Goal: Task Accomplishment & Management: Use online tool/utility

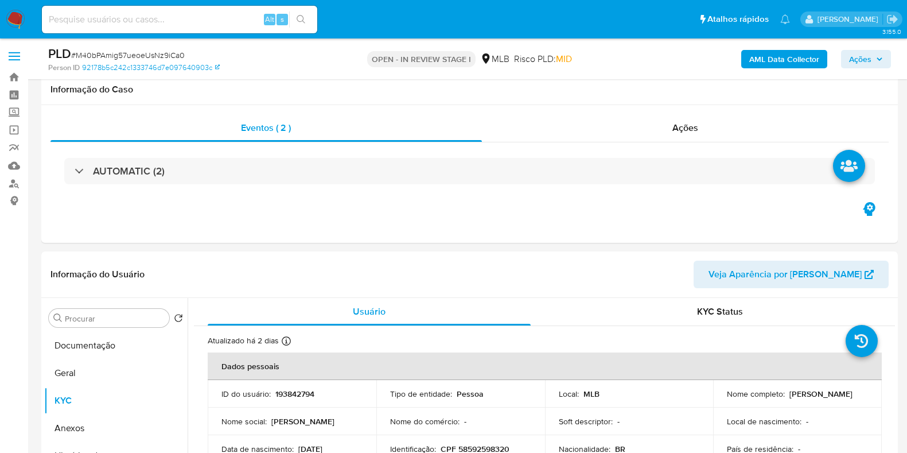
select select "10"
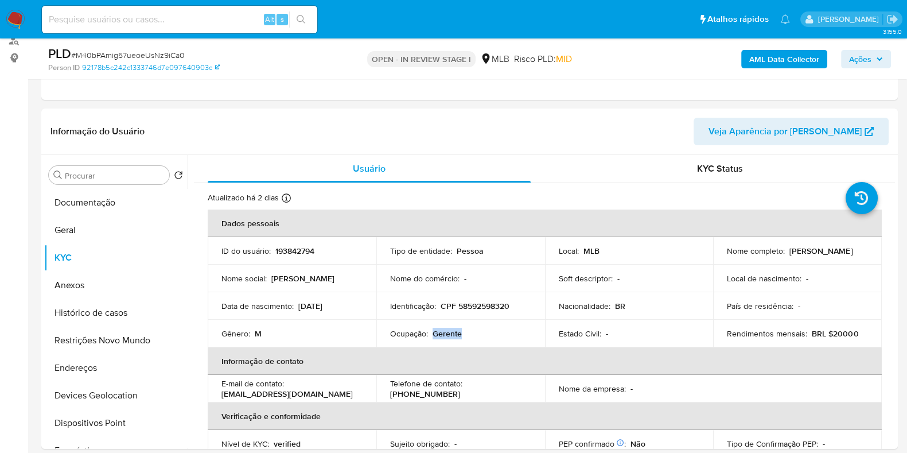
click at [786, 57] on b "AML Data Collector" at bounding box center [785, 59] width 70 height 18
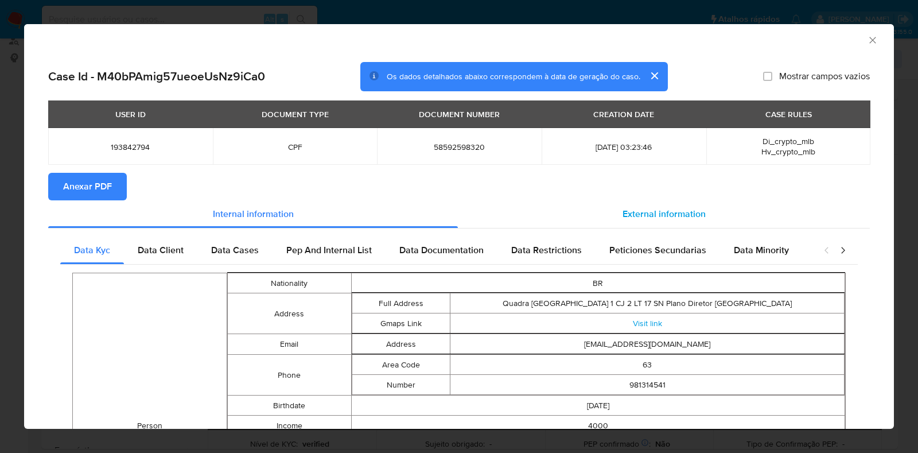
click at [677, 221] on div "External information" at bounding box center [664, 214] width 412 height 28
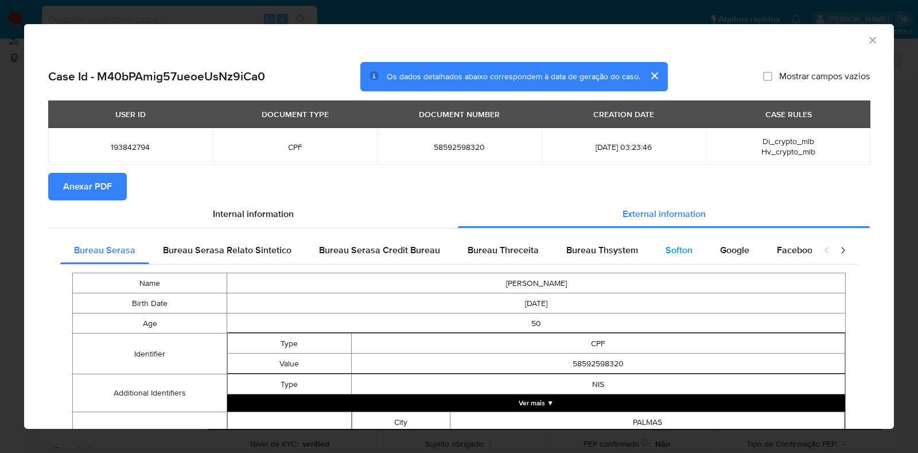
click at [652, 253] on div "Softon" at bounding box center [679, 250] width 55 height 28
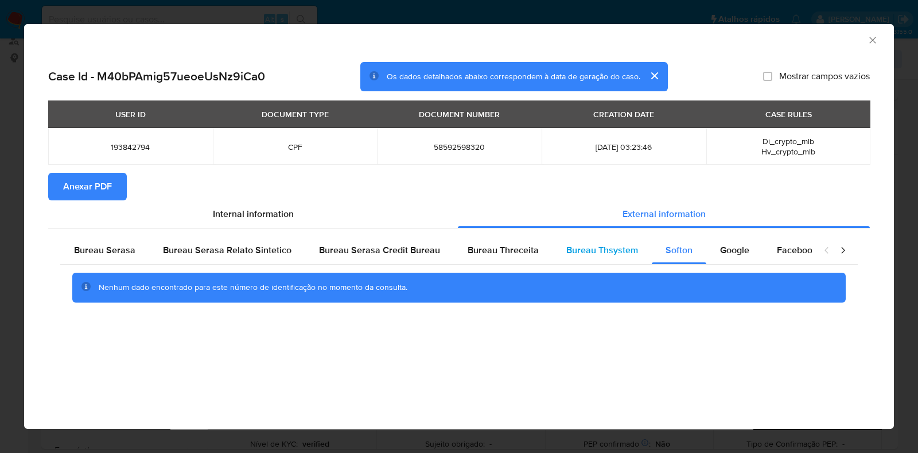
click at [600, 251] on span "Bureau Thsystem" at bounding box center [603, 249] width 72 height 13
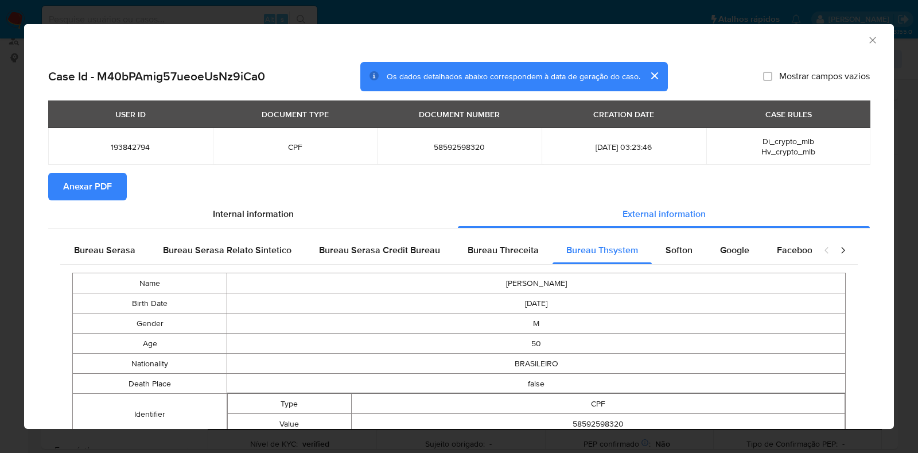
click at [90, 180] on span "Anexar PDF" at bounding box center [87, 186] width 49 height 25
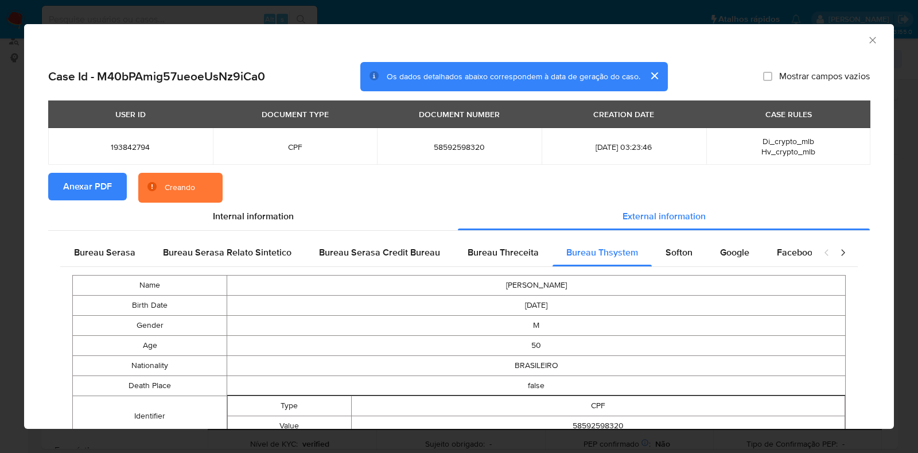
click at [870, 40] on icon "Fechar a janela" at bounding box center [873, 40] width 6 height 6
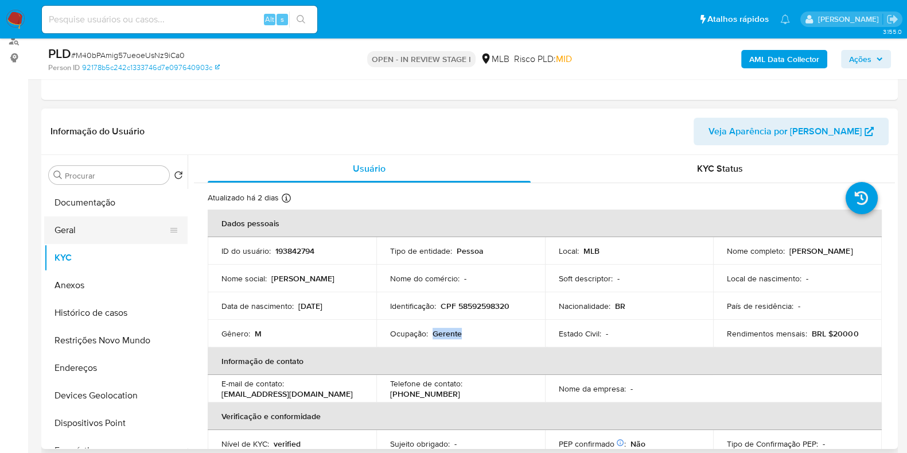
click at [89, 231] on button "Geral" at bounding box center [111, 230] width 134 height 28
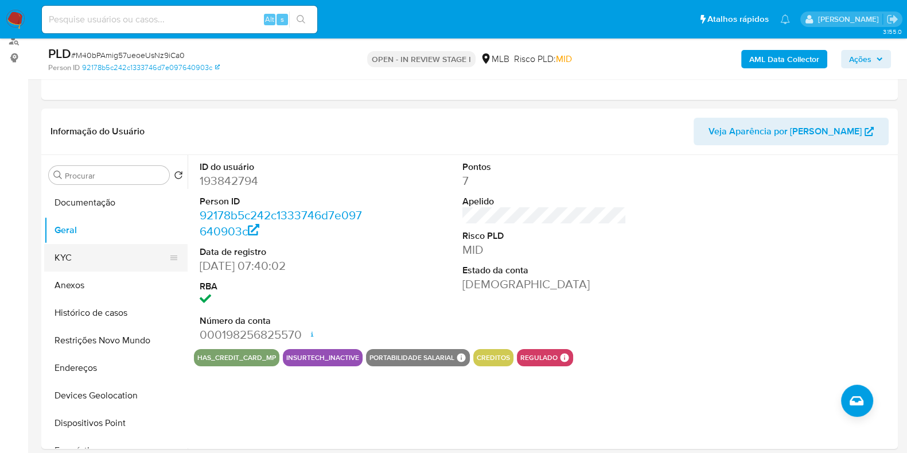
click at [89, 257] on button "KYC" at bounding box center [111, 258] width 134 height 28
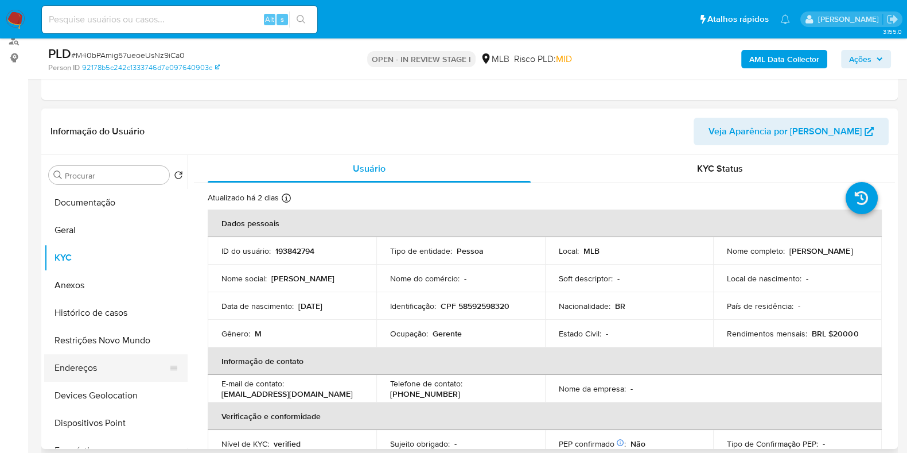
click at [77, 363] on button "Endereços" at bounding box center [111, 368] width 134 height 28
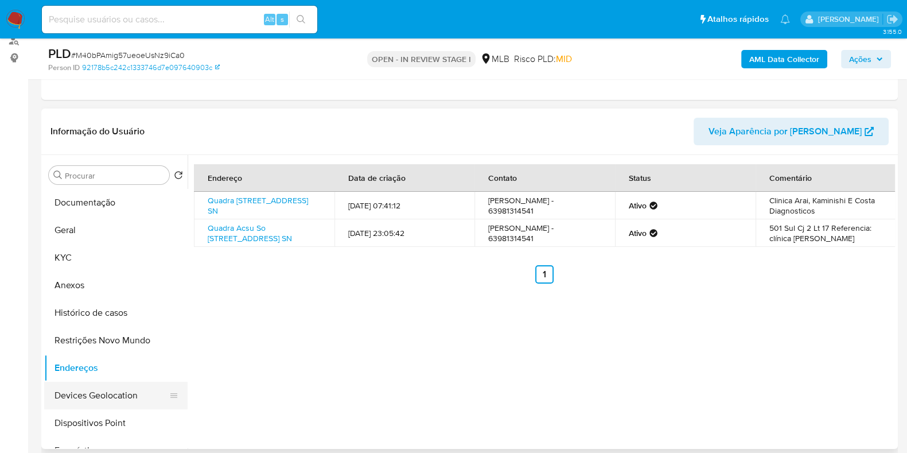
click at [106, 395] on button "Devices Geolocation" at bounding box center [111, 396] width 134 height 28
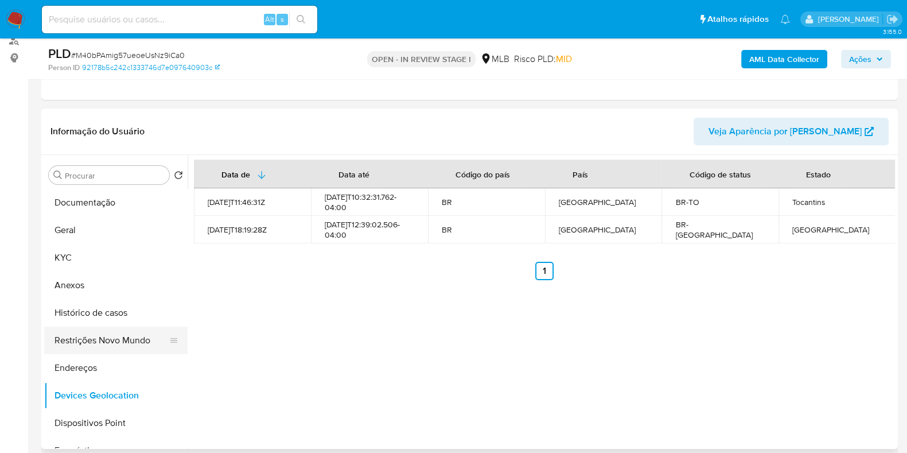
click at [123, 346] on button "Restrições Novo Mundo" at bounding box center [111, 341] width 134 height 28
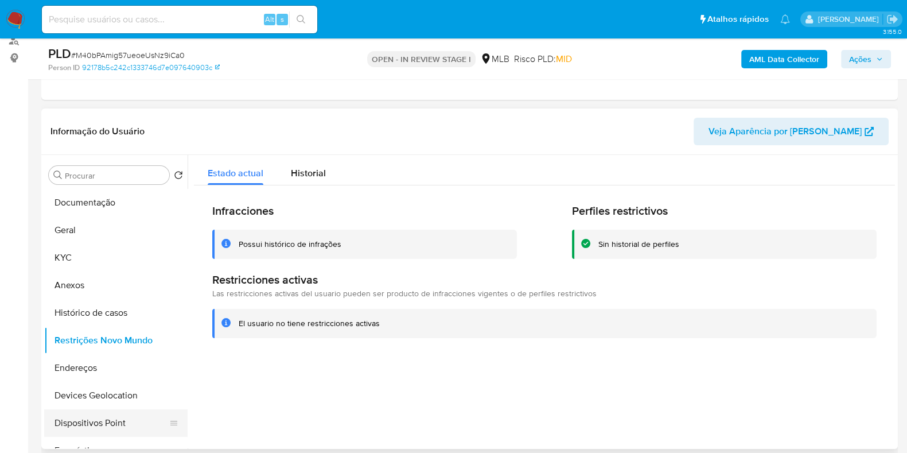
click at [117, 418] on button "Dispositivos Point" at bounding box center [111, 423] width 134 height 28
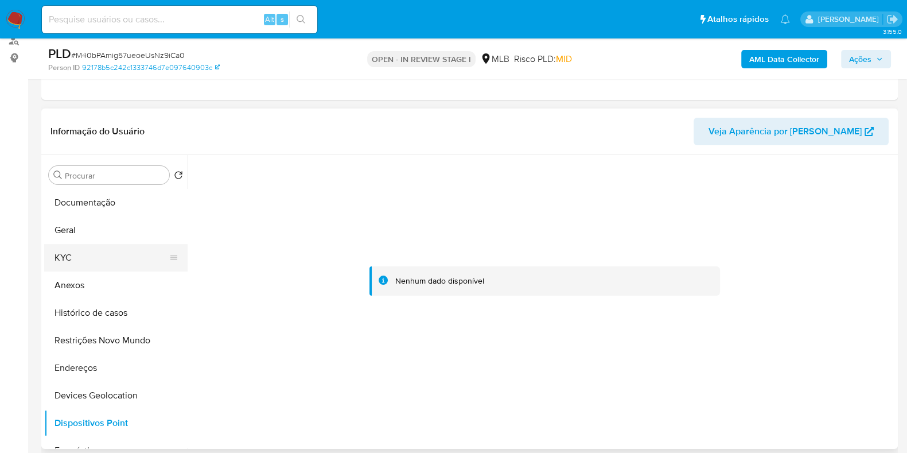
click at [68, 263] on button "KYC" at bounding box center [111, 258] width 134 height 28
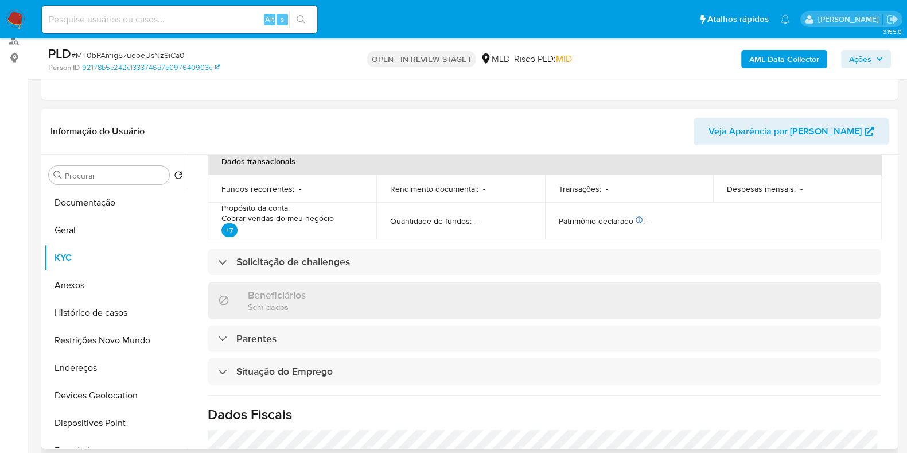
scroll to position [508, 0]
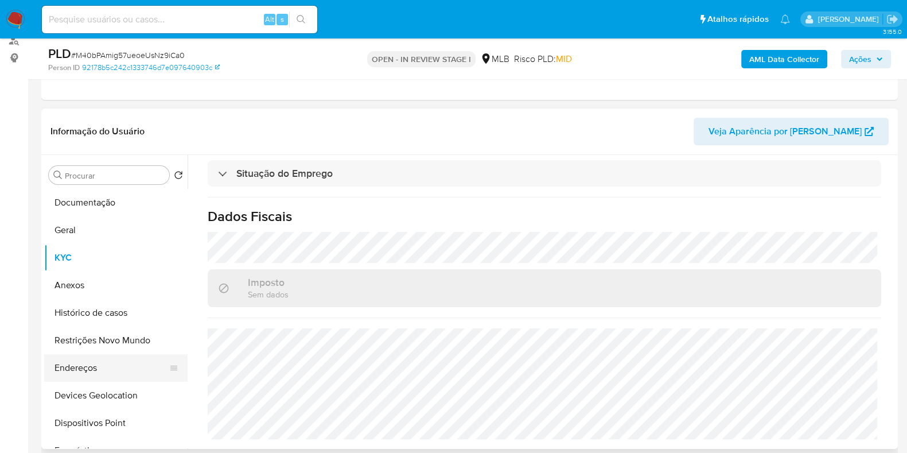
click at [90, 366] on button "Endereços" at bounding box center [111, 368] width 134 height 28
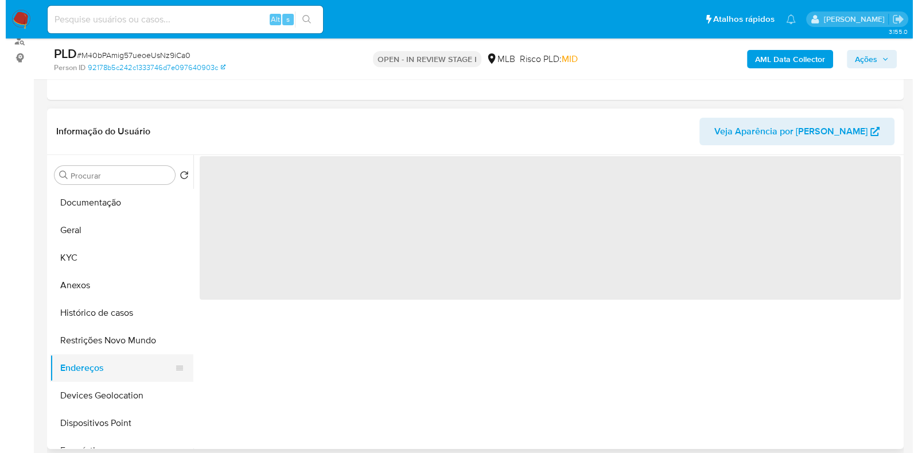
scroll to position [0, 0]
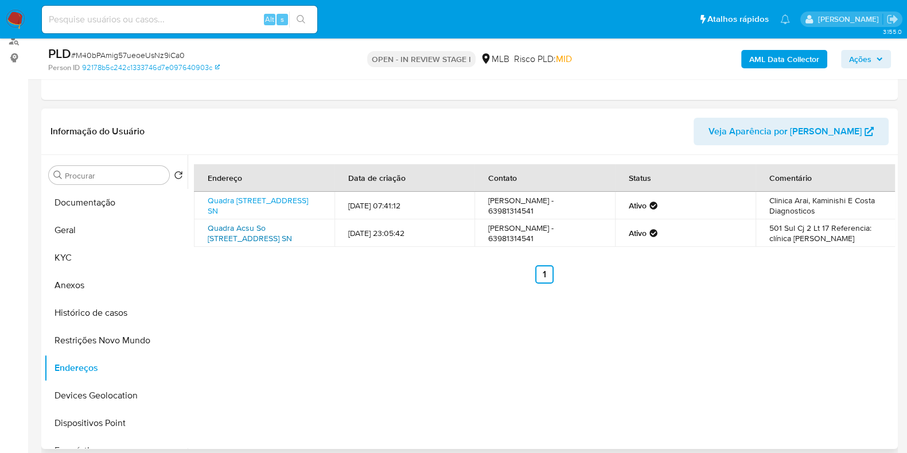
click at [273, 228] on link "Quadra Acsu So 50 Avenida Ns 1 Sn, Palmas, Tocantins, 77016006, Brasil SN" at bounding box center [250, 233] width 84 height 22
click at [117, 285] on button "Anexos" at bounding box center [111, 285] width 134 height 28
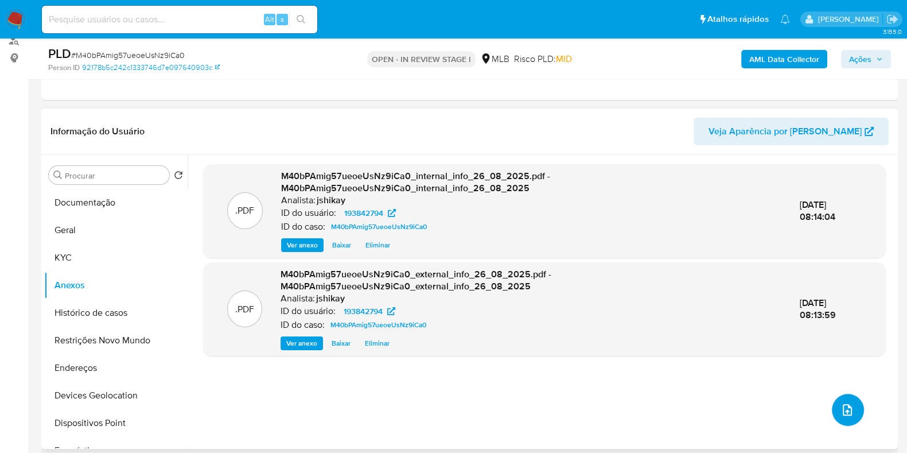
click at [841, 414] on icon "upload-file" at bounding box center [848, 410] width 14 height 14
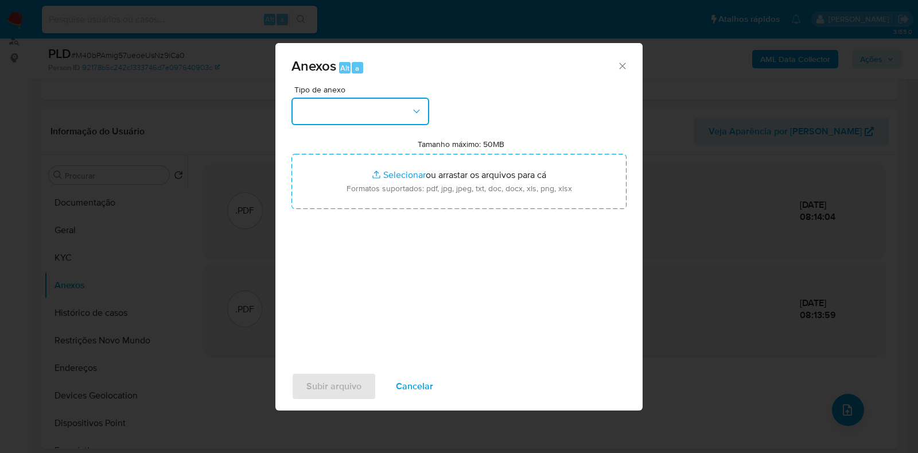
click at [344, 103] on button "button" at bounding box center [361, 112] width 138 height 28
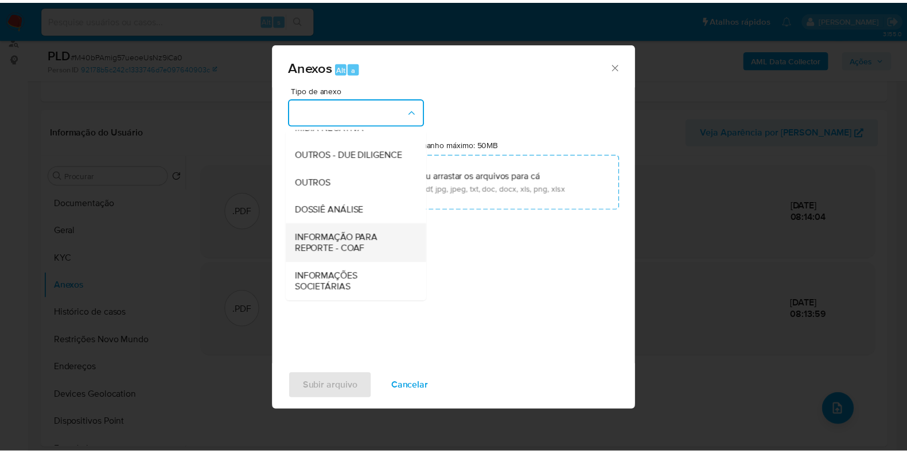
scroll to position [177, 0]
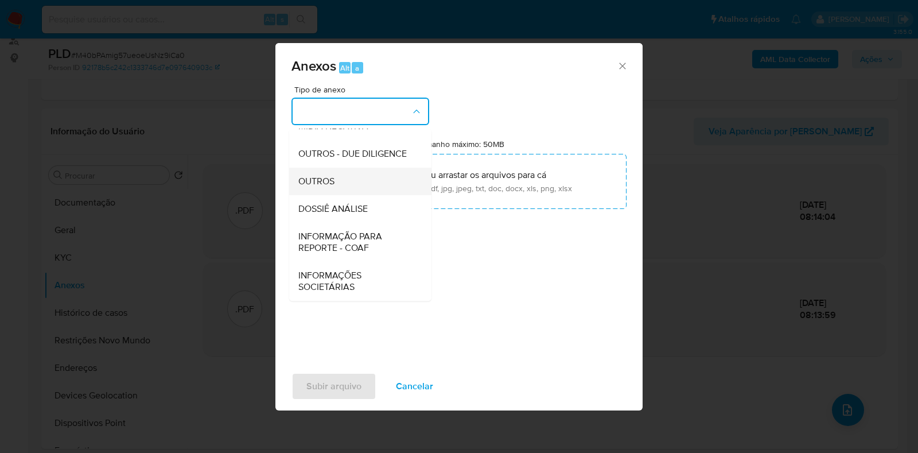
click at [332, 178] on span "OUTROS" at bounding box center [316, 181] width 36 height 11
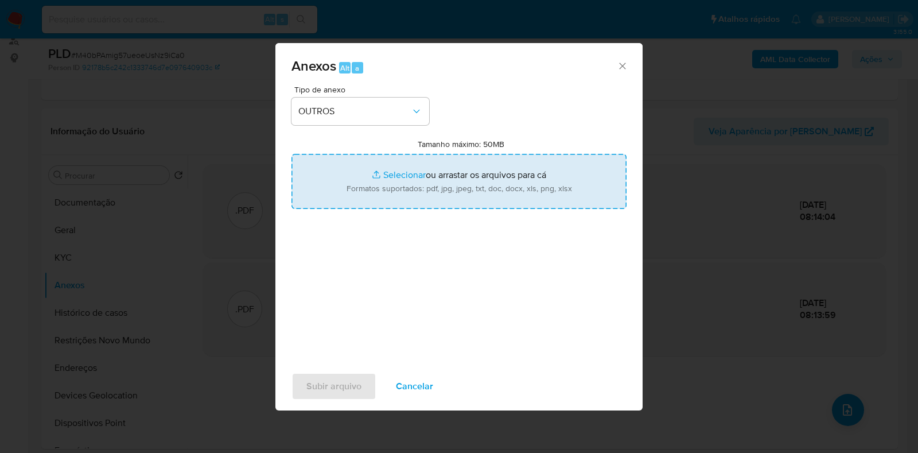
click at [395, 176] on input "Tamanho máximo: 50MB Selecionar arquivos" at bounding box center [459, 181] width 335 height 55
type input "C:\fakepath\Mulan 193842794_2025_08_25_15_52_09 - Resumen TX.pdf"
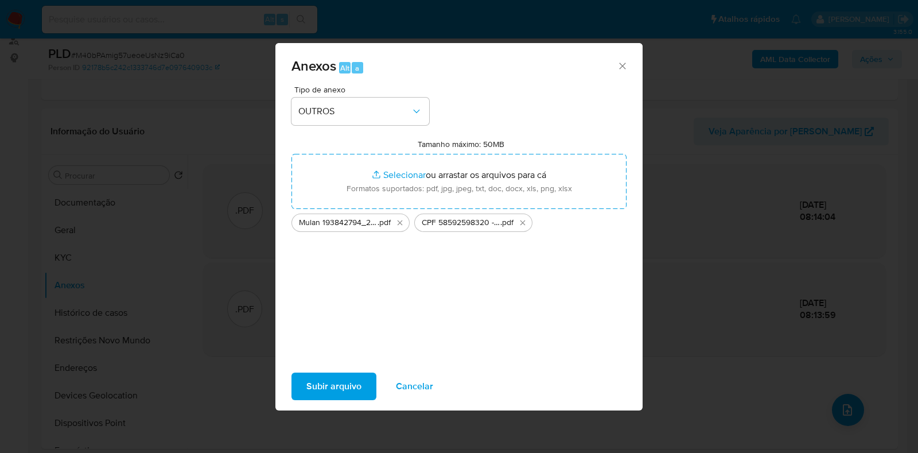
click at [329, 381] on span "Subir arquivo" at bounding box center [334, 386] width 55 height 25
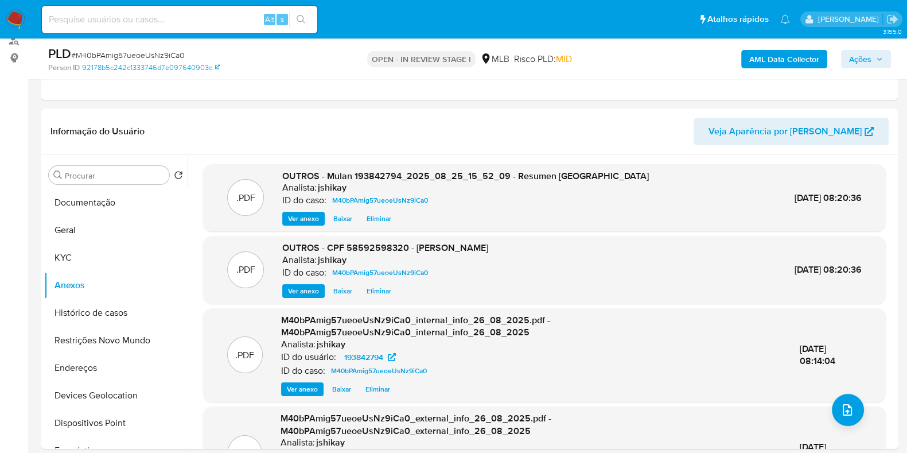
click at [866, 50] on span "Ações" at bounding box center [860, 59] width 22 height 18
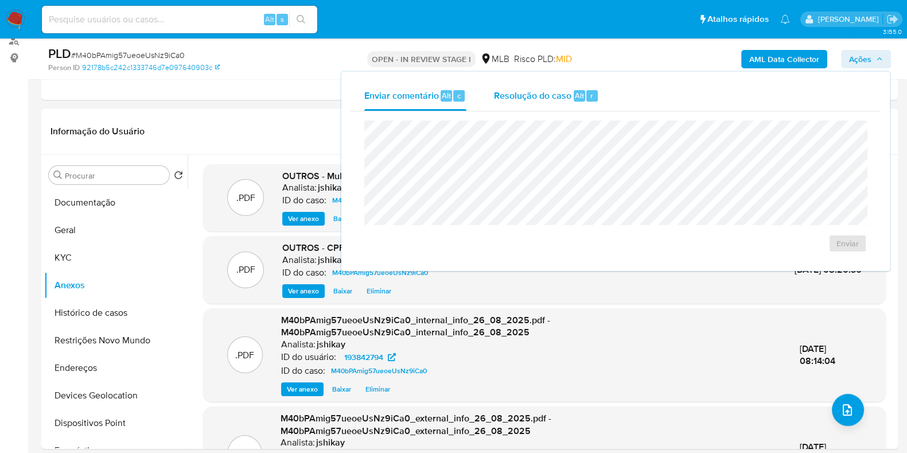
click at [551, 102] on div "Resolução do caso Alt r" at bounding box center [546, 96] width 105 height 30
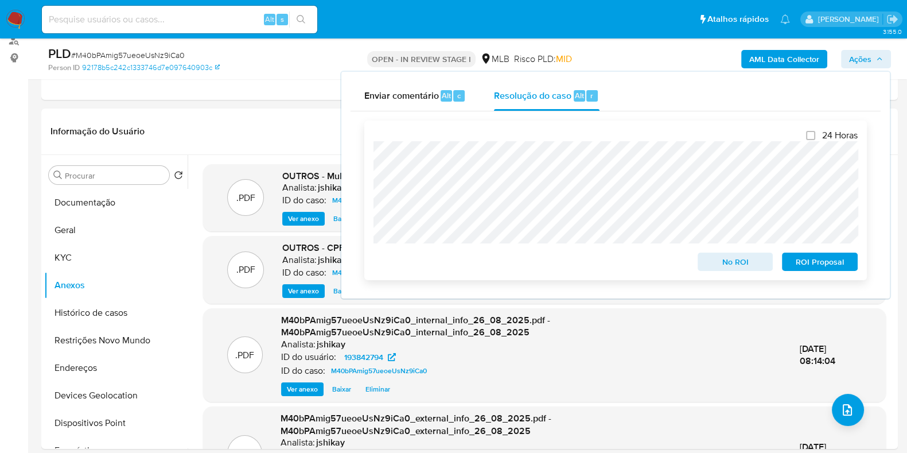
click at [739, 268] on span "No ROI" at bounding box center [736, 262] width 60 height 16
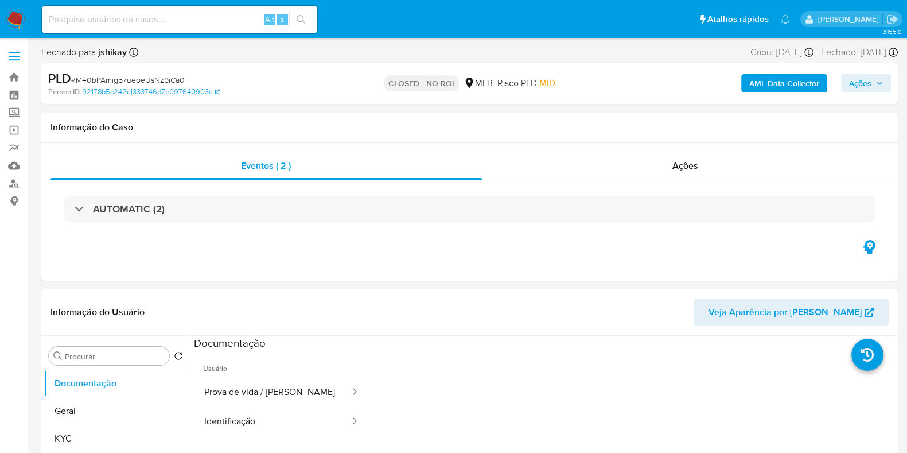
select select "10"
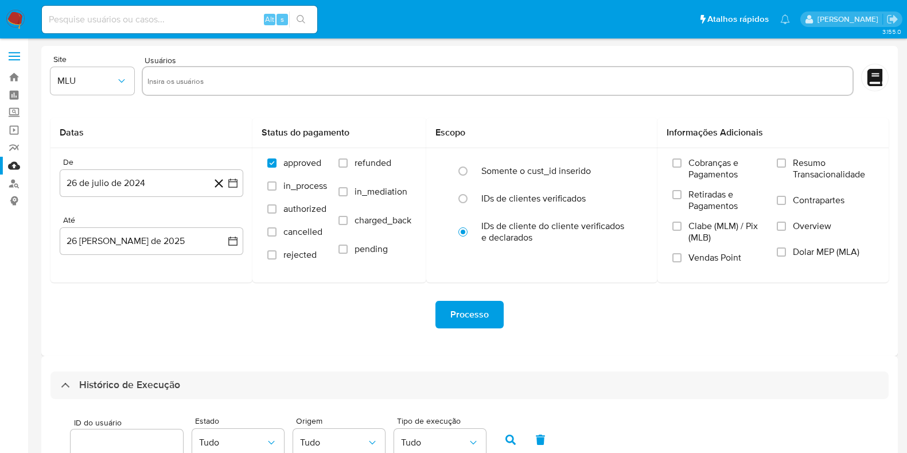
select select "10"
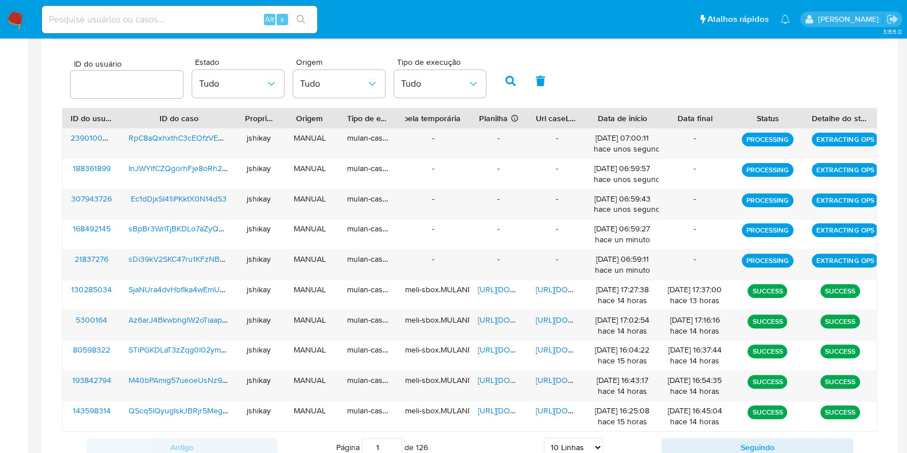
click at [14, 21] on img at bounding box center [16, 20] width 20 height 20
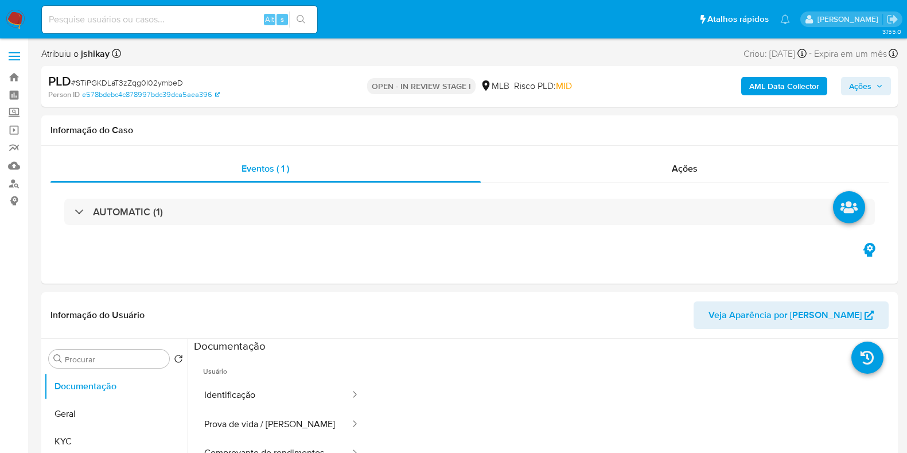
select select "10"
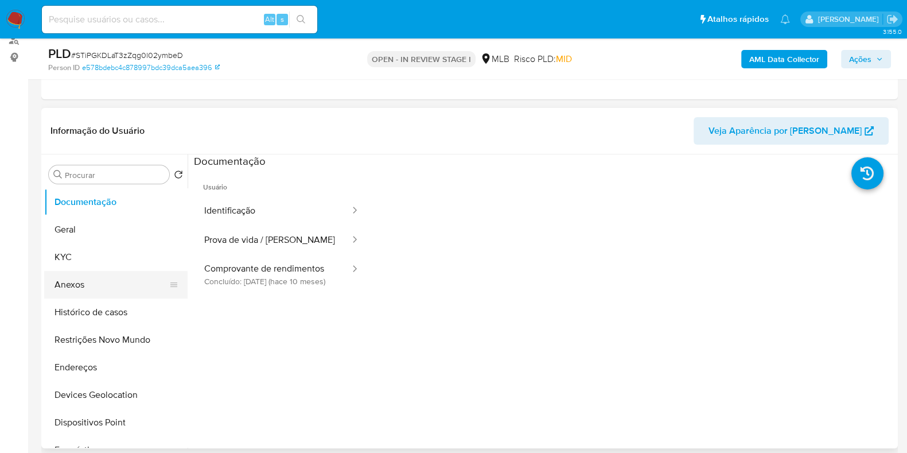
scroll to position [143, 0]
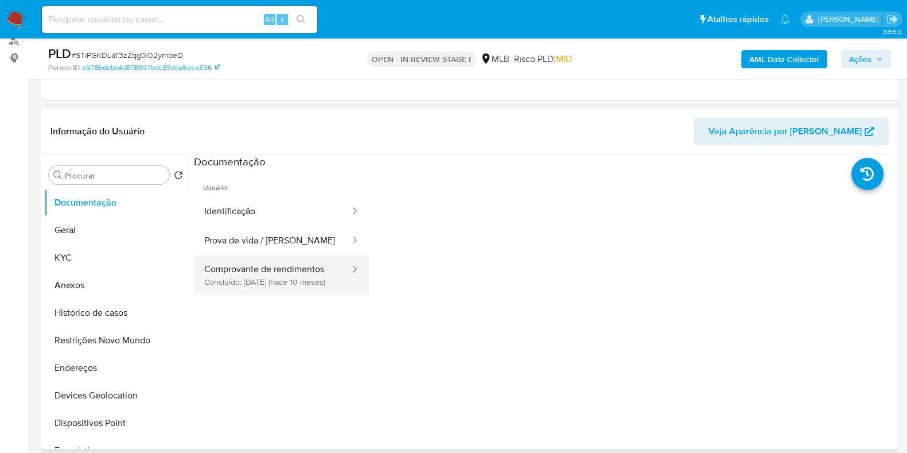
drag, startPoint x: 261, startPoint y: 278, endPoint x: 270, endPoint y: 277, distance: 8.6
click at [261, 278] on button "Comprovante de rendimentos Concluído: 01/11/2024 (hace 10 meses)" at bounding box center [272, 274] width 157 height 39
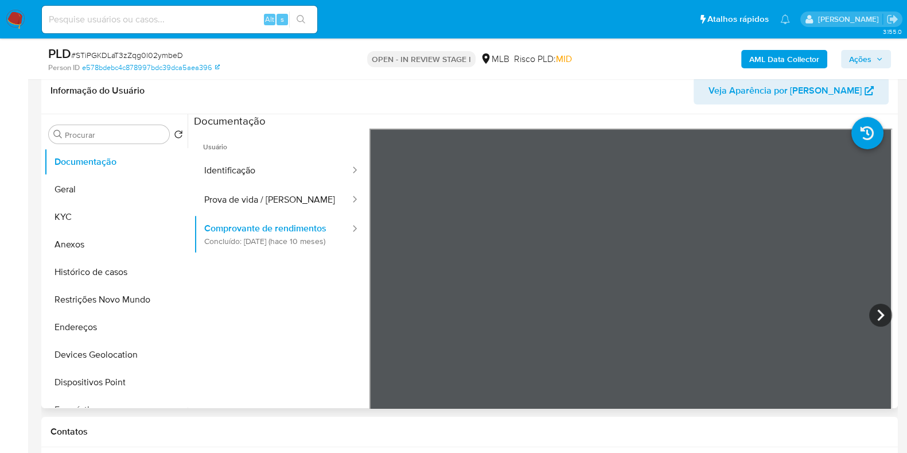
scroll to position [215, 0]
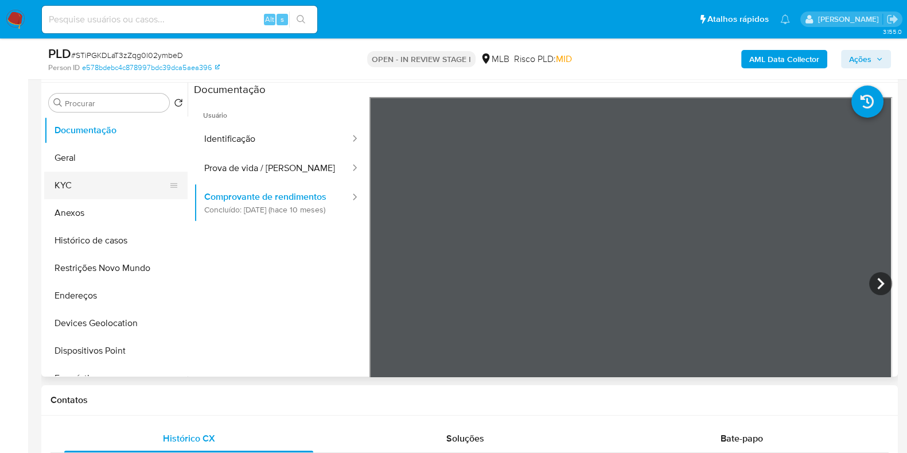
click at [89, 181] on button "KYC" at bounding box center [111, 186] width 134 height 28
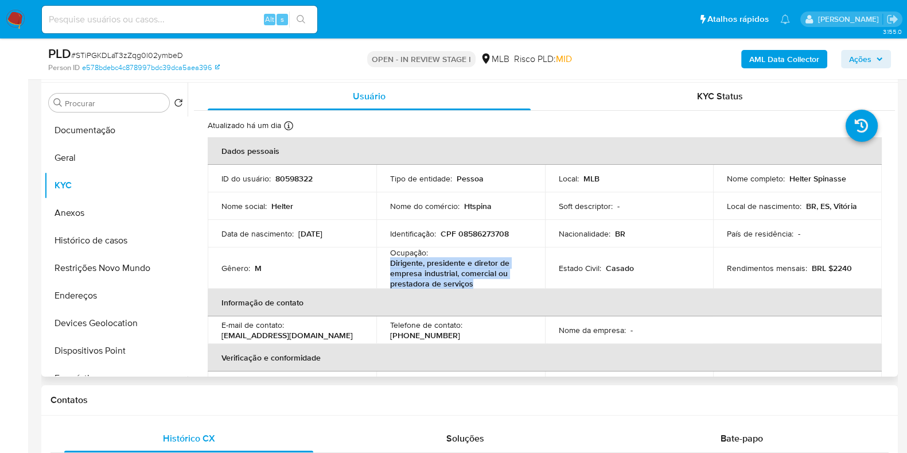
drag, startPoint x: 388, startPoint y: 262, endPoint x: 477, endPoint y: 280, distance: 90.7
click at [477, 280] on td "Ocupação : Dirigente, presidente e diretor de empresa industrial, comercial ou …" at bounding box center [461, 267] width 169 height 41
copy p "Dirigente, presidente e diretor de empresa industrial, comercial ou prestadora …"
click at [77, 250] on button "Histórico de casos" at bounding box center [111, 241] width 134 height 28
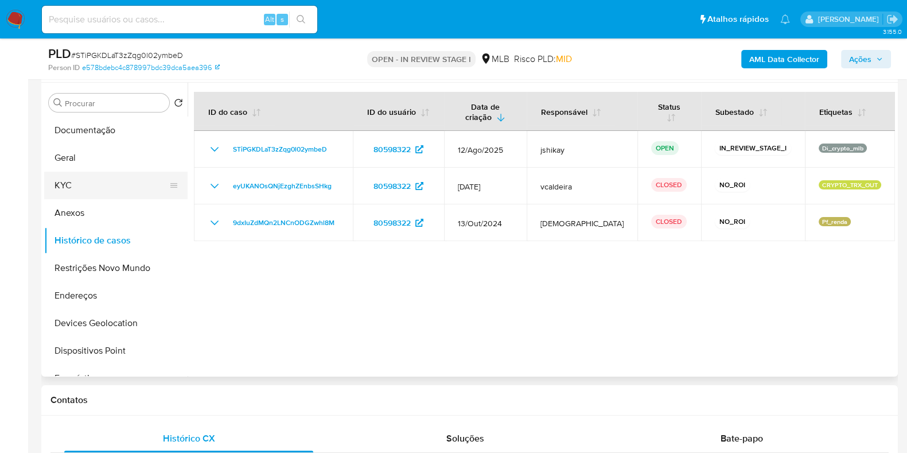
drag, startPoint x: 97, startPoint y: 188, endPoint x: 108, endPoint y: 183, distance: 12.4
click at [97, 188] on button "KYC" at bounding box center [111, 186] width 134 height 28
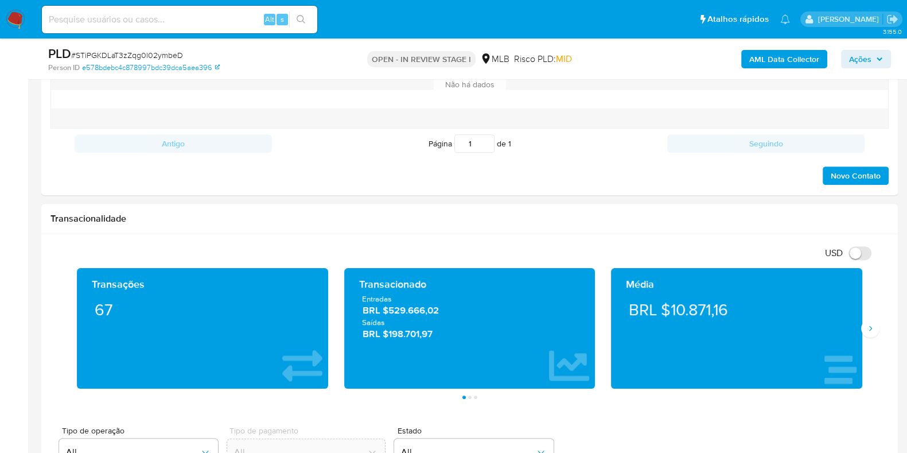
scroll to position [717, 0]
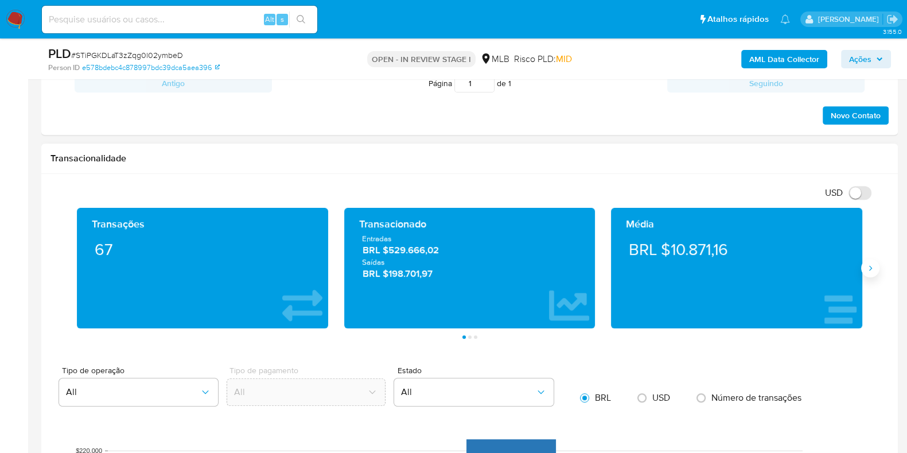
click at [878, 268] on div "Transações 67 Transacionado Entradas BRL $529.666,02 Saídas BRL $198.701,97 Méd…" at bounding box center [470, 273] width 839 height 131
click at [870, 267] on icon "Siguiente" at bounding box center [870, 267] width 9 height 9
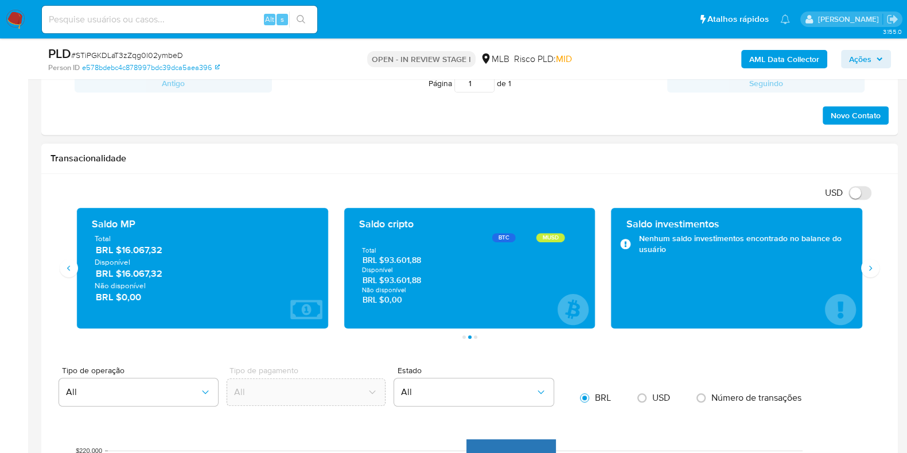
click at [534, 296] on span "BRL $0,00" at bounding box center [470, 299] width 215 height 11
click at [867, 266] on icon "Siguiente" at bounding box center [870, 267] width 9 height 9
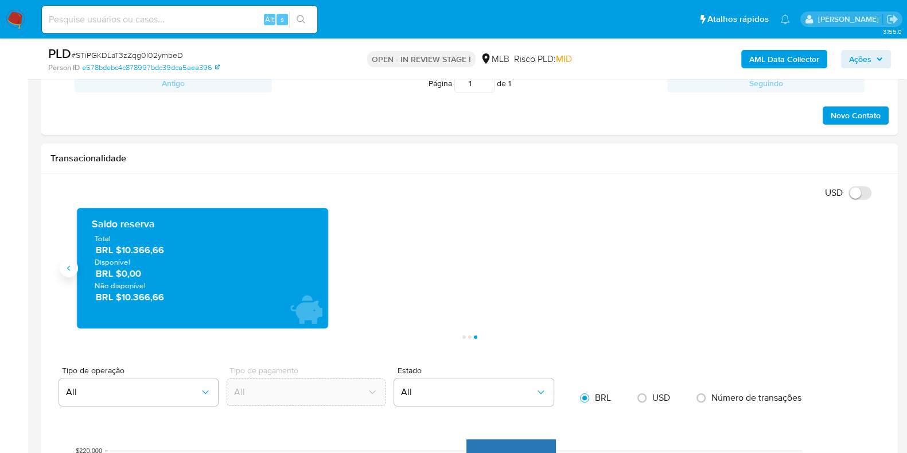
click at [71, 270] on icon "Anterior" at bounding box center [68, 267] width 9 height 9
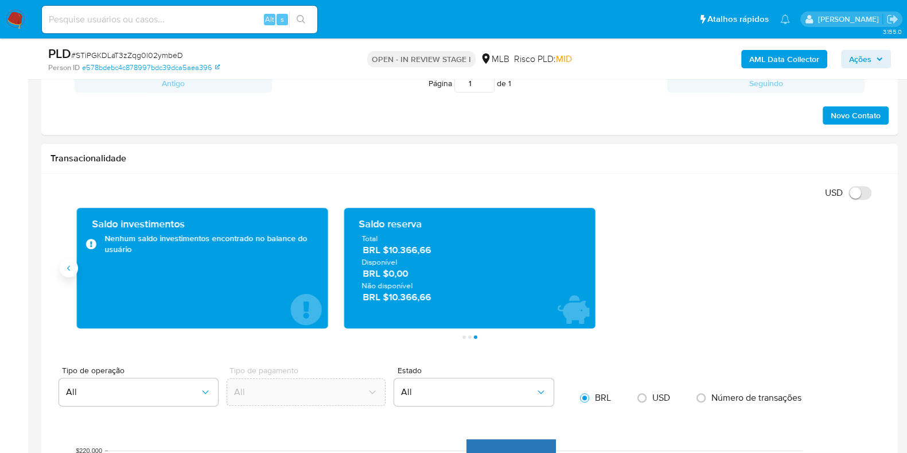
click at [71, 270] on icon "Anterior" at bounding box center [68, 267] width 9 height 9
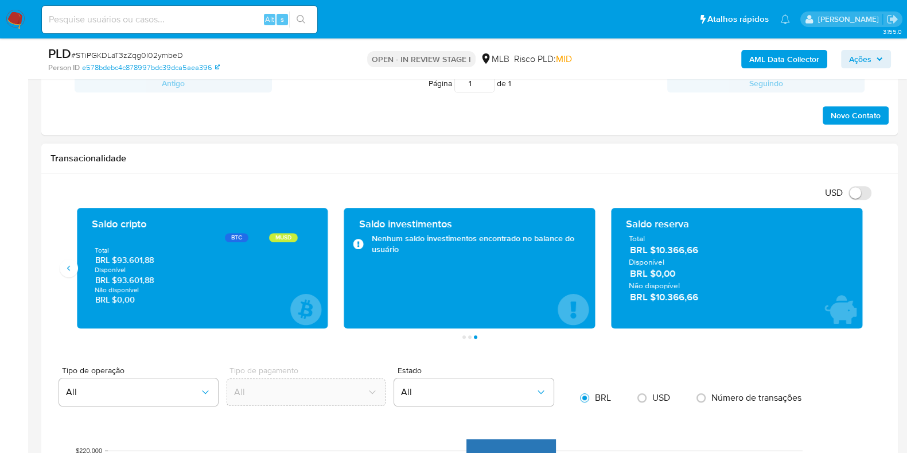
drag, startPoint x: 138, startPoint y: 280, endPoint x: 118, endPoint y: 280, distance: 19.5
click at [118, 280] on span "BRL $93.601,88" at bounding box center [202, 279] width 215 height 11
drag, startPoint x: 76, startPoint y: 268, endPoint x: 63, endPoint y: 259, distance: 15.6
click at [75, 268] on button "Anterior" at bounding box center [69, 268] width 18 height 18
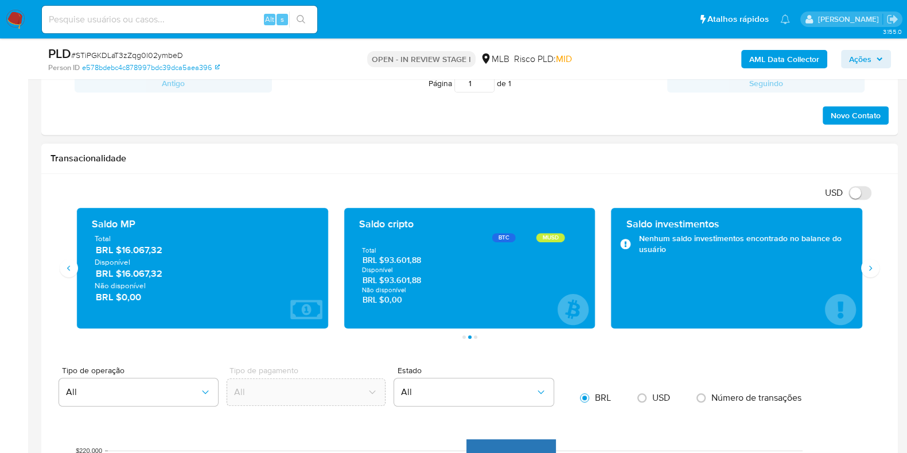
drag, startPoint x: 168, startPoint y: 274, endPoint x: 123, endPoint y: 273, distance: 44.8
click at [123, 273] on span "BRL $16.067,32" at bounding box center [203, 273] width 215 height 13
click at [868, 263] on icon "Siguiente" at bounding box center [870, 267] width 9 height 9
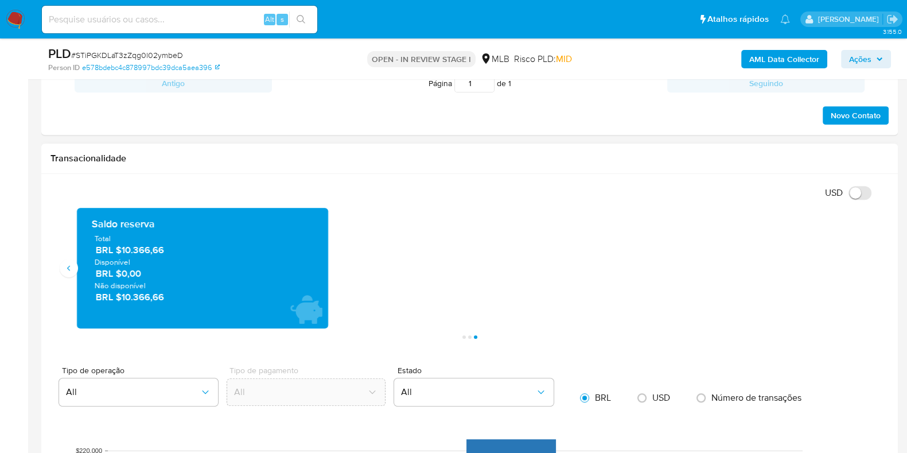
drag, startPoint x: 154, startPoint y: 244, endPoint x: 124, endPoint y: 247, distance: 30.6
click at [124, 247] on span "BRL $10.366,66" at bounding box center [203, 249] width 215 height 13
click at [163, 246] on span "BRL $10.366,66" at bounding box center [203, 249] width 215 height 13
drag, startPoint x: 170, startPoint y: 253, endPoint x: 123, endPoint y: 253, distance: 47.1
click at [123, 253] on span "BRL $10.366,66" at bounding box center [203, 249] width 215 height 13
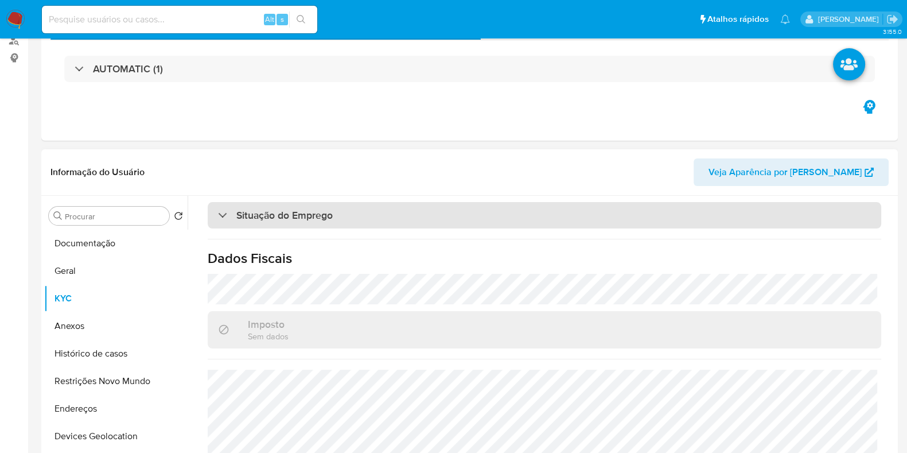
scroll to position [0, 0]
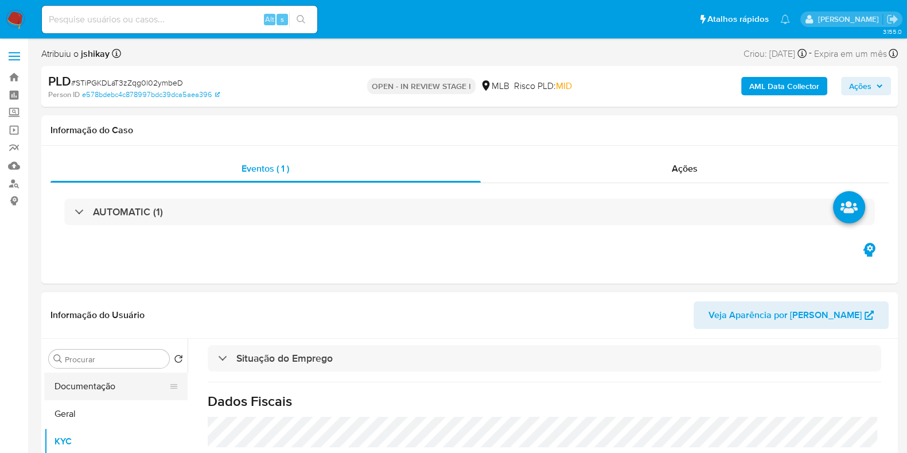
click at [129, 383] on button "Documentação" at bounding box center [111, 387] width 134 height 28
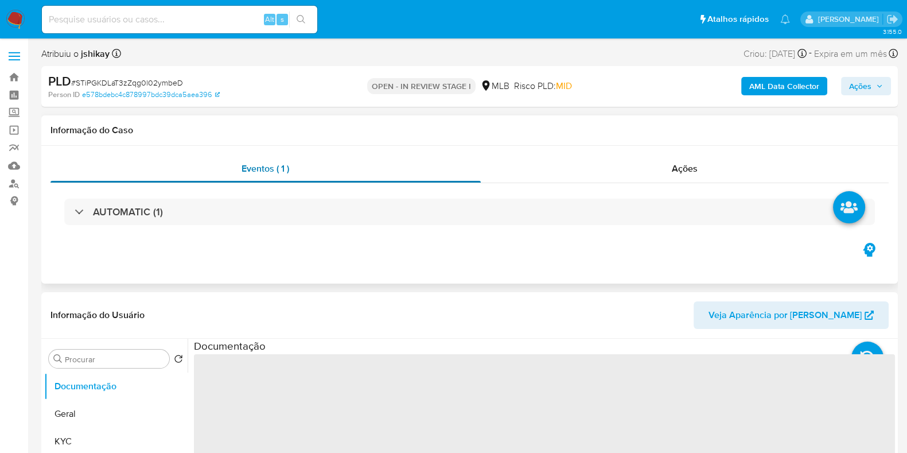
scroll to position [215, 0]
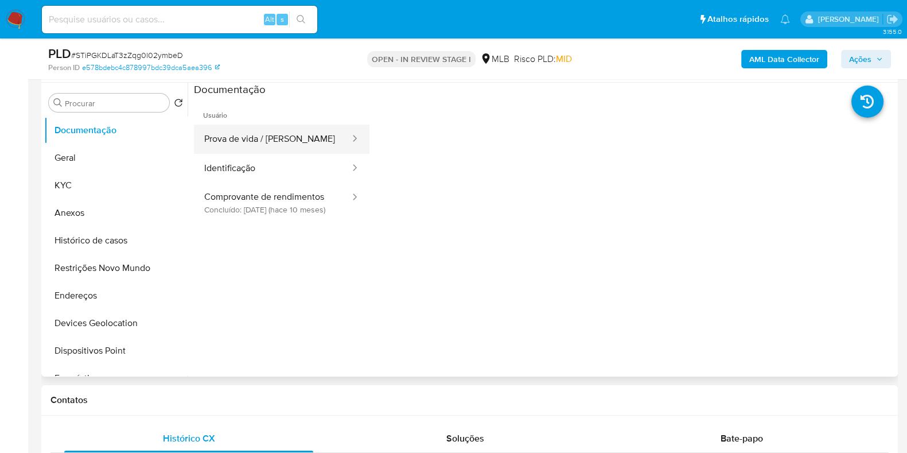
click at [249, 151] on button "Prova de vida / Selfie" at bounding box center [272, 139] width 157 height 29
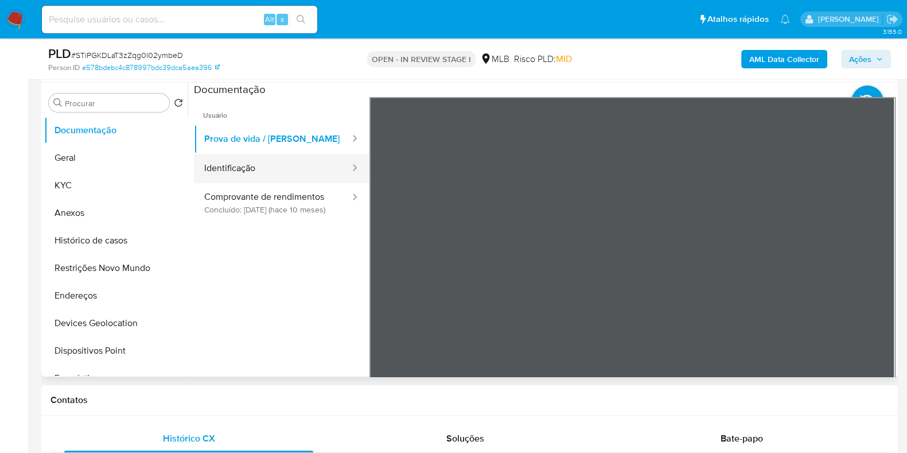
click at [290, 167] on button "Identificação" at bounding box center [272, 168] width 157 height 29
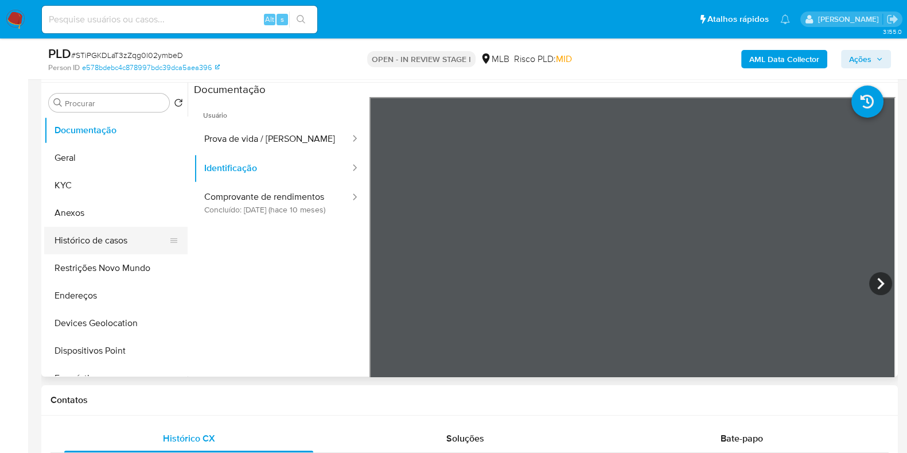
click at [73, 235] on button "Histórico de casos" at bounding box center [111, 241] width 134 height 28
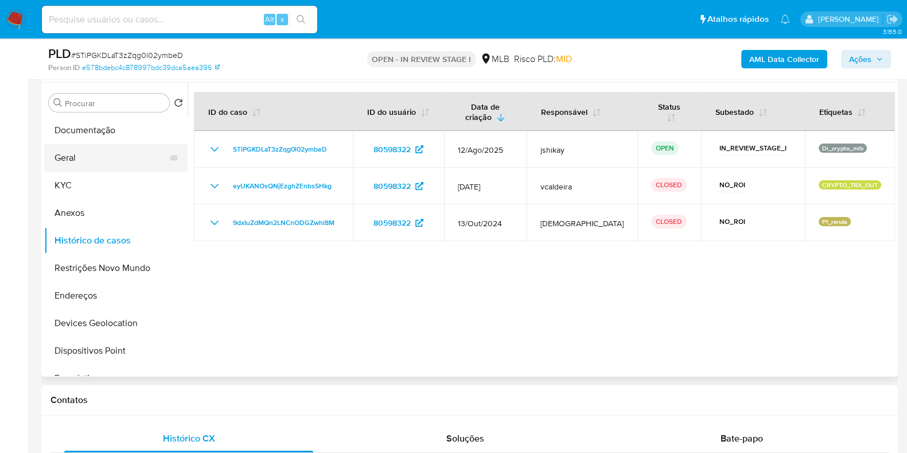
drag, startPoint x: 66, startPoint y: 164, endPoint x: 80, endPoint y: 159, distance: 15.1
click at [66, 164] on button "Geral" at bounding box center [111, 158] width 134 height 28
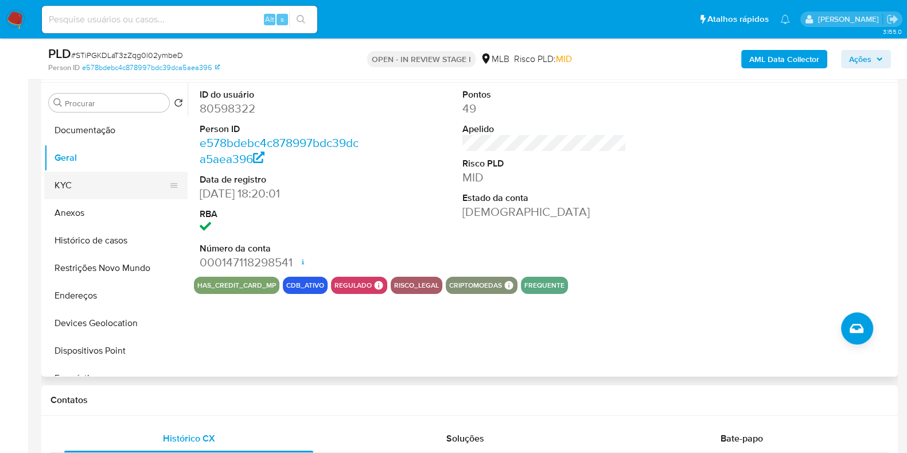
click at [91, 182] on button "KYC" at bounding box center [111, 186] width 134 height 28
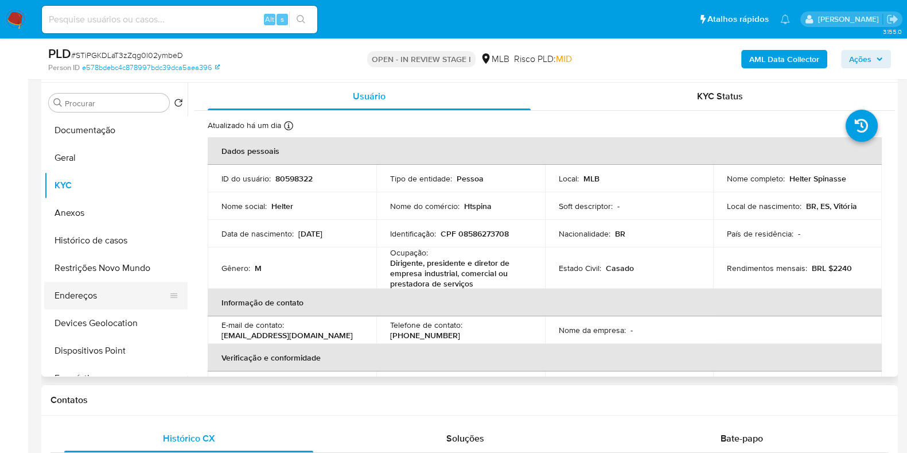
drag, startPoint x: 65, startPoint y: 290, endPoint x: 118, endPoint y: 287, distance: 53.5
click at [66, 290] on button "Endereços" at bounding box center [111, 296] width 134 height 28
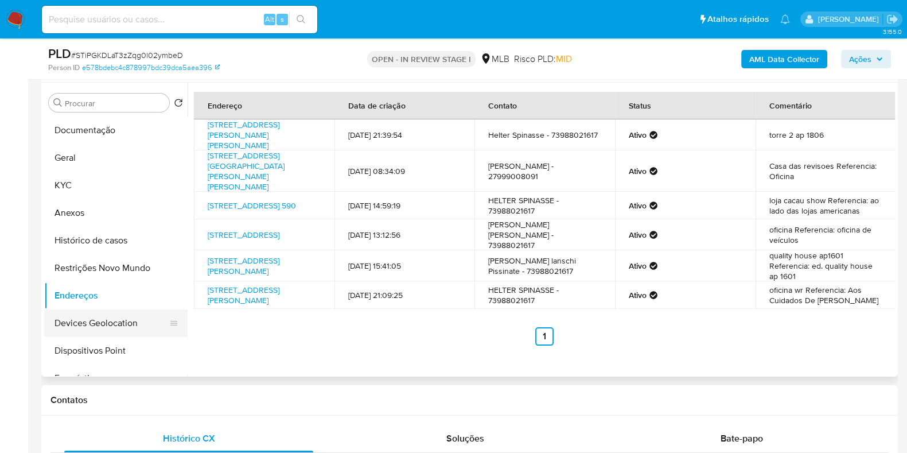
click at [122, 317] on button "Devices Geolocation" at bounding box center [111, 323] width 134 height 28
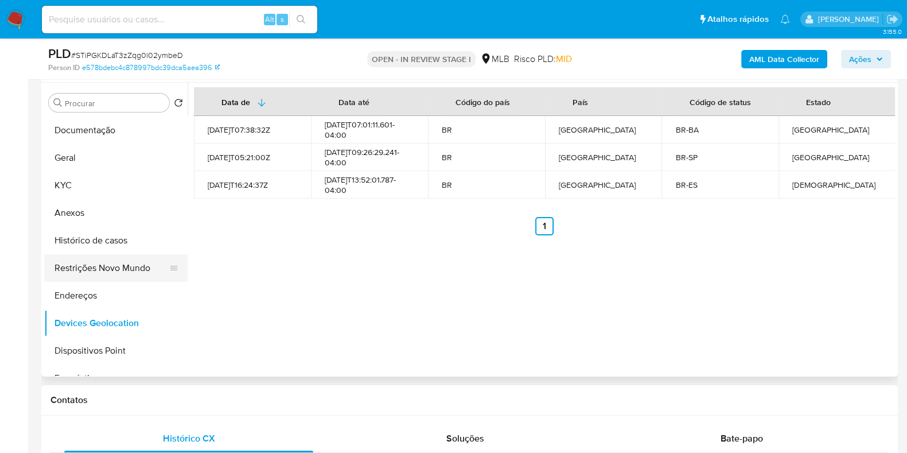
drag, startPoint x: 80, startPoint y: 270, endPoint x: 118, endPoint y: 277, distance: 37.9
click at [81, 271] on button "Restrições Novo Mundo" at bounding box center [111, 268] width 134 height 28
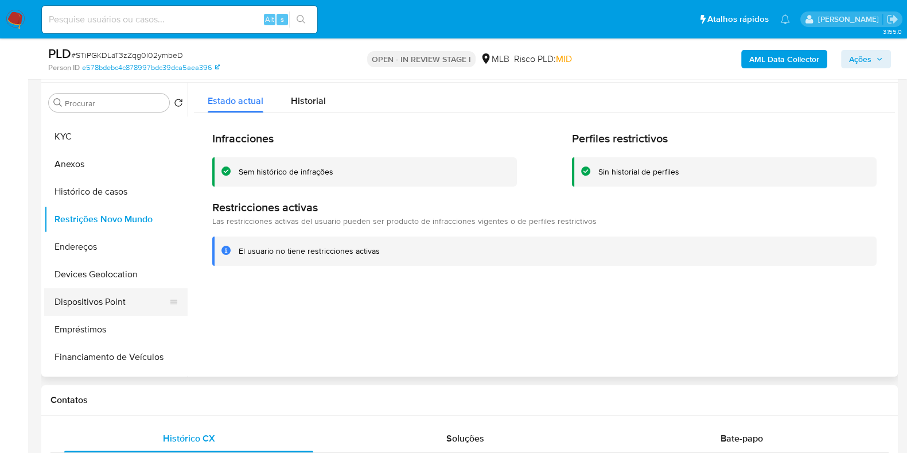
scroll to position [71, 0]
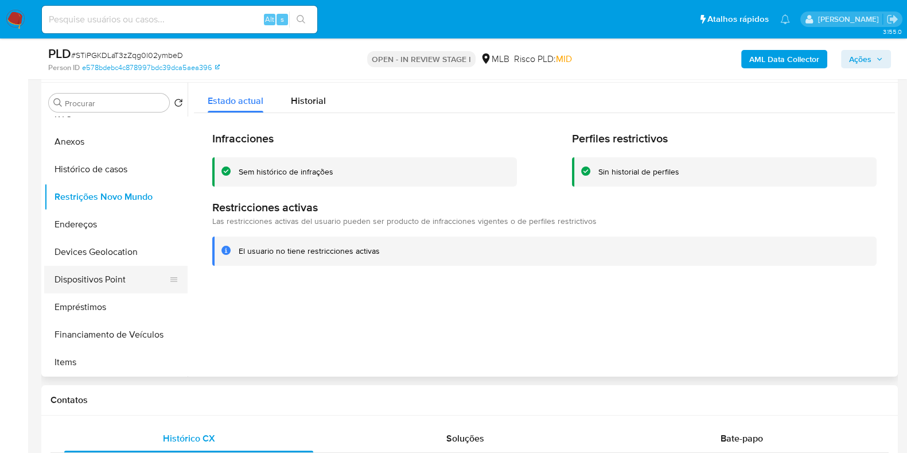
click at [130, 271] on button "Dispositivos Point" at bounding box center [111, 280] width 134 height 28
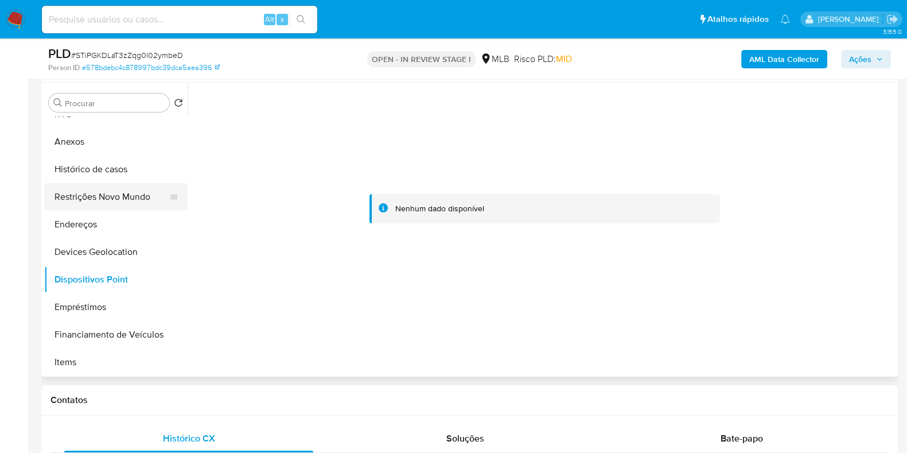
scroll to position [0, 0]
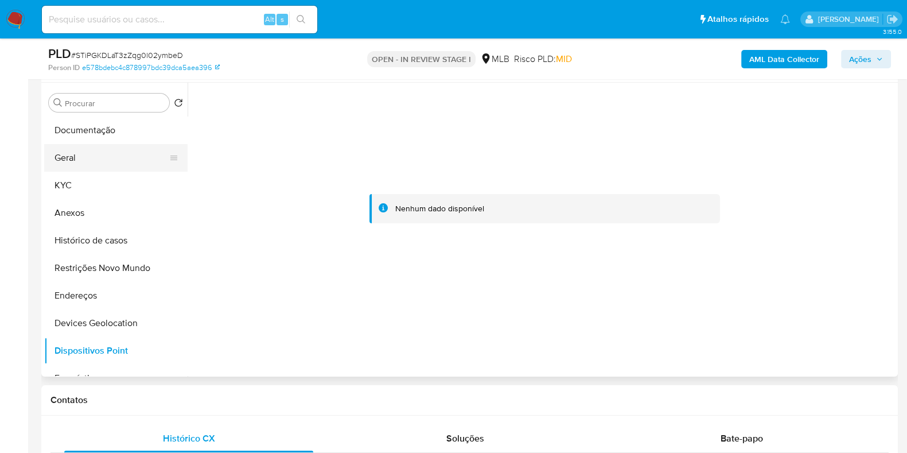
click at [90, 166] on button "Geral" at bounding box center [111, 158] width 134 height 28
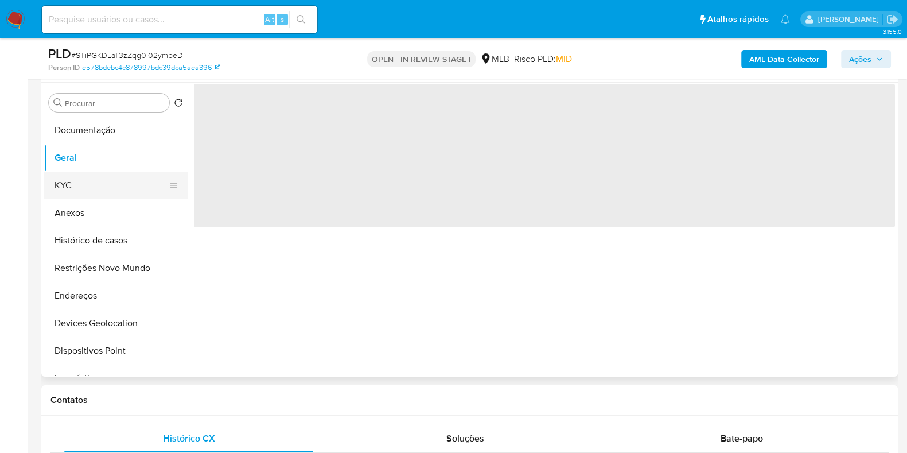
click at [91, 185] on button "KYC" at bounding box center [111, 186] width 134 height 28
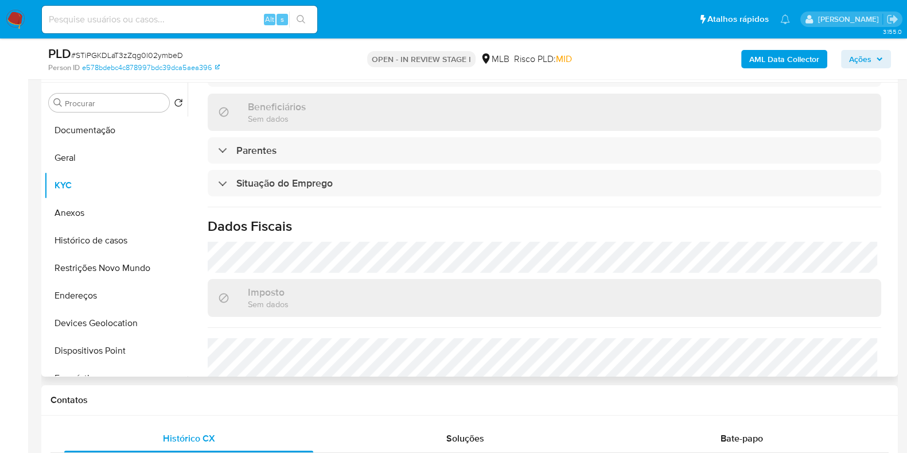
scroll to position [512, 0]
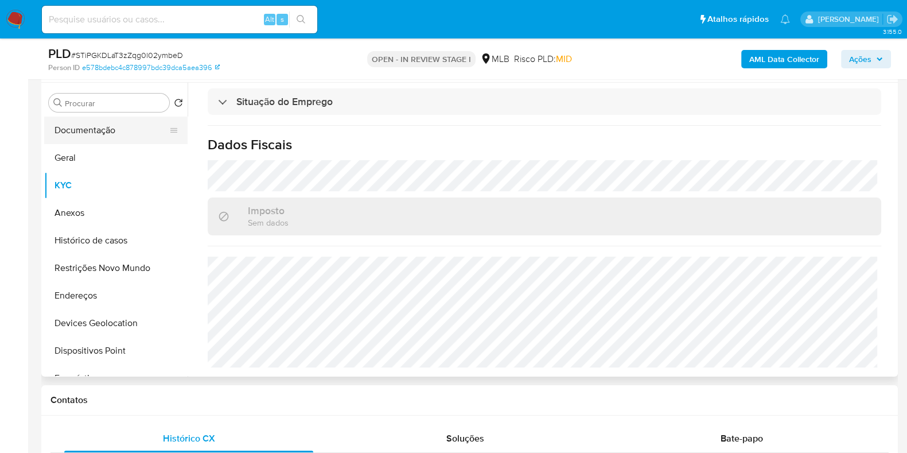
click at [86, 132] on button "Documentação" at bounding box center [111, 131] width 134 height 28
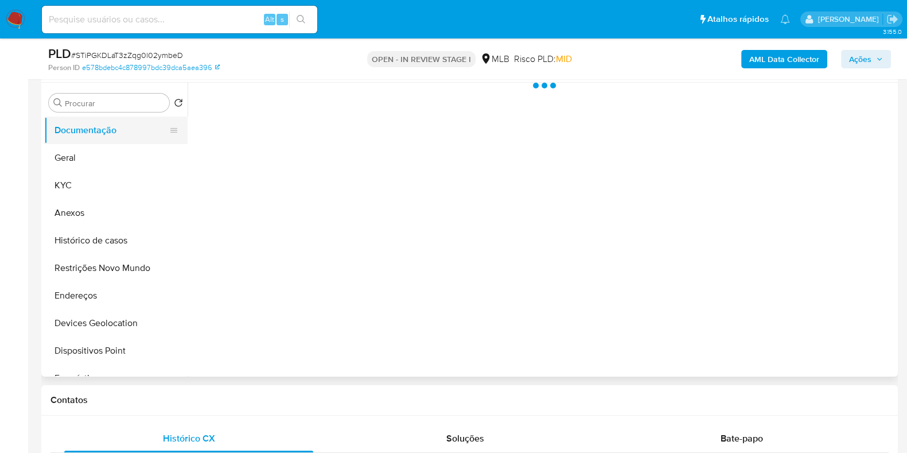
scroll to position [0, 0]
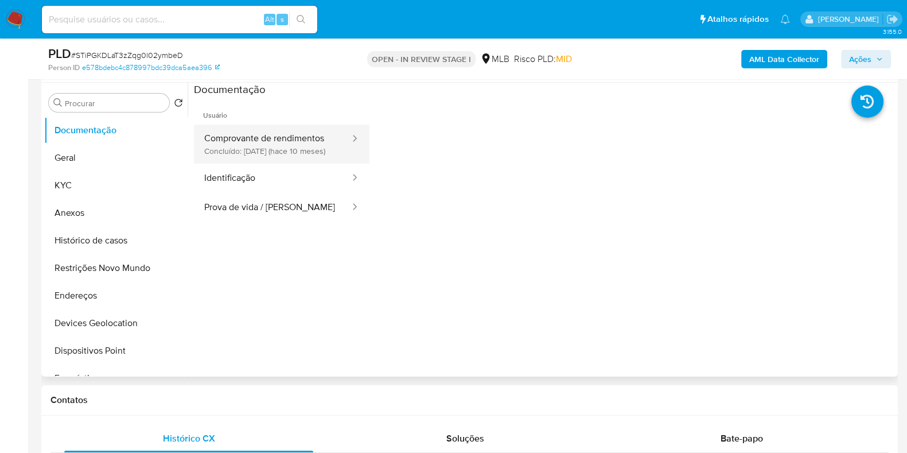
click at [289, 138] on button "Comprovante de rendimentos Concluído: 01/11/2024 (hace 10 meses)" at bounding box center [272, 144] width 157 height 39
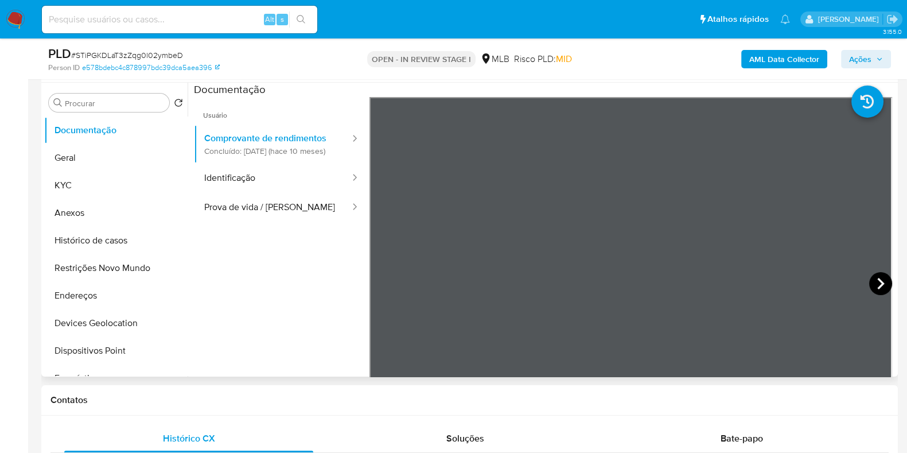
click at [880, 278] on icon at bounding box center [881, 283] width 23 height 23
click at [793, 61] on b "AML Data Collector" at bounding box center [785, 59] width 70 height 18
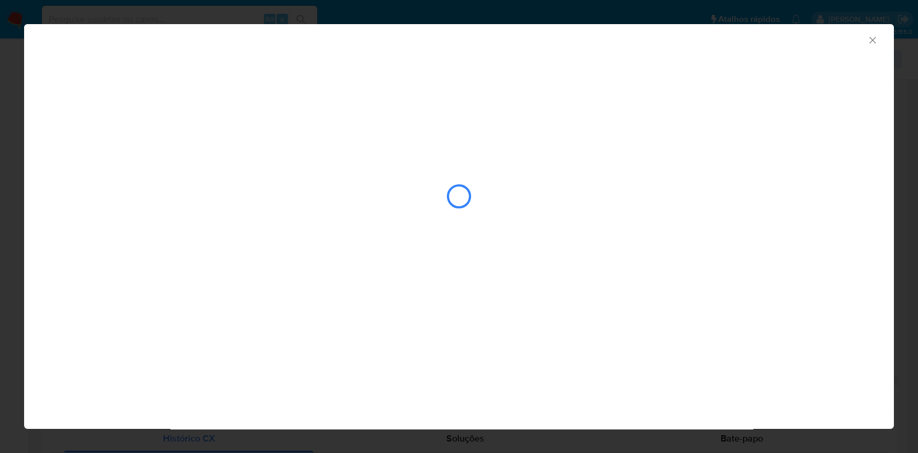
click at [479, 255] on div "closure-recommendation-modal" at bounding box center [459, 208] width 870 height 139
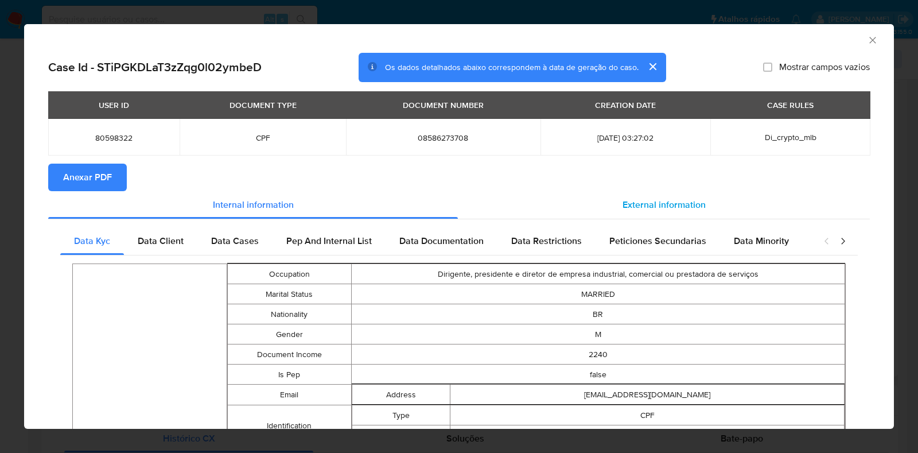
click at [681, 212] on div "External information" at bounding box center [664, 205] width 412 height 28
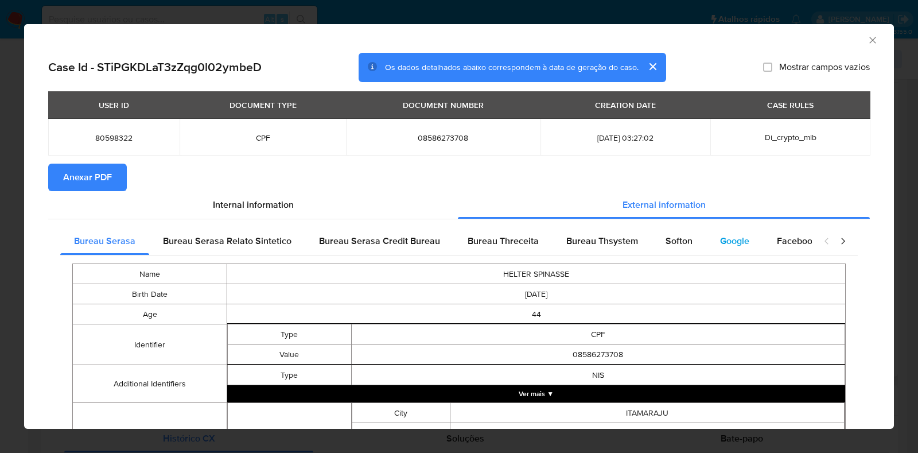
click at [736, 242] on span "Google" at bounding box center [734, 240] width 29 height 13
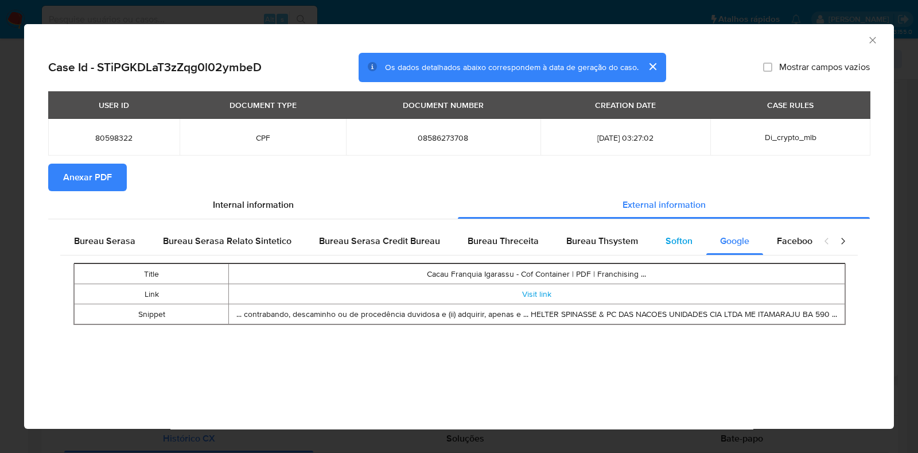
click at [681, 248] on div "Softon" at bounding box center [679, 241] width 55 height 28
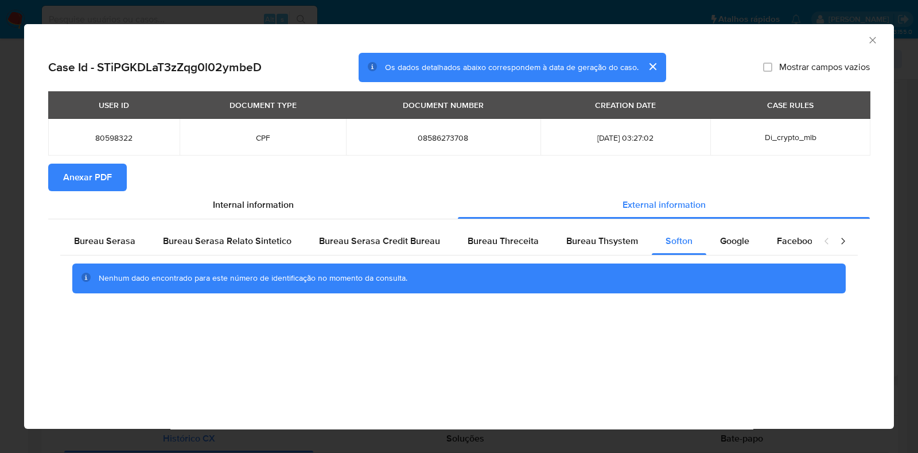
click at [103, 182] on span "Anexar PDF" at bounding box center [87, 177] width 49 height 25
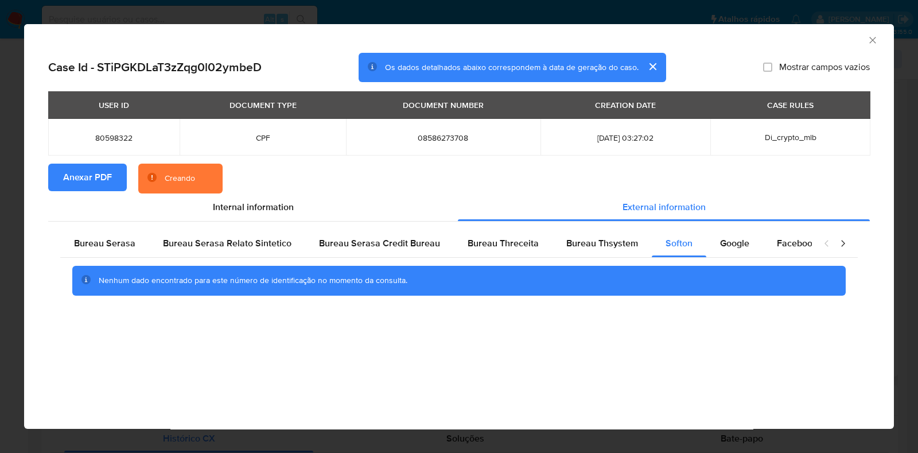
click at [873, 40] on icon "Fechar a janela" at bounding box center [873, 40] width 6 height 6
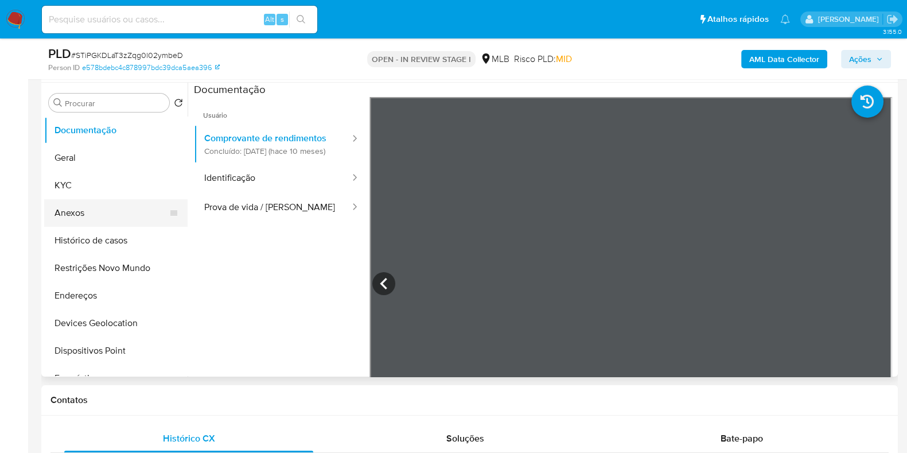
click at [90, 214] on button "Anexos" at bounding box center [111, 213] width 134 height 28
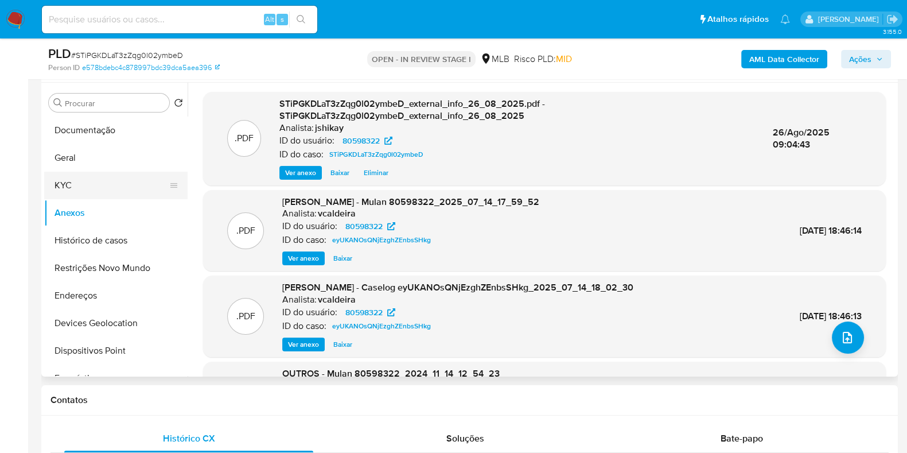
click at [106, 190] on button "KYC" at bounding box center [111, 186] width 134 height 28
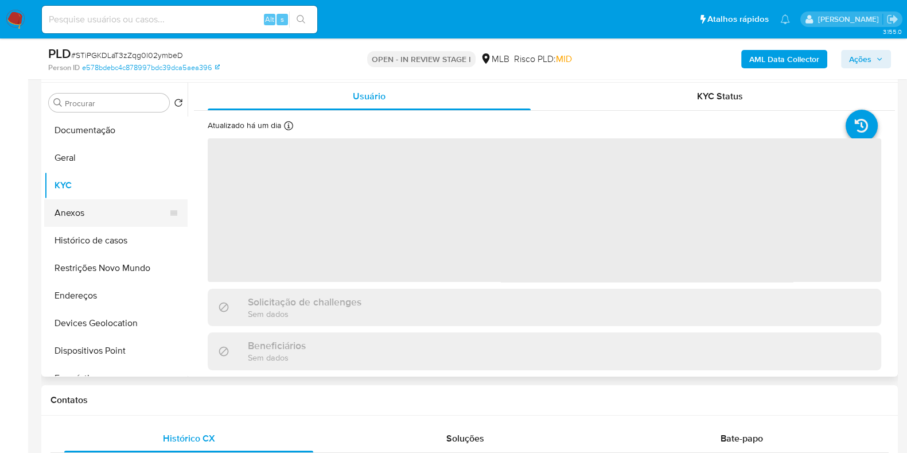
click at [103, 217] on button "Anexos" at bounding box center [111, 213] width 134 height 28
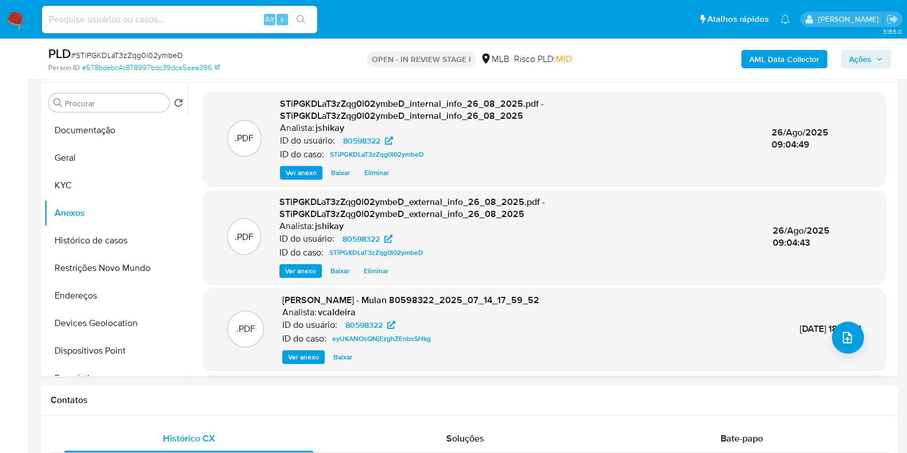
click at [847, 57] on button "Ações" at bounding box center [866, 59] width 50 height 18
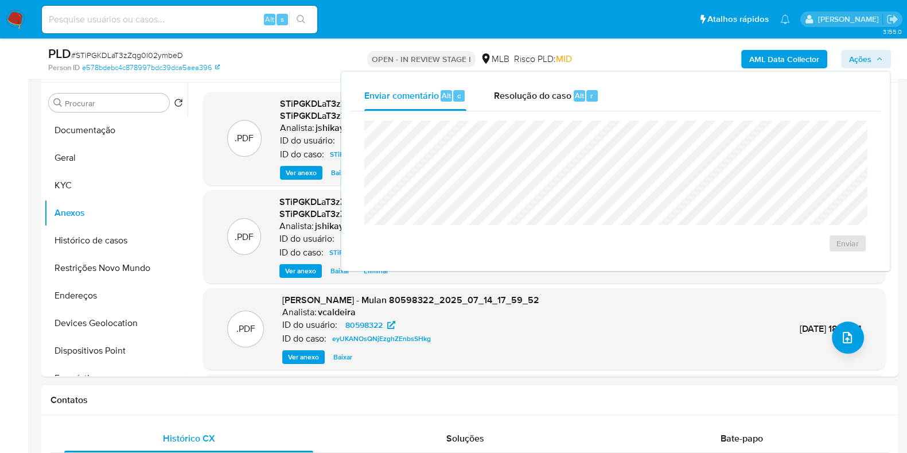
click at [849, 63] on span "Ações" at bounding box center [860, 59] width 22 height 18
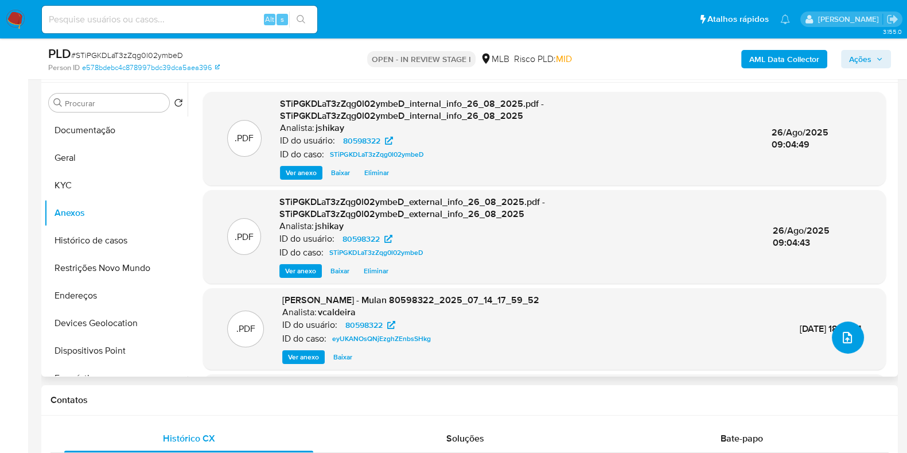
click at [845, 340] on icon "upload-file" at bounding box center [848, 338] width 14 height 14
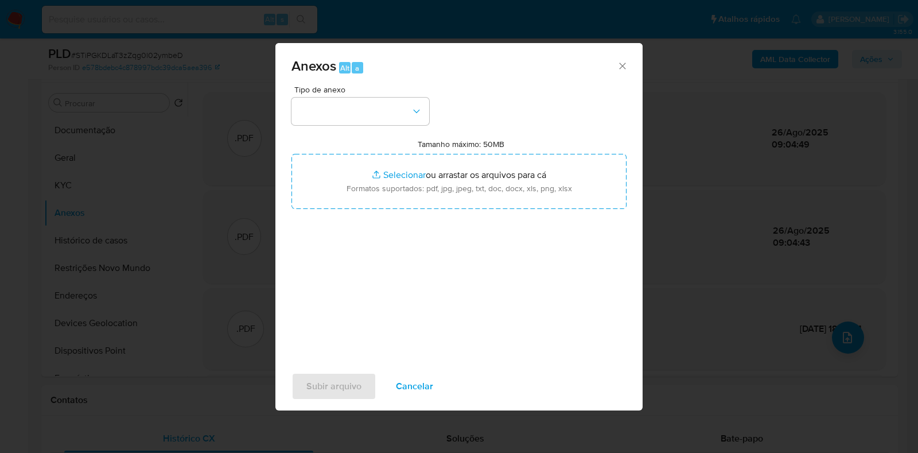
click at [338, 92] on span "Tipo de anexo" at bounding box center [363, 90] width 138 height 8
click at [350, 118] on button "button" at bounding box center [361, 112] width 138 height 28
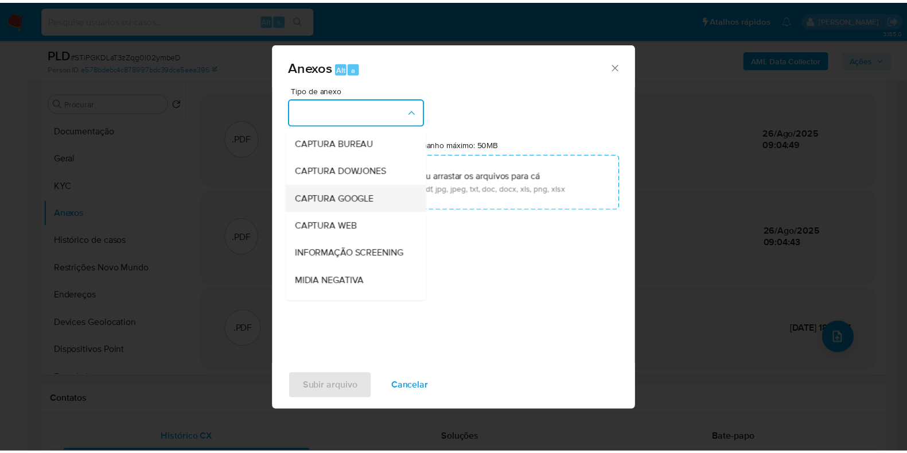
scroll to position [71, 0]
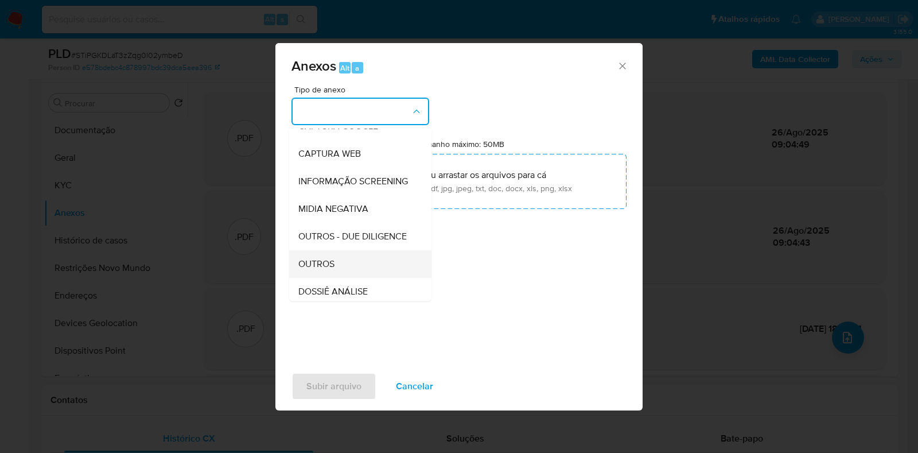
click at [353, 274] on div "OUTROS" at bounding box center [356, 264] width 117 height 28
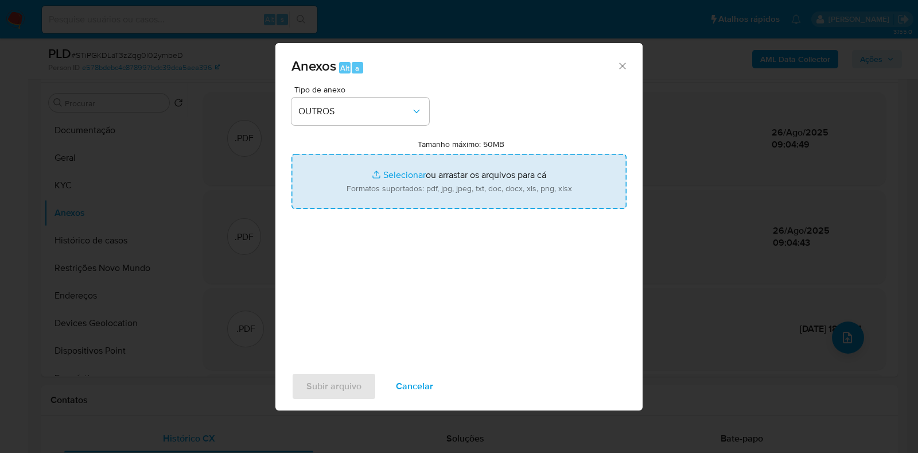
click at [397, 174] on input "Tamanho máximo: 50MB Selecionar arquivos" at bounding box center [459, 181] width 335 height 55
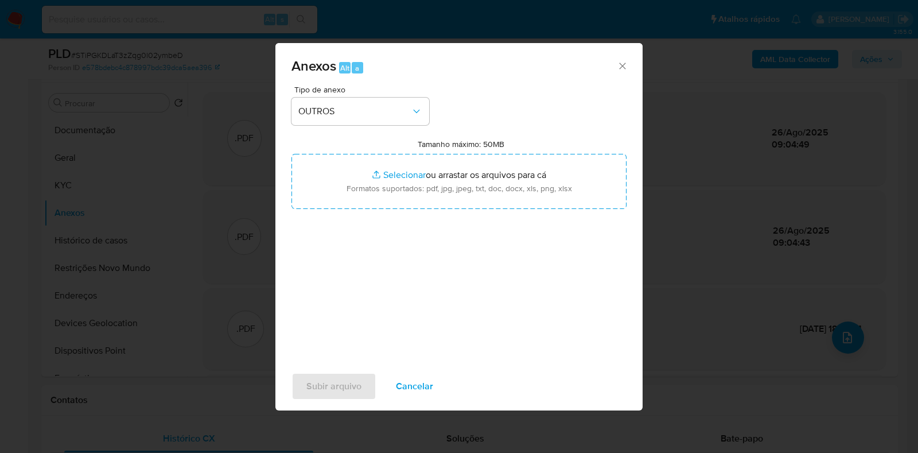
type input "C:\fakepath\Mulan 80598322_2025_08_25_15_35_19 - Resumen TX.pdf"
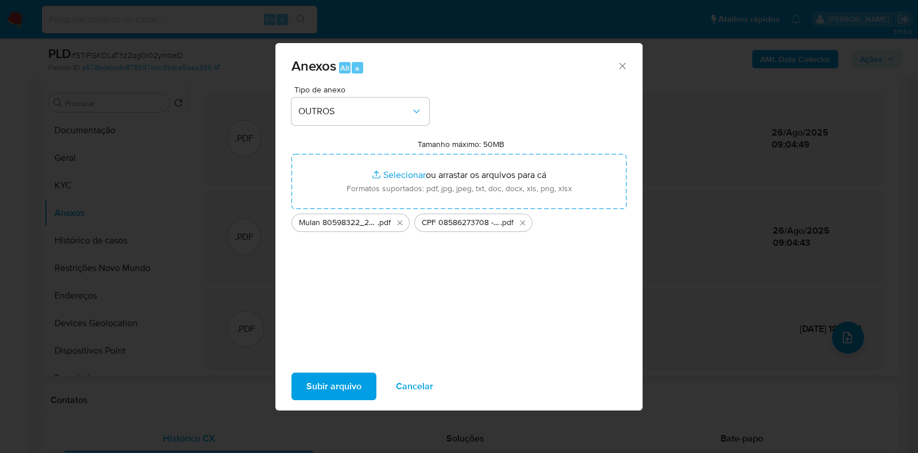
click at [335, 381] on span "Subir arquivo" at bounding box center [334, 386] width 55 height 25
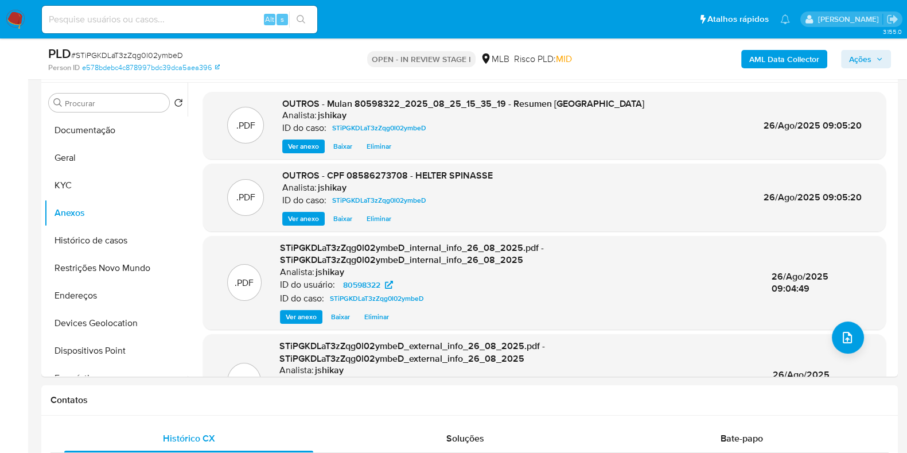
click at [870, 59] on span "Ações" at bounding box center [860, 59] width 22 height 18
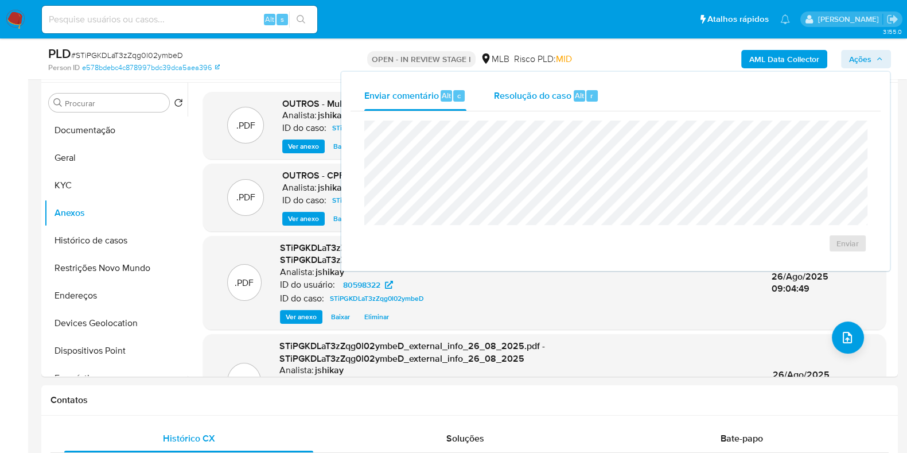
click at [564, 93] on span "Resolução do caso" at bounding box center [532, 94] width 77 height 13
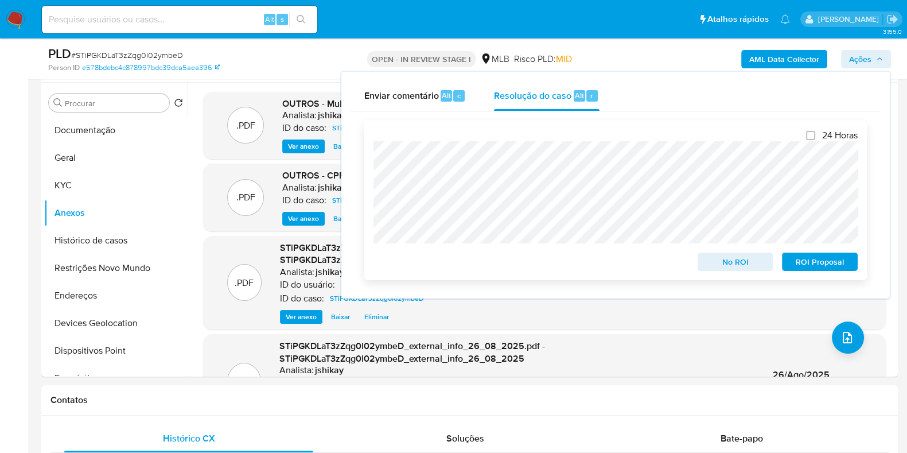
click at [736, 263] on span "No ROI" at bounding box center [736, 262] width 60 height 16
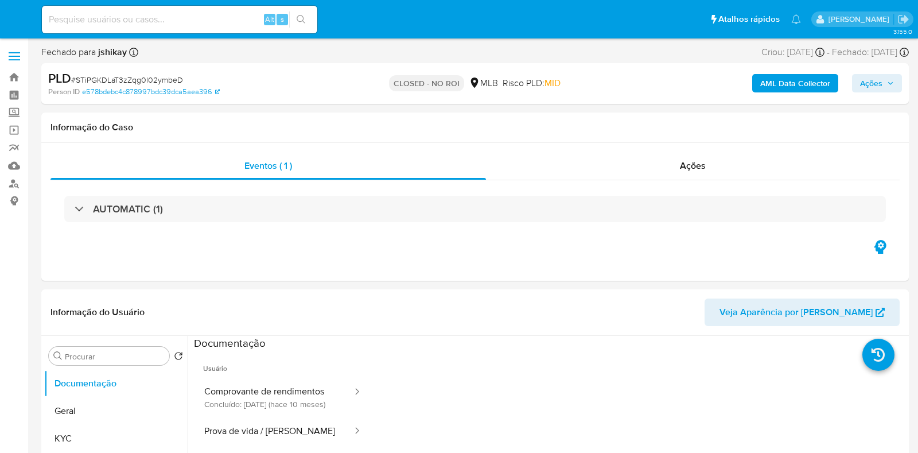
select select "10"
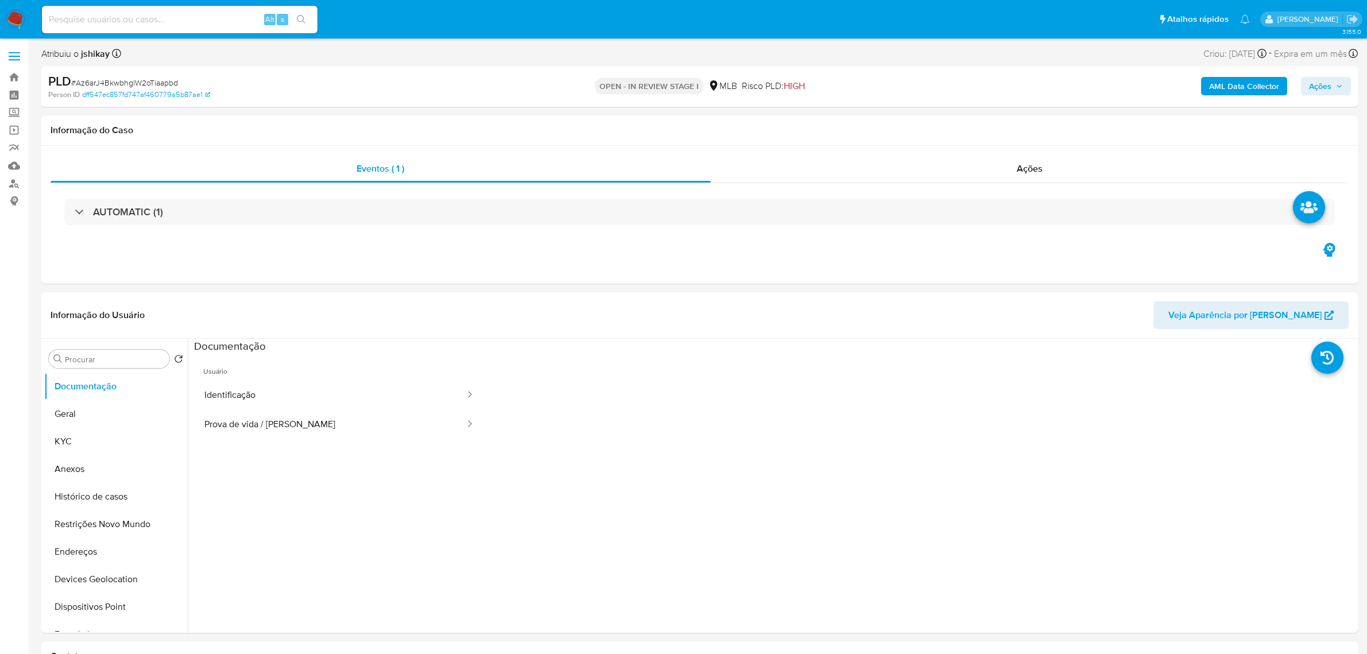
select select "10"
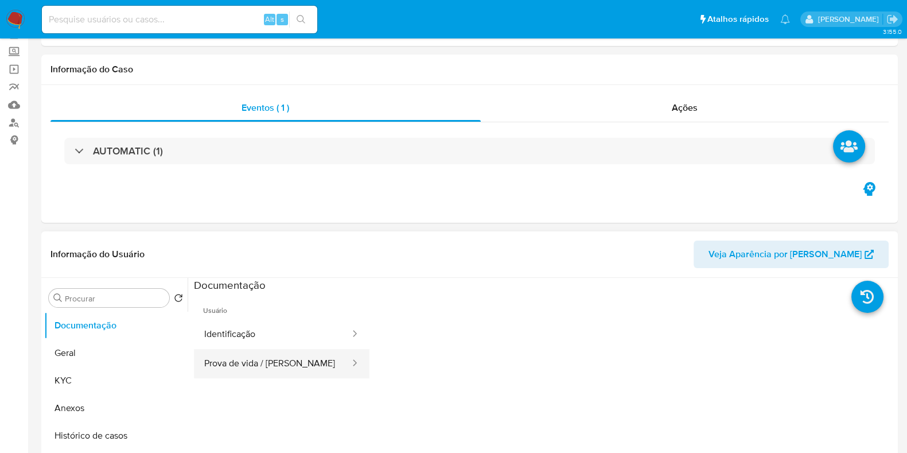
scroll to position [143, 0]
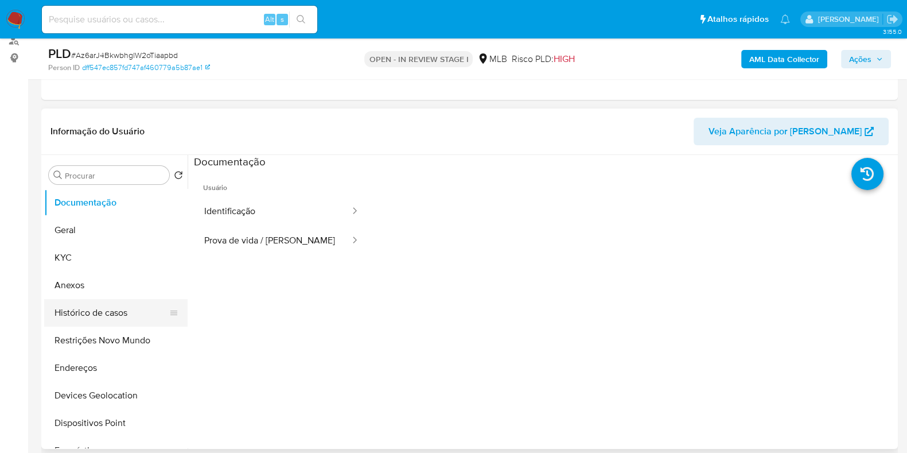
click at [106, 311] on button "Histórico de casos" at bounding box center [111, 313] width 134 height 28
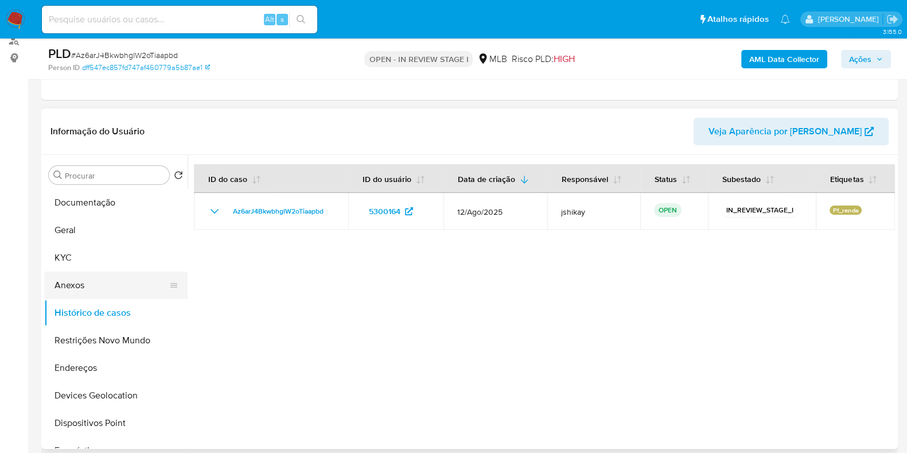
click at [94, 274] on button "Anexos" at bounding box center [111, 285] width 134 height 28
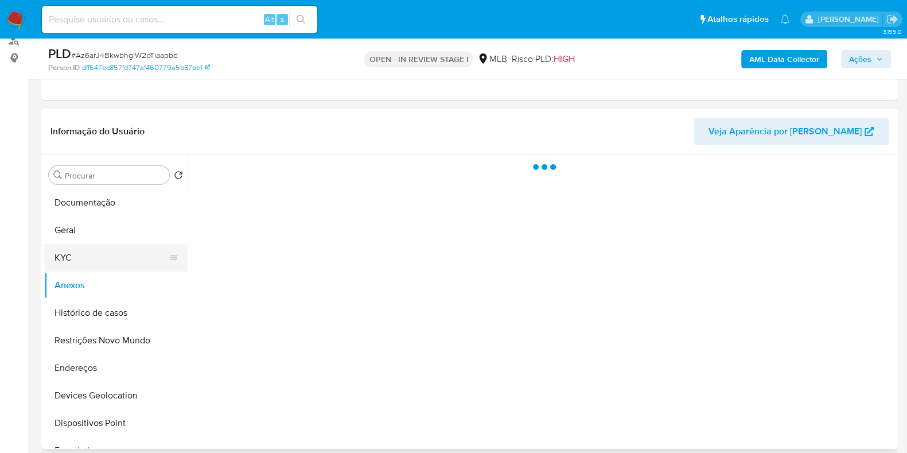
click at [96, 262] on button "KYC" at bounding box center [111, 258] width 134 height 28
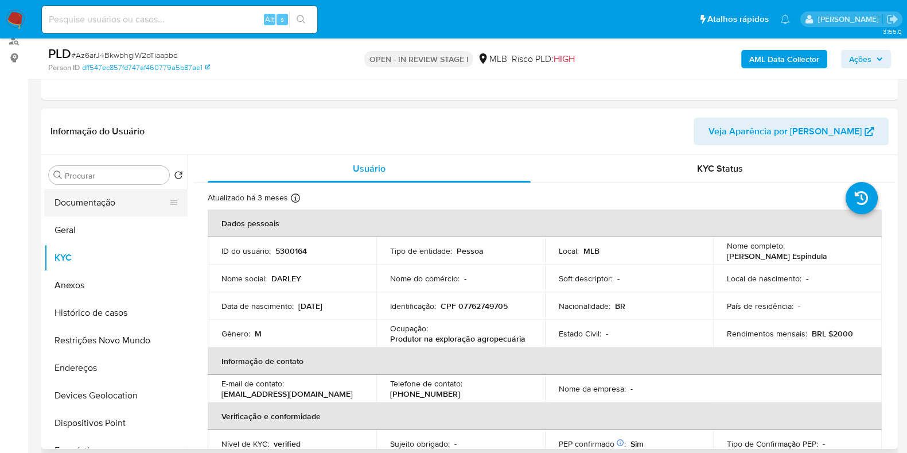
click at [100, 211] on button "Documentação" at bounding box center [111, 203] width 134 height 28
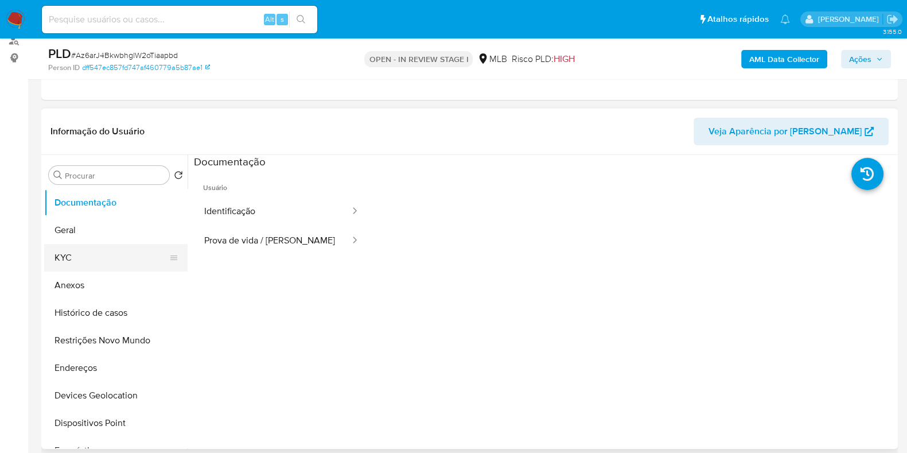
click at [111, 251] on button "KYC" at bounding box center [111, 258] width 134 height 28
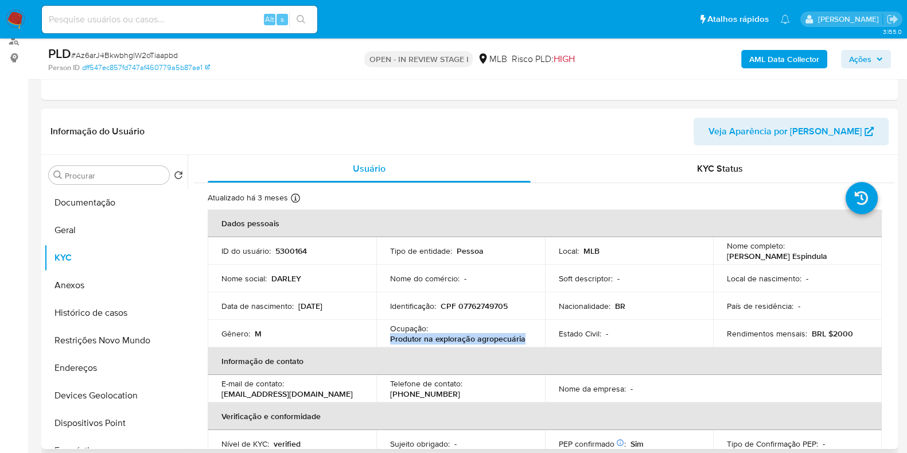
drag, startPoint x: 390, startPoint y: 337, endPoint x: 503, endPoint y: 252, distance: 141.4
click at [522, 341] on p "Produtor na exploração agropecuária" at bounding box center [457, 338] width 135 height 10
copy p "Produtor na exploração agropecuária"
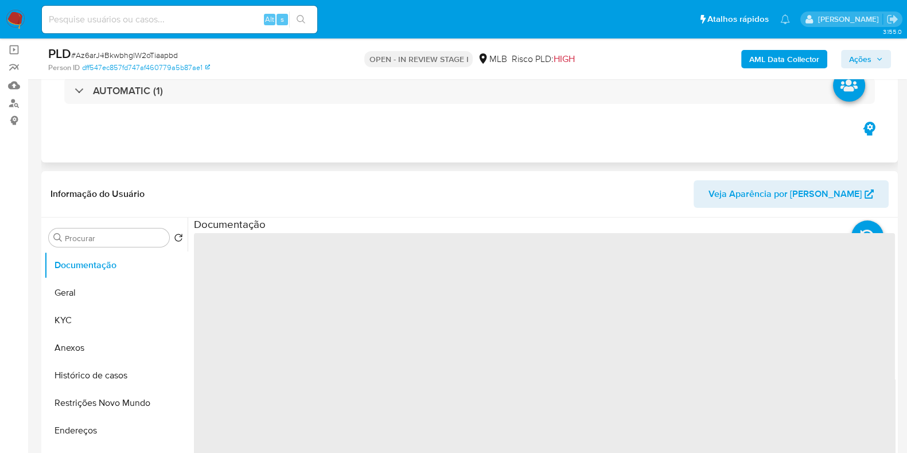
scroll to position [143, 0]
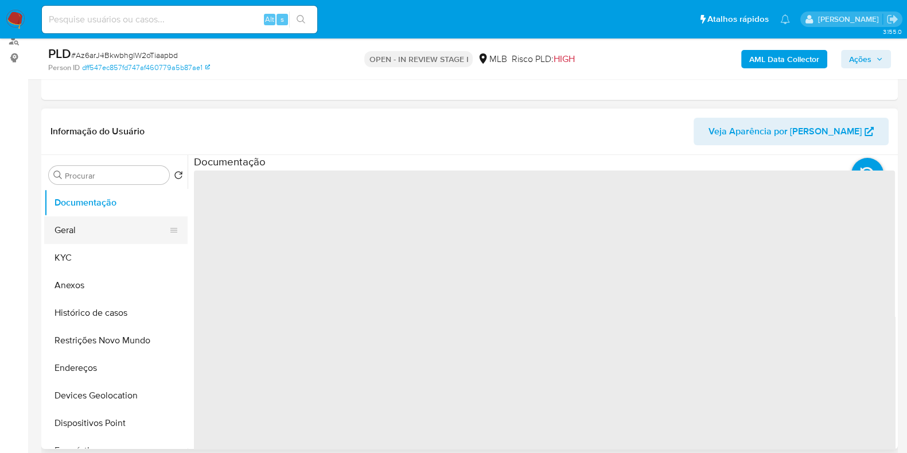
select select "10"
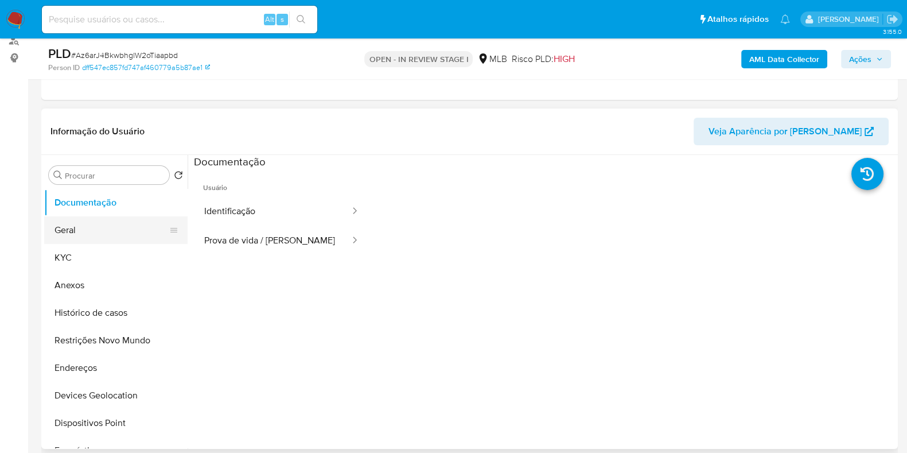
click at [94, 228] on button "Geral" at bounding box center [111, 230] width 134 height 28
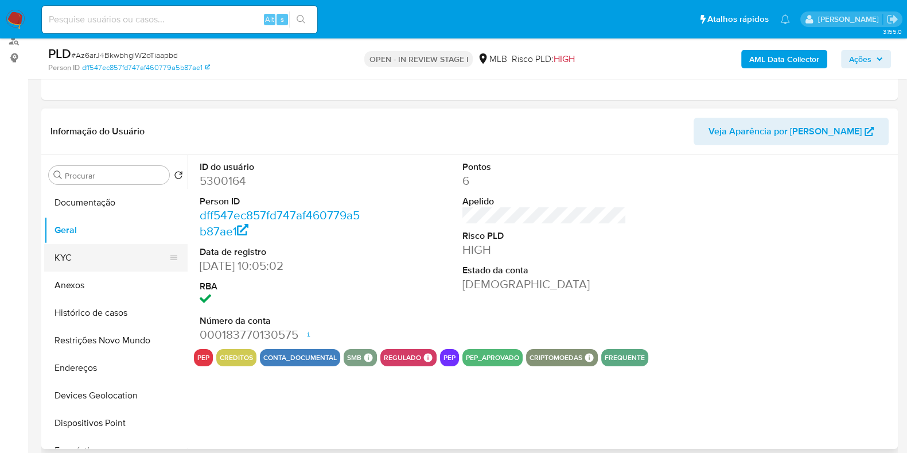
click at [103, 254] on button "KYC" at bounding box center [111, 258] width 134 height 28
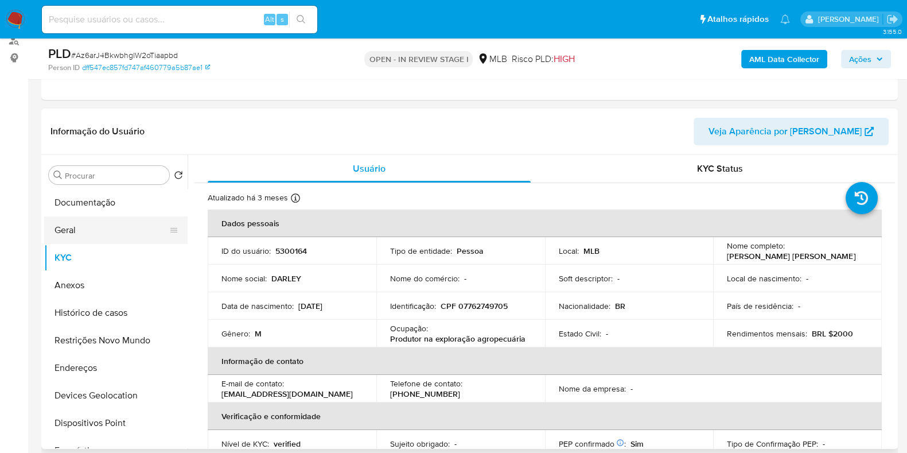
click at [97, 233] on button "Geral" at bounding box center [111, 230] width 134 height 28
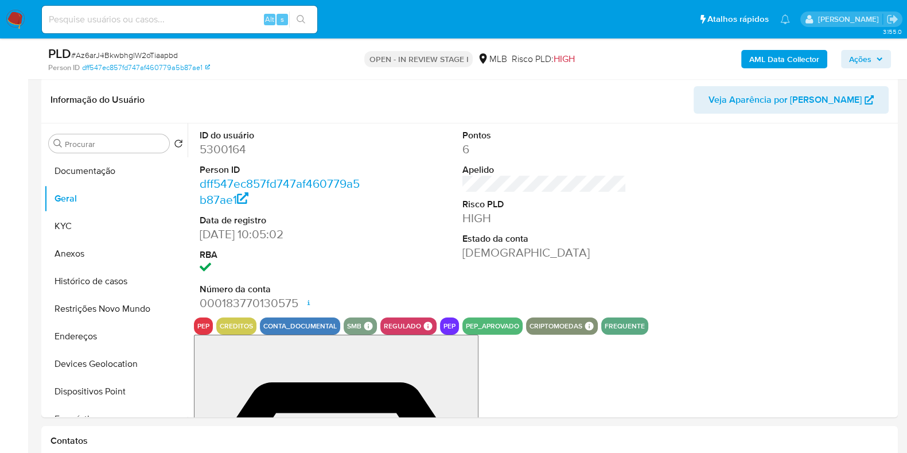
scroll to position [162, 0]
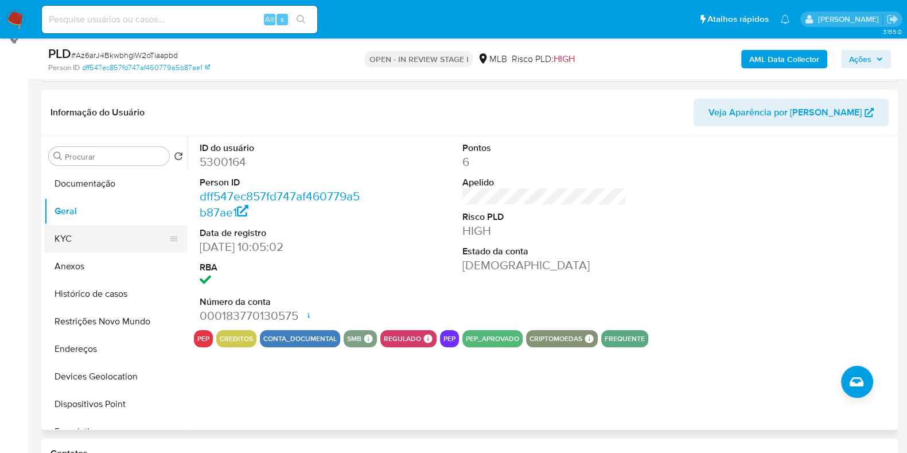
drag, startPoint x: 87, startPoint y: 245, endPoint x: 181, endPoint y: 245, distance: 94.7
click at [88, 245] on button "KYC" at bounding box center [111, 239] width 134 height 28
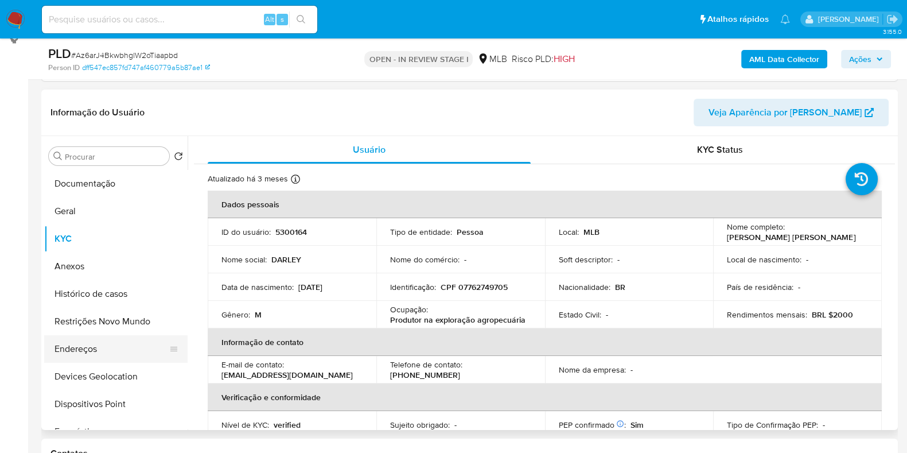
click at [102, 352] on button "Endereços" at bounding box center [111, 349] width 134 height 28
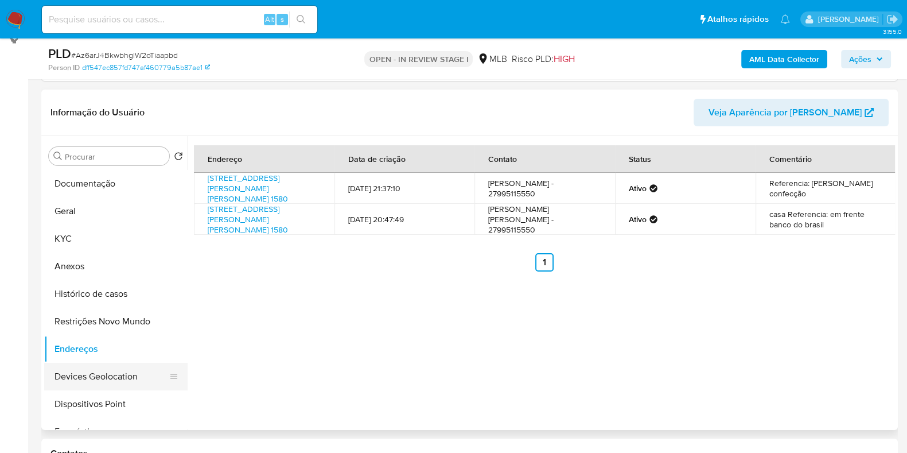
click at [104, 383] on button "Devices Geolocation" at bounding box center [111, 377] width 134 height 28
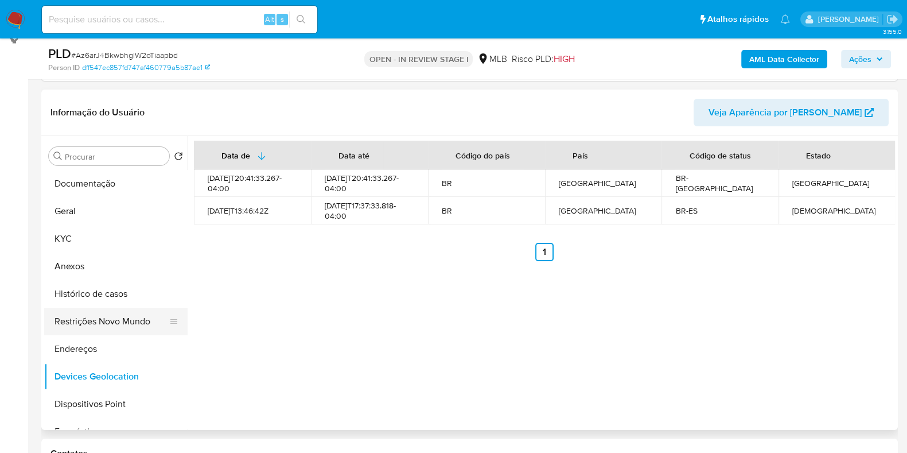
click at [80, 325] on button "Restrições Novo Mundo" at bounding box center [111, 322] width 134 height 28
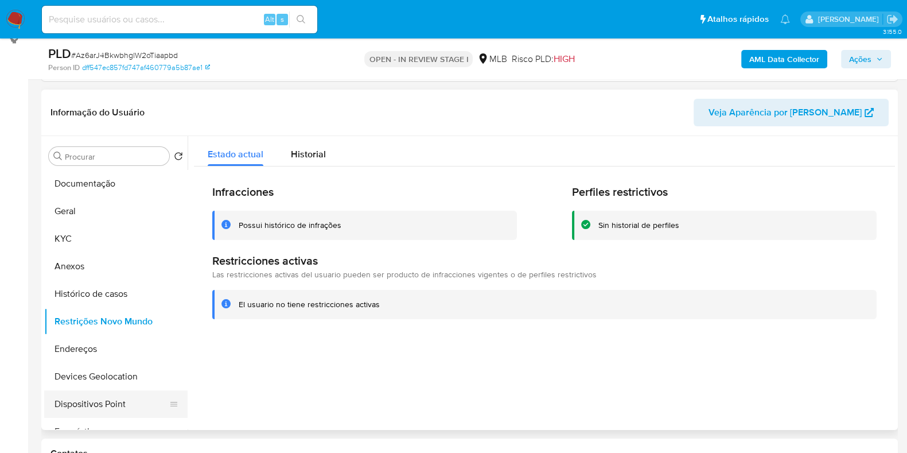
drag, startPoint x: 115, startPoint y: 400, endPoint x: 126, endPoint y: 397, distance: 11.3
click at [118, 400] on button "Dispositivos Point" at bounding box center [111, 404] width 134 height 28
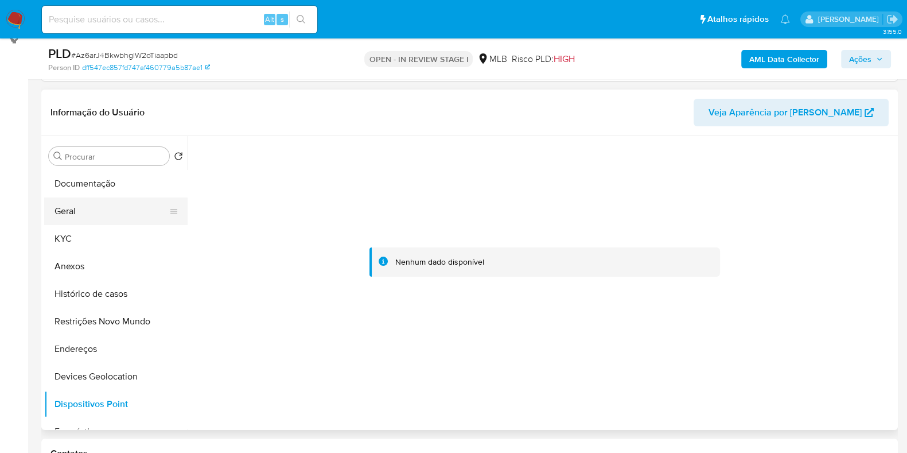
click at [73, 222] on button "Geral" at bounding box center [111, 211] width 134 height 28
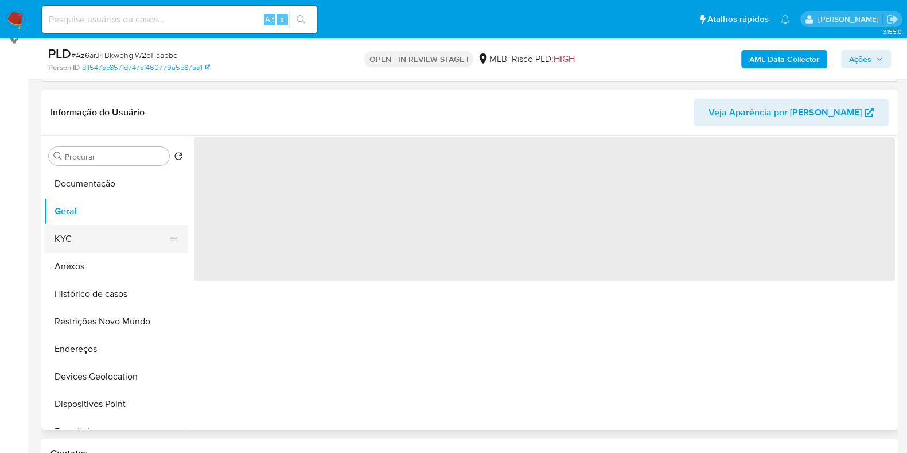
click at [75, 236] on button "KYC" at bounding box center [111, 239] width 134 height 28
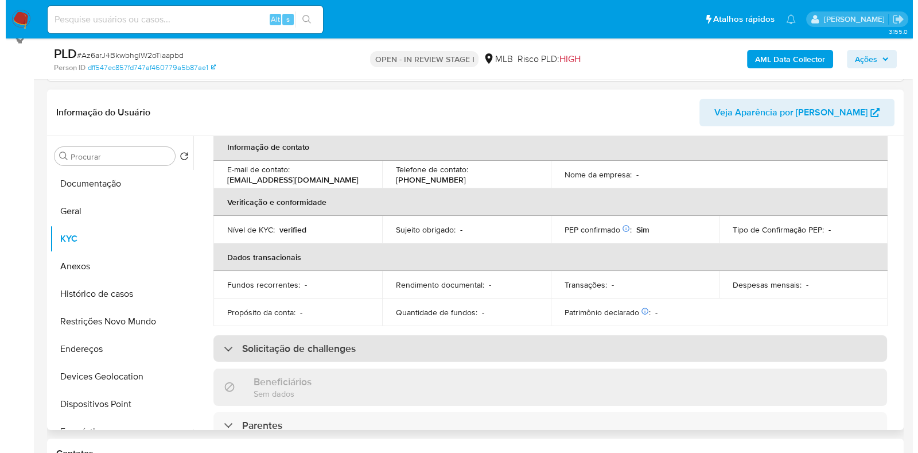
scroll to position [0, 0]
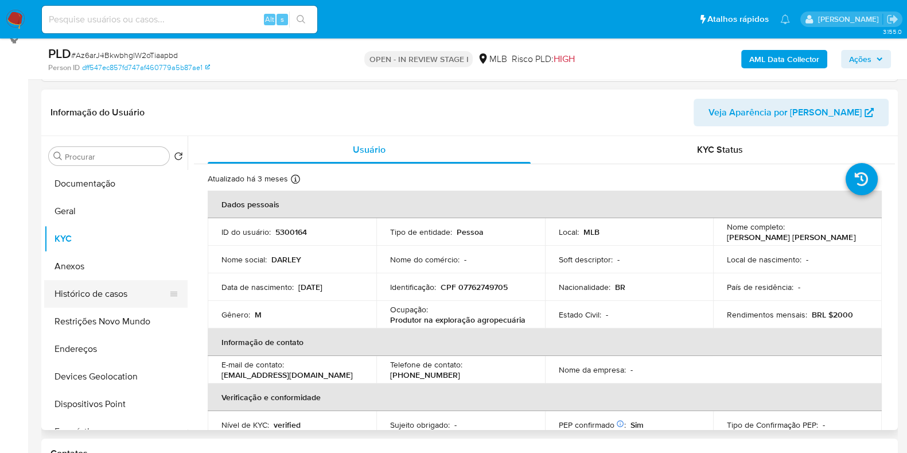
click at [114, 291] on button "Histórico de casos" at bounding box center [111, 294] width 134 height 28
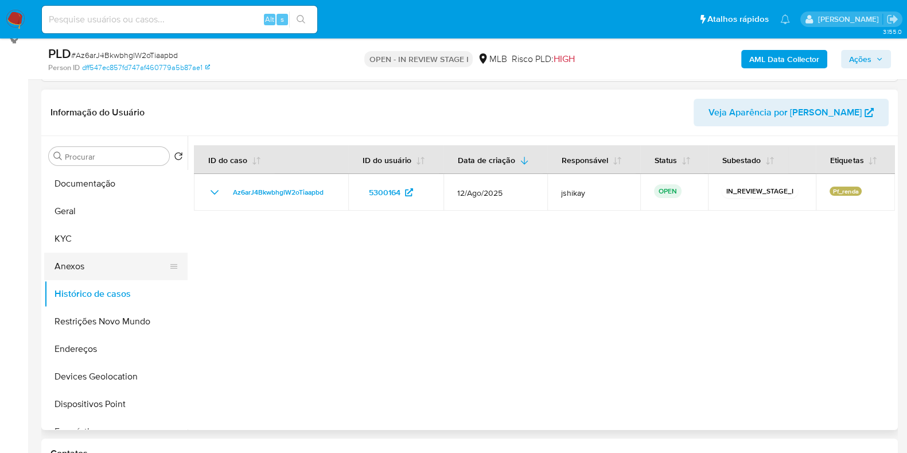
click at [86, 271] on button "Anexos" at bounding box center [111, 267] width 134 height 28
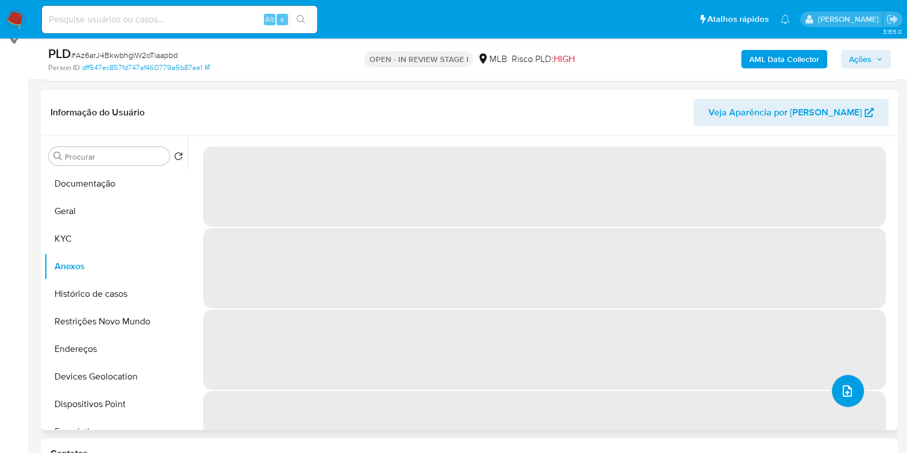
click at [855, 391] on button "upload-file" at bounding box center [848, 391] width 32 height 32
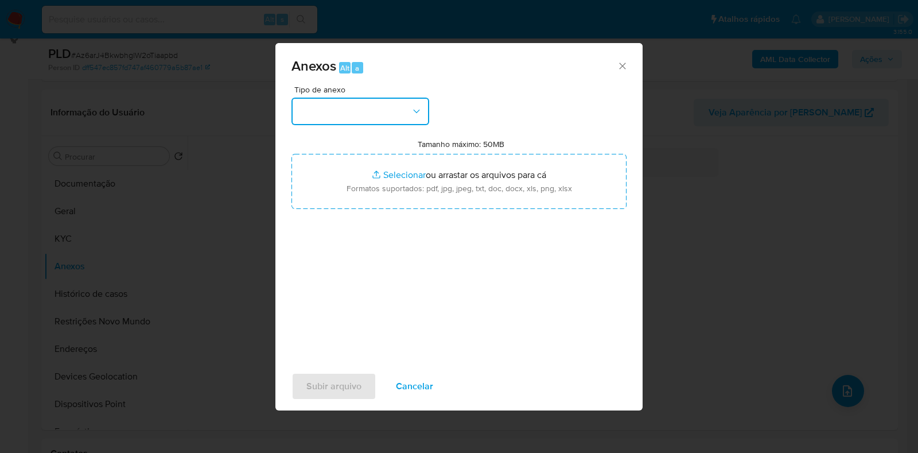
click at [347, 107] on button "button" at bounding box center [361, 112] width 138 height 28
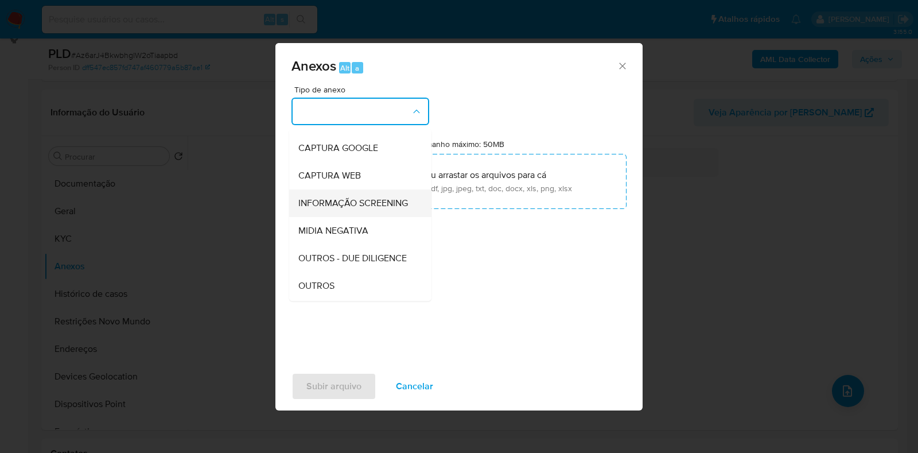
scroll to position [71, 0]
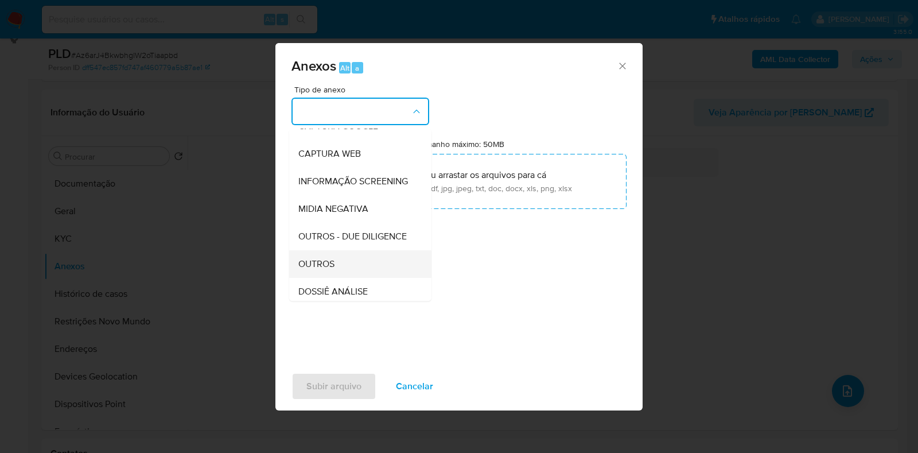
click at [333, 270] on span "OUTROS" at bounding box center [316, 263] width 36 height 11
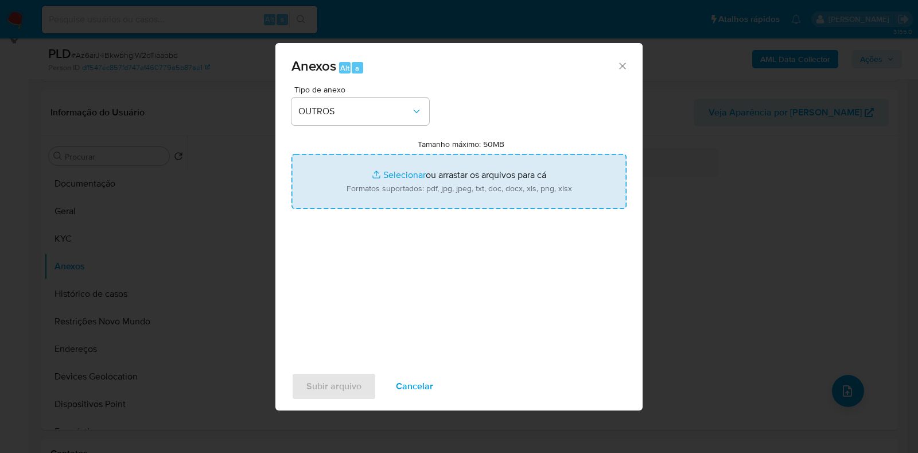
click at [387, 170] on input "Tamanho máximo: 50MB Selecionar arquivos" at bounding box center [459, 181] width 335 height 55
type input "C:\fakepath\Mulan 5300164_2025_08_25_16_13_18 - Resumen TX.pdf"
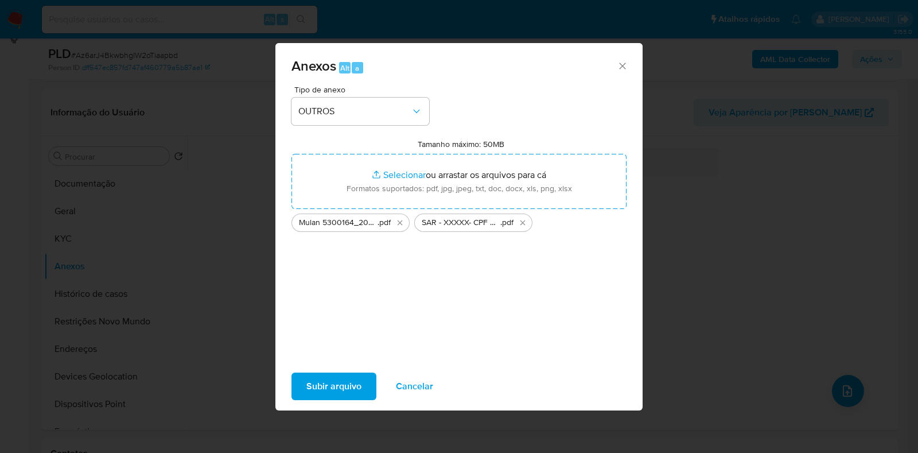
click at [344, 381] on span "Subir arquivo" at bounding box center [334, 386] width 55 height 25
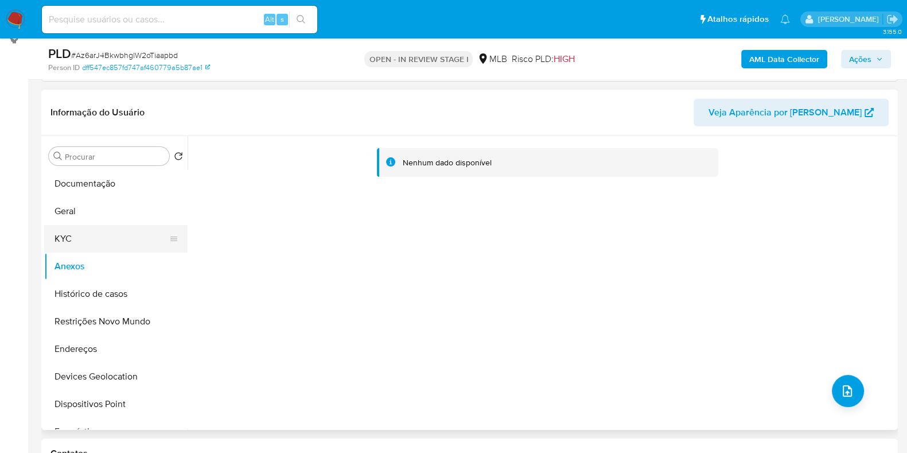
click at [110, 234] on button "KYC" at bounding box center [111, 239] width 134 height 28
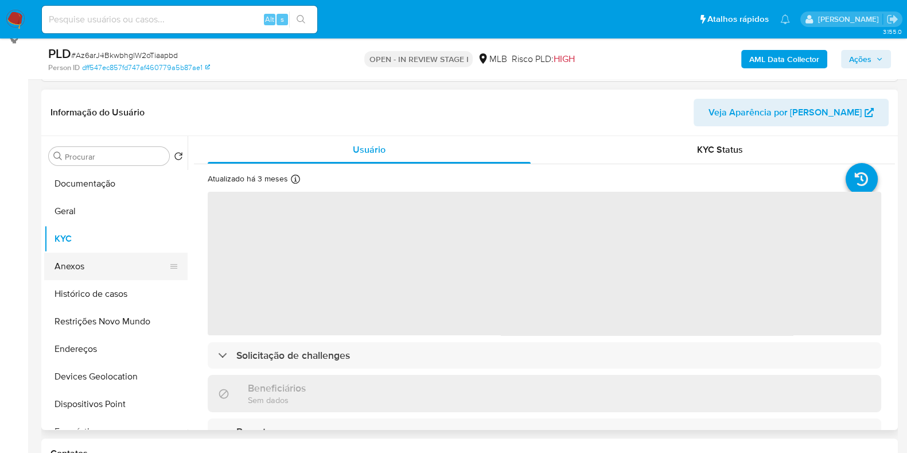
click at [99, 262] on button "Anexos" at bounding box center [111, 267] width 134 height 28
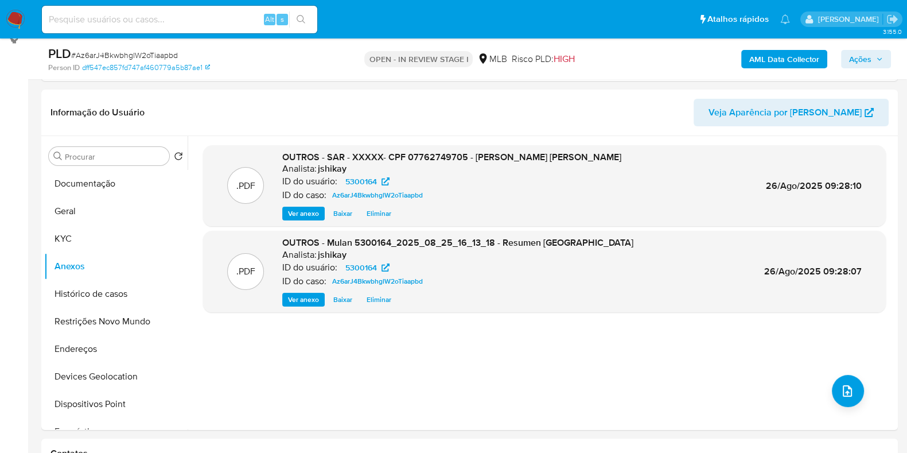
click at [803, 59] on b "AML Data Collector" at bounding box center [785, 59] width 70 height 18
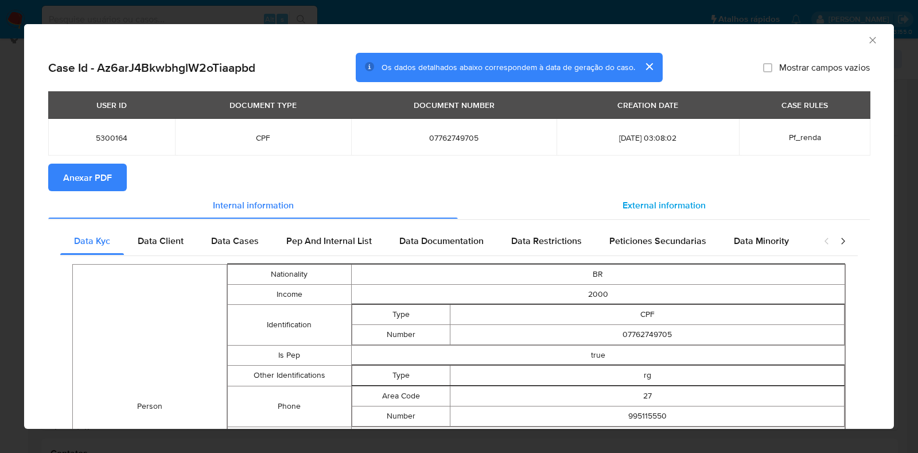
click at [666, 203] on span "External information" at bounding box center [664, 204] width 83 height 13
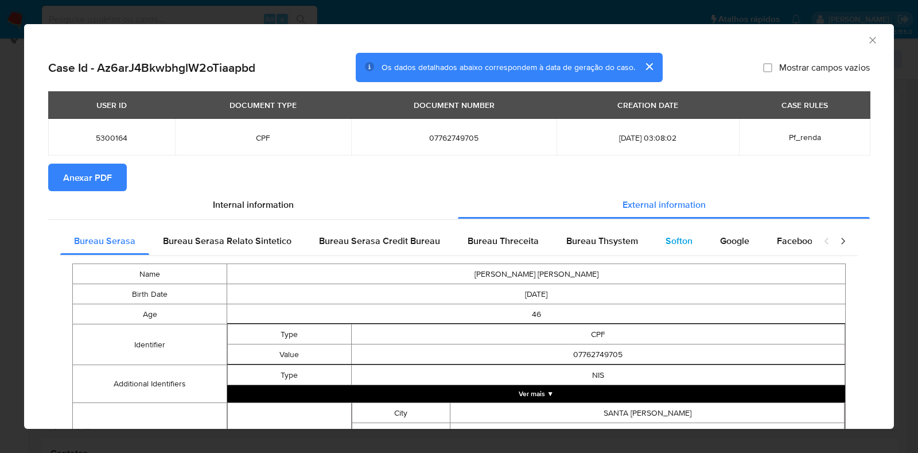
click at [673, 242] on span "Softon" at bounding box center [679, 240] width 27 height 13
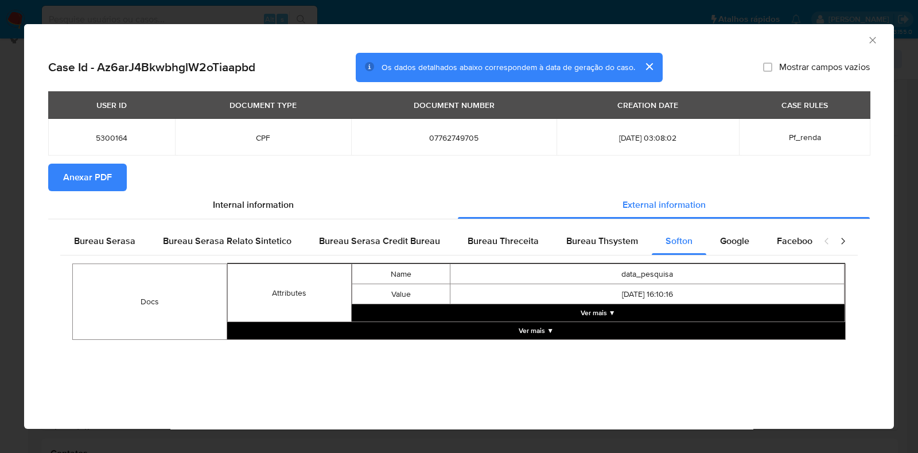
click at [97, 173] on span "Anexar PDF" at bounding box center [87, 177] width 49 height 25
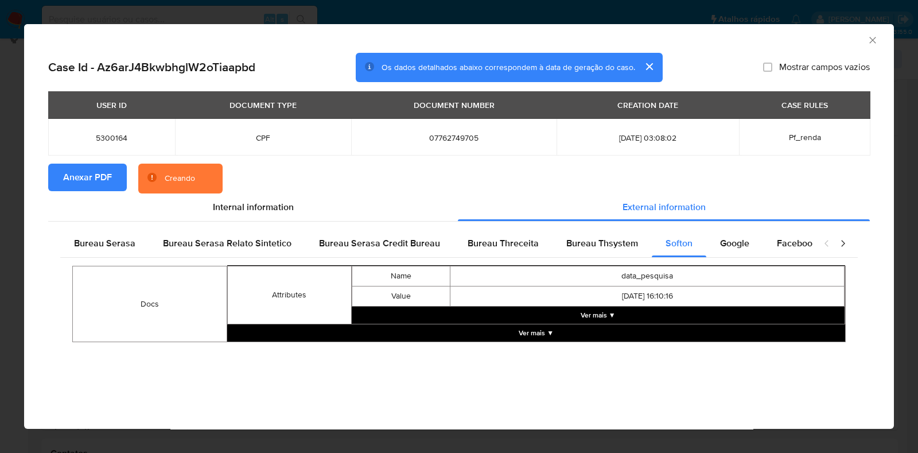
click at [589, 314] on button "Ver mais ▼" at bounding box center [599, 315] width 494 height 17
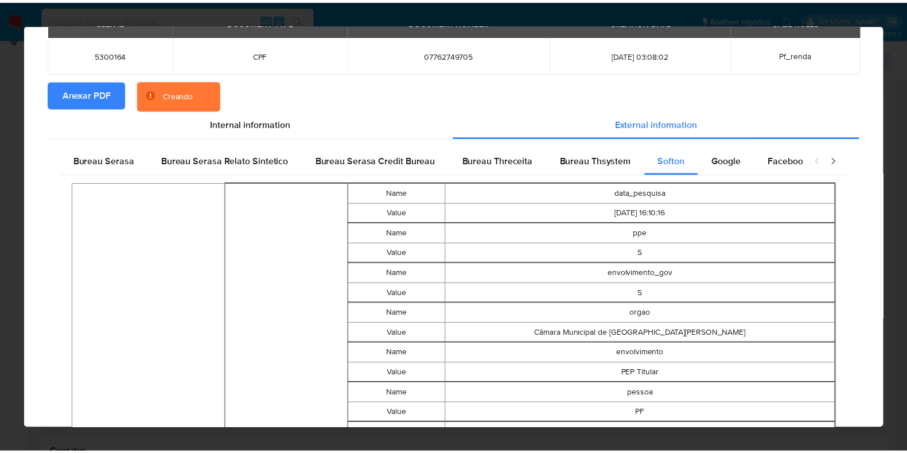
scroll to position [0, 0]
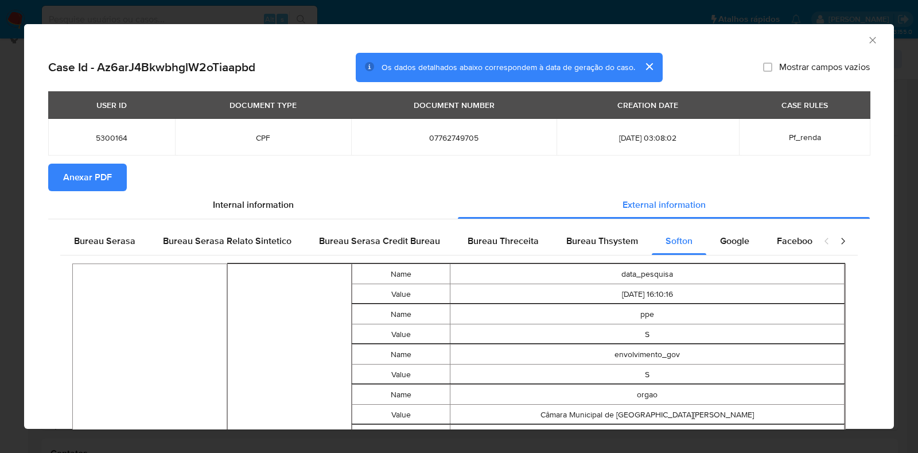
click at [867, 40] on icon "Fechar a janela" at bounding box center [872, 39] width 11 height 11
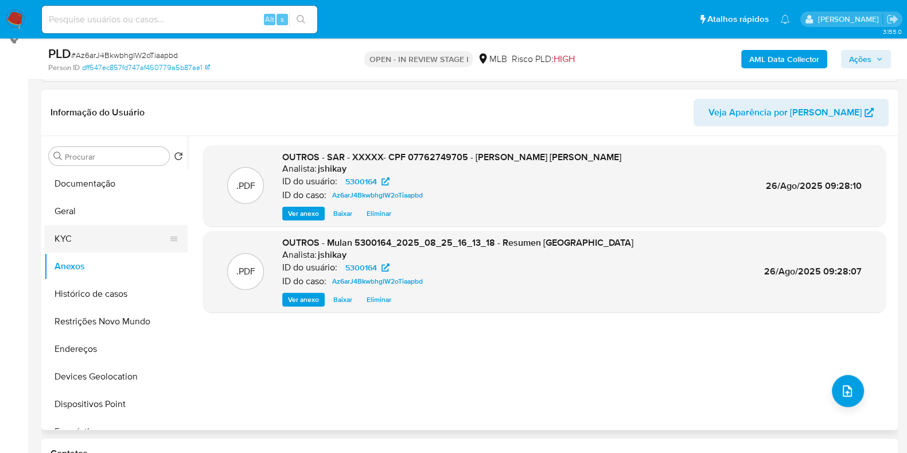
click at [98, 229] on button "KYC" at bounding box center [111, 239] width 134 height 28
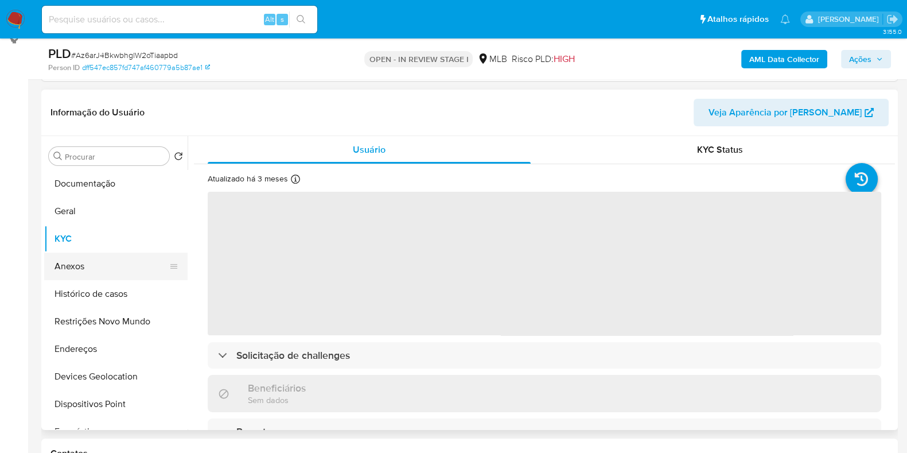
click at [102, 260] on button "Anexos" at bounding box center [111, 267] width 134 height 28
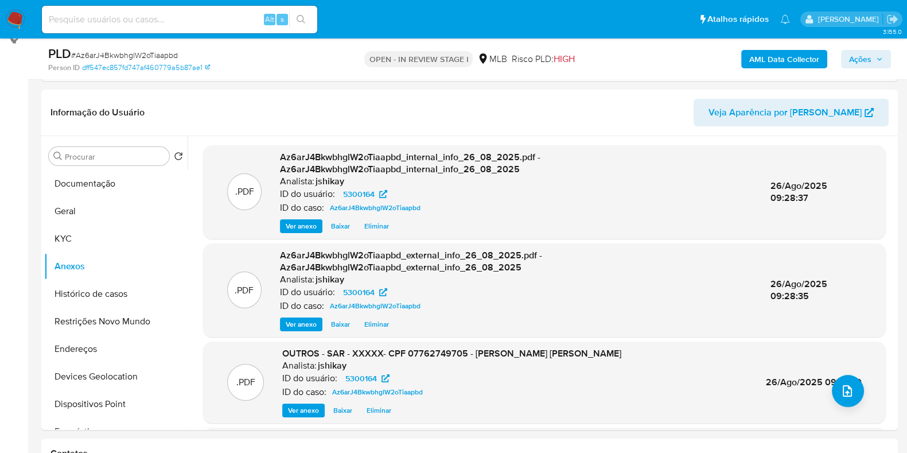
drag, startPoint x: 852, startPoint y: 57, endPoint x: 827, endPoint y: 67, distance: 27.3
click at [852, 57] on span "Ações" at bounding box center [860, 59] width 22 height 18
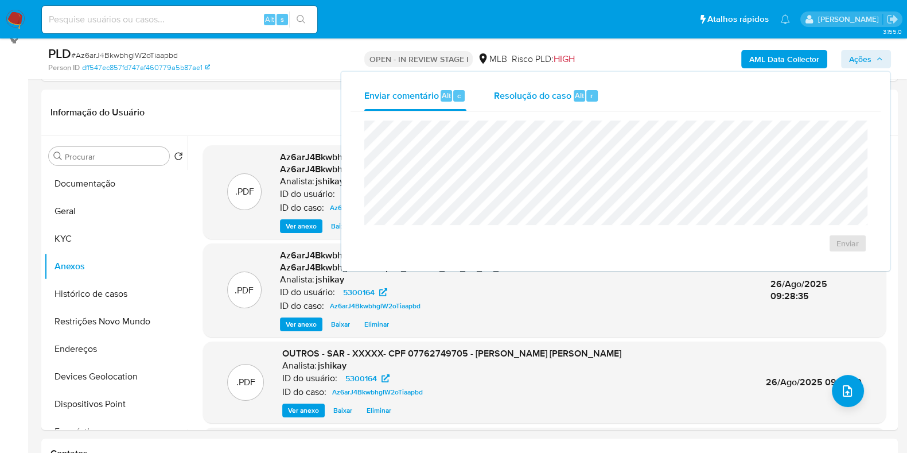
click at [537, 90] on span "Resolução do caso" at bounding box center [532, 94] width 77 height 13
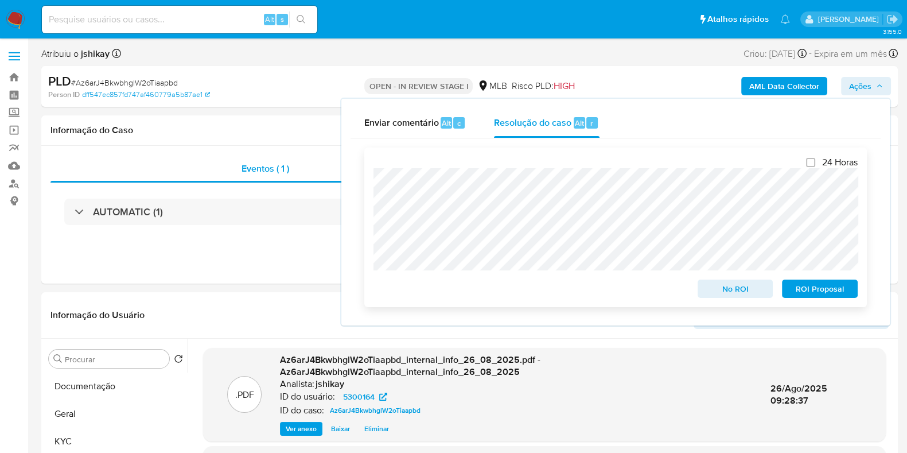
click at [817, 288] on span "ROI Proposal" at bounding box center [820, 289] width 60 height 16
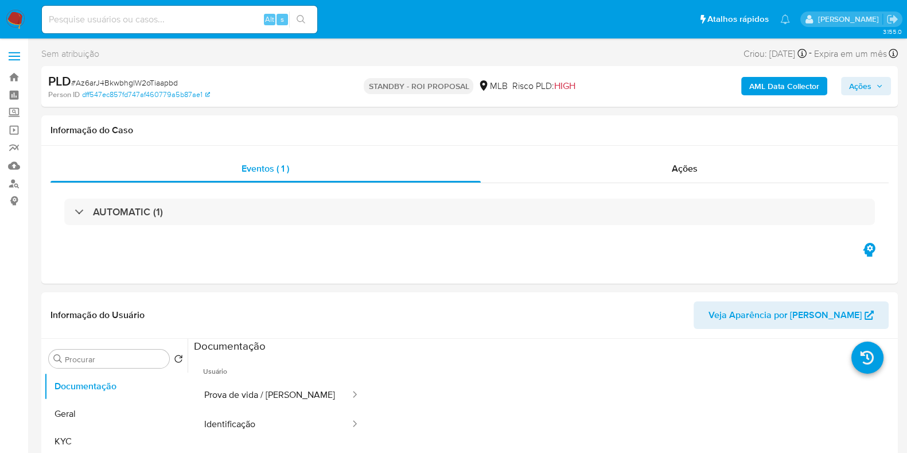
select select "10"
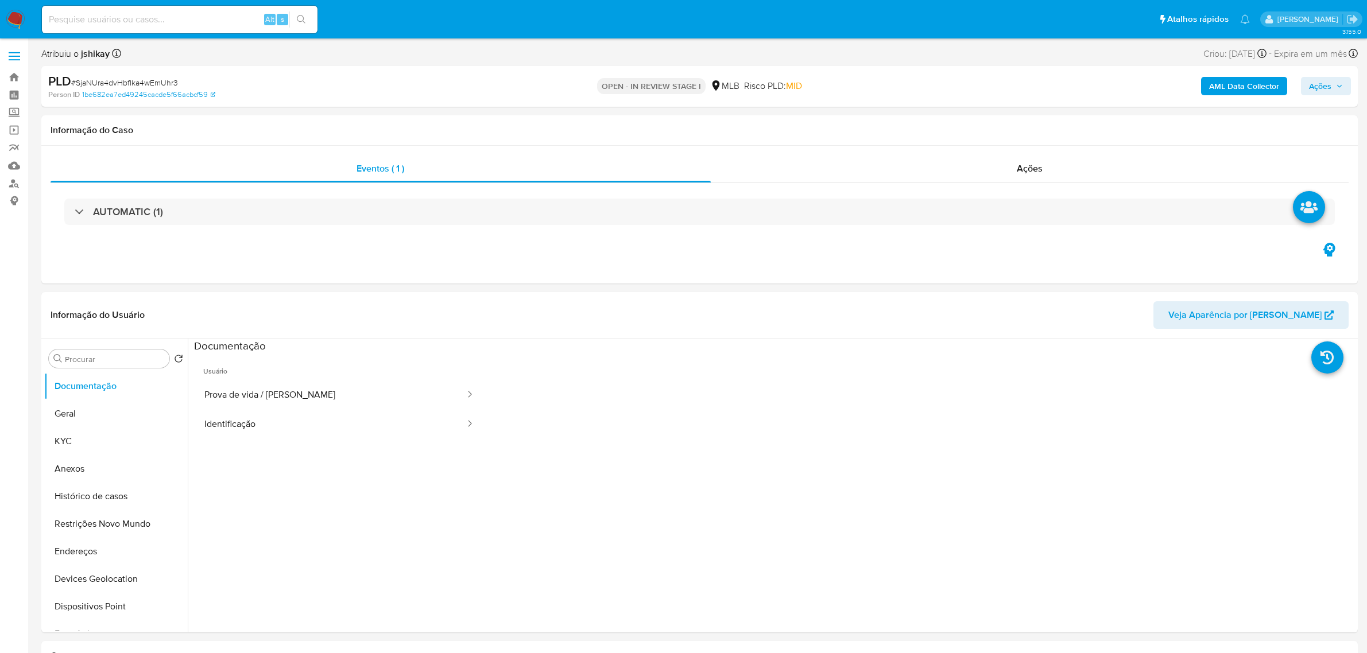
select select "10"
click at [115, 425] on button "Geral" at bounding box center [111, 414] width 134 height 28
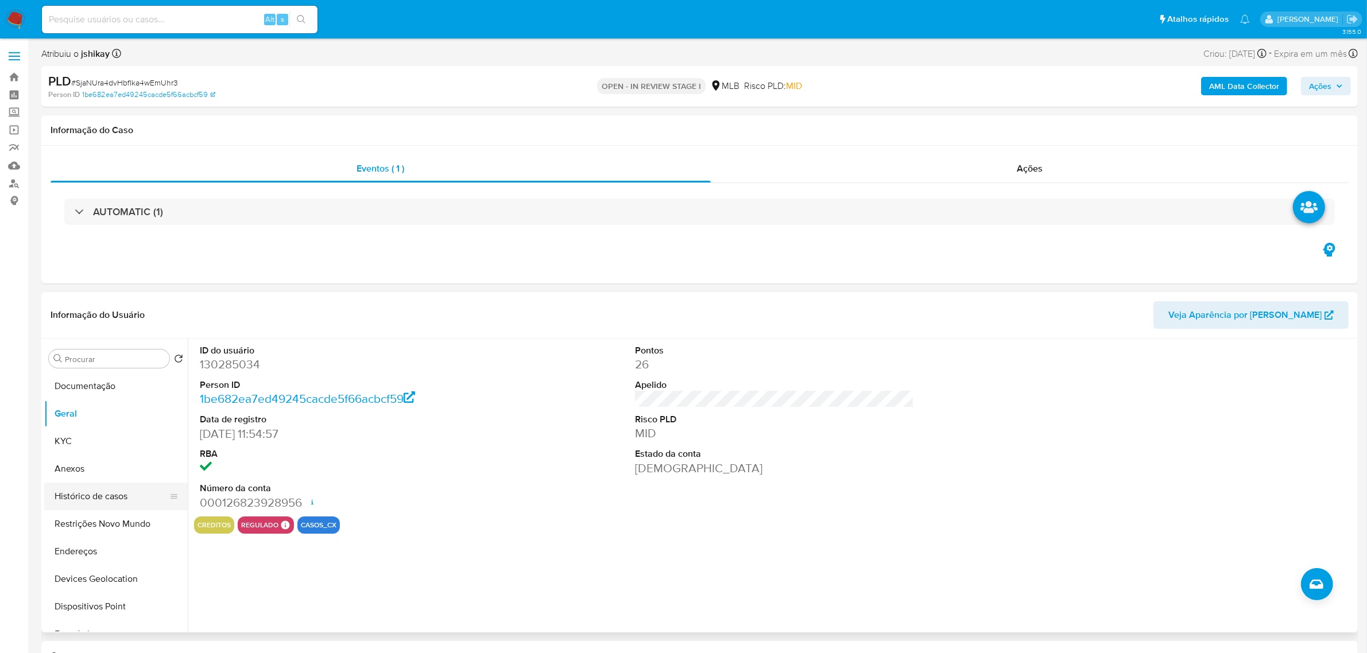
click at [110, 488] on button "Histórico de casos" at bounding box center [111, 497] width 134 height 28
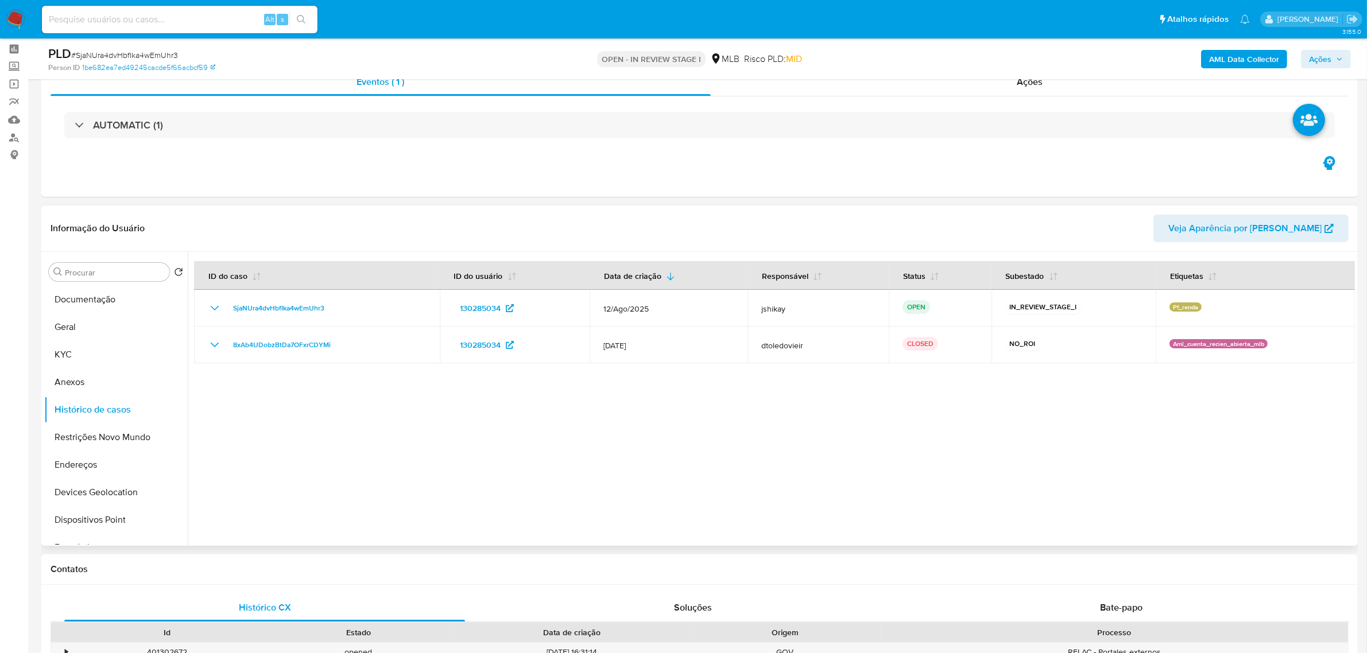
scroll to position [72, 0]
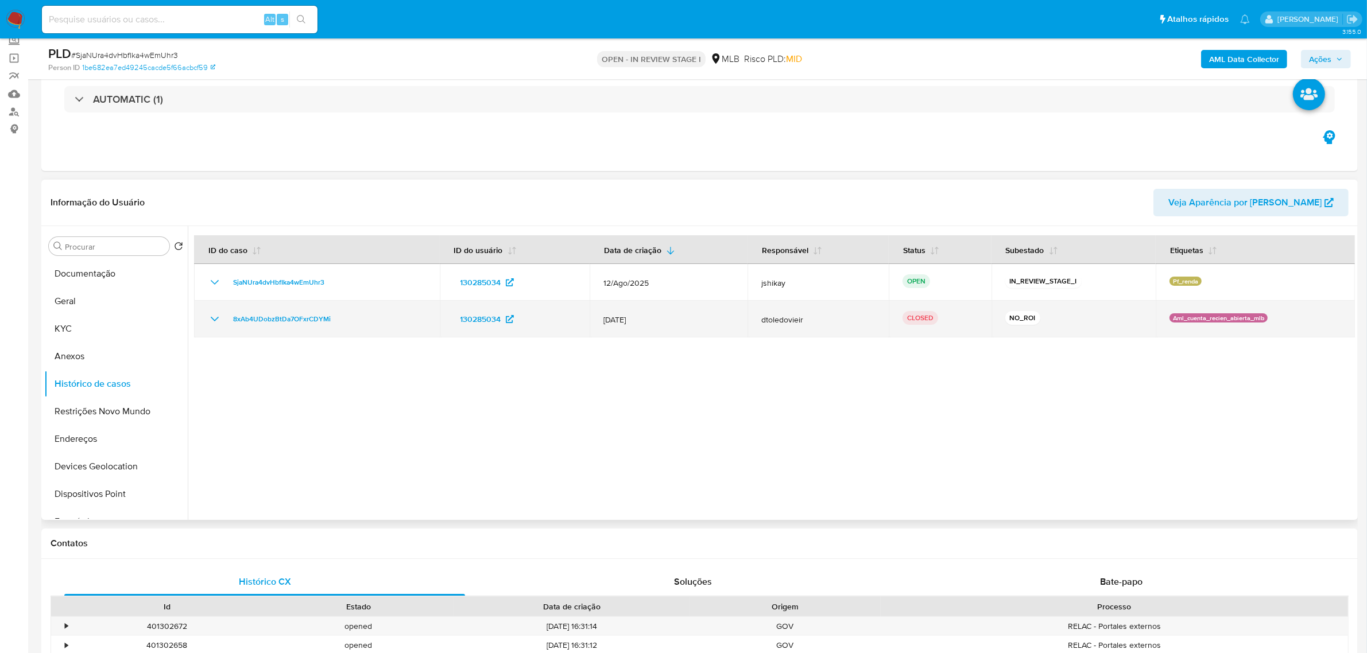
click at [214, 319] on icon "Mostrar/Ocultar" at bounding box center [215, 319] width 14 height 14
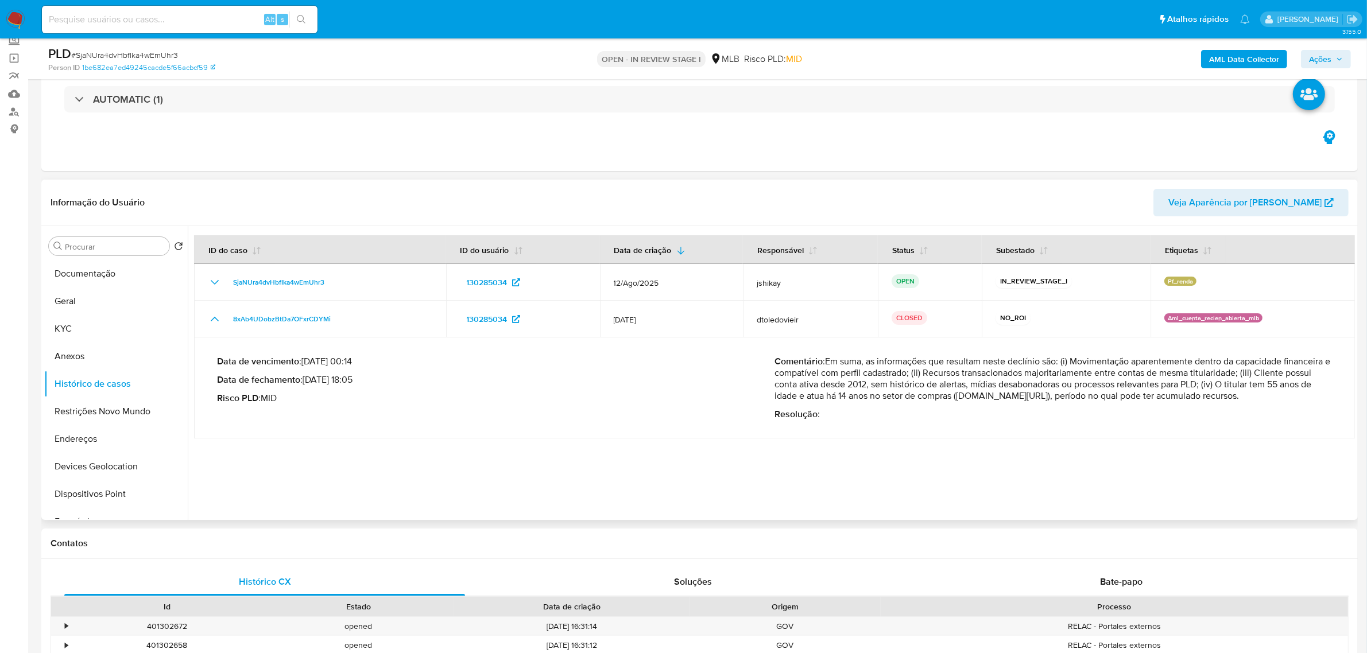
drag, startPoint x: 871, startPoint y: 363, endPoint x: 1280, endPoint y: 421, distance: 413.3
click at [1280, 421] on div "Data de vencimento : 27/07/2025 00:14 Data de fechamento : 07/07/2025 18:05 Ris…" at bounding box center [774, 388] width 1115 height 83
click at [1216, 415] on p "Resolução :" at bounding box center [1052, 414] width 557 height 11
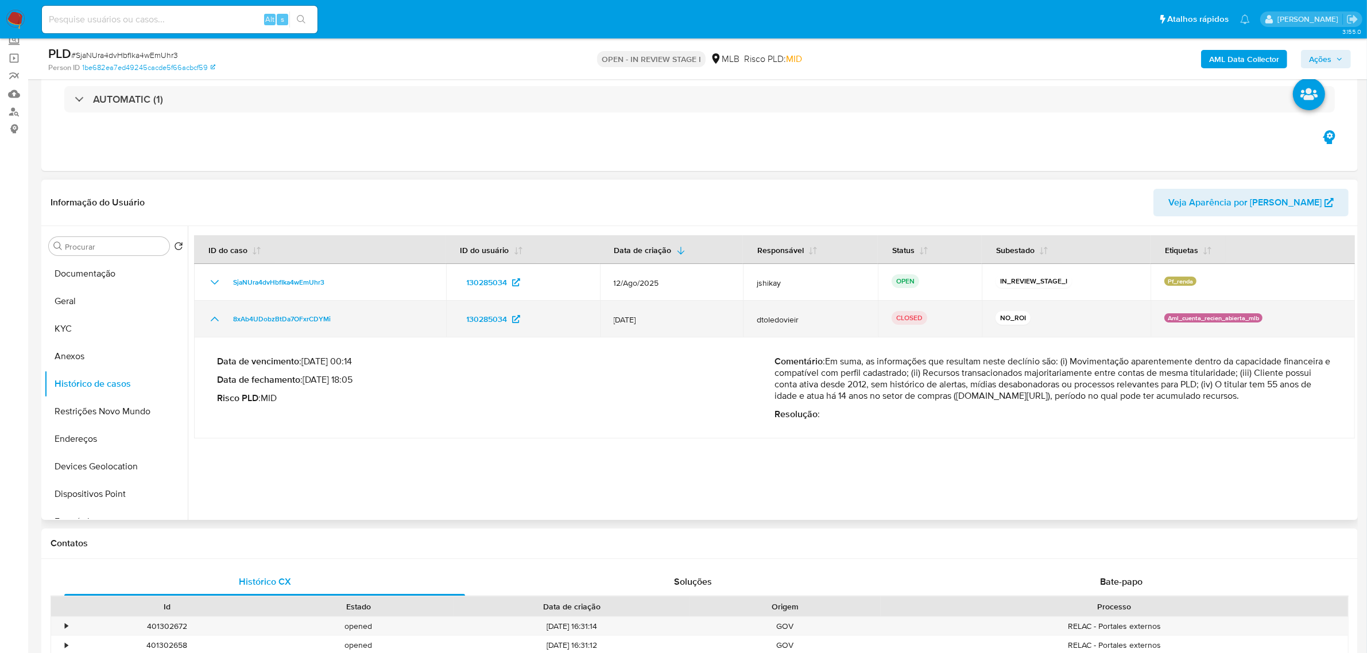
click at [208, 320] on icon "Mostrar/Ocultar" at bounding box center [215, 319] width 14 height 14
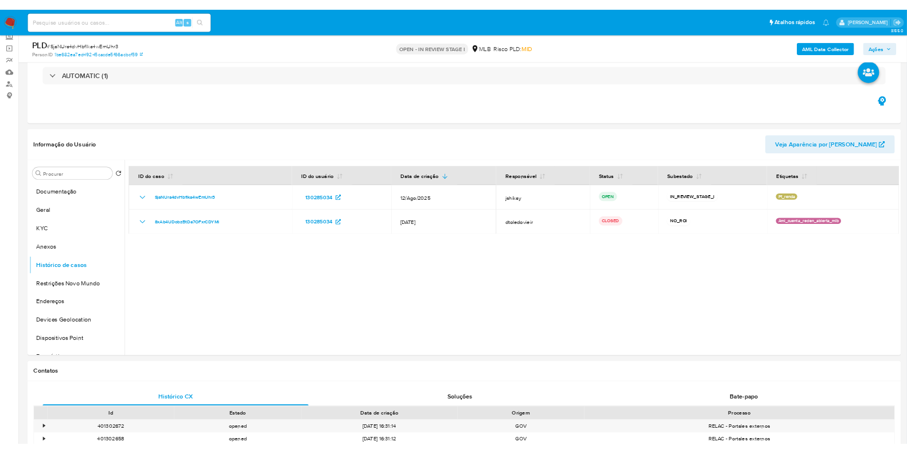
scroll to position [71, 0]
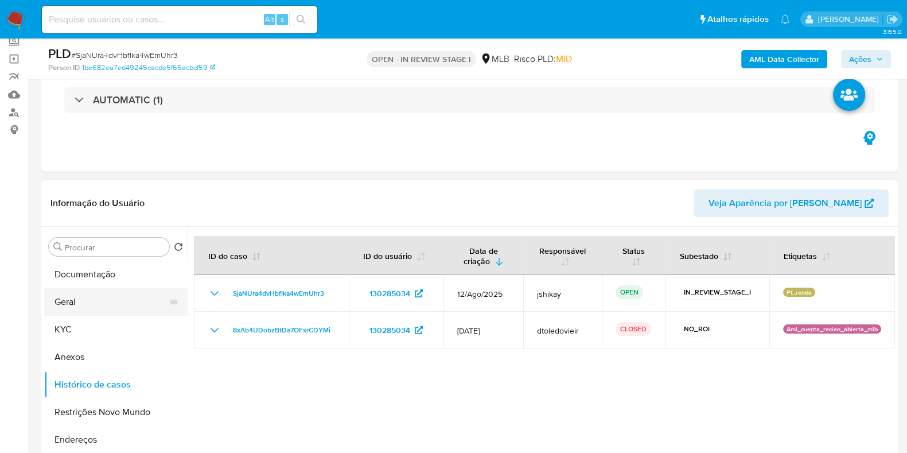
drag, startPoint x: 85, startPoint y: 327, endPoint x: 85, endPoint y: 309, distance: 17.8
click at [84, 327] on button "KYC" at bounding box center [115, 330] width 143 height 28
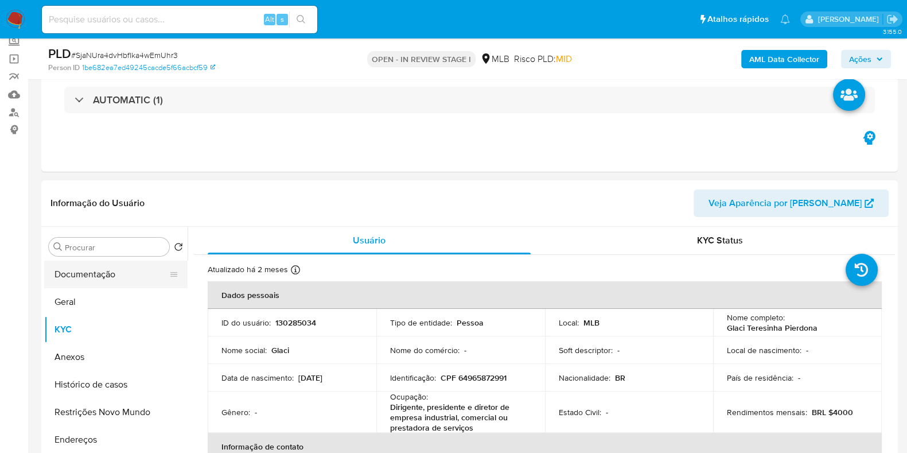
click at [109, 270] on button "Documentação" at bounding box center [111, 275] width 134 height 28
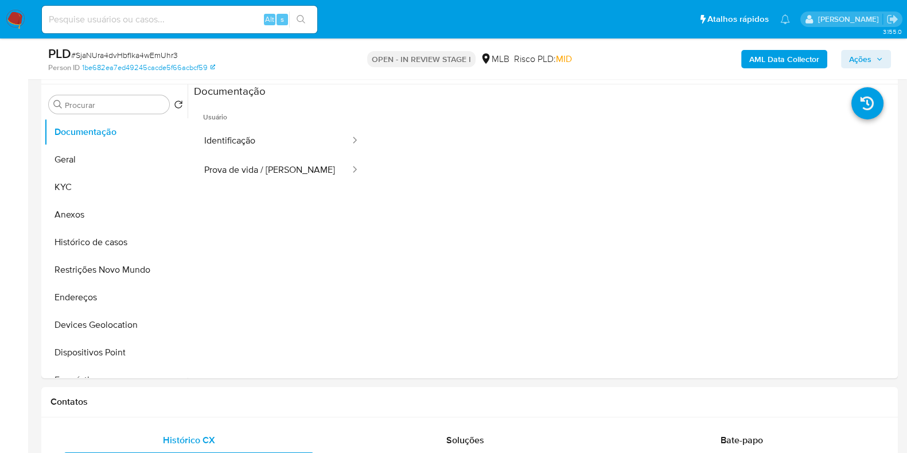
scroll to position [215, 0]
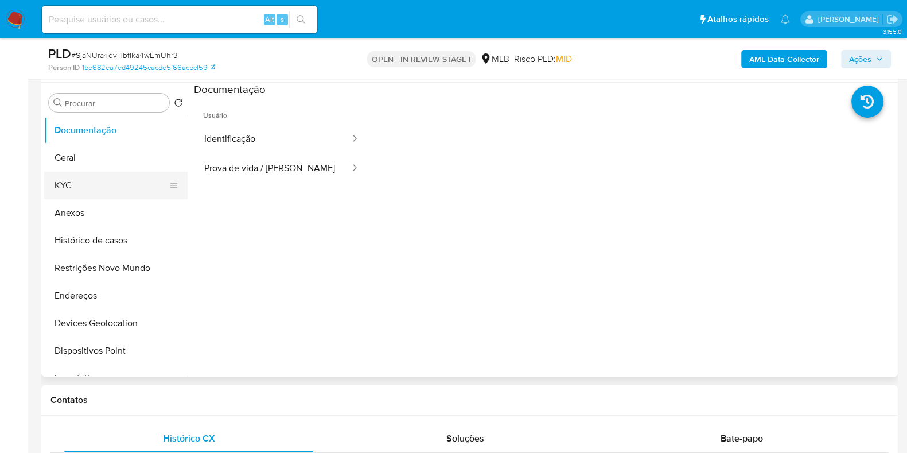
drag, startPoint x: 83, startPoint y: 176, endPoint x: 94, endPoint y: 179, distance: 11.1
click at [85, 179] on button "KYC" at bounding box center [111, 186] width 134 height 28
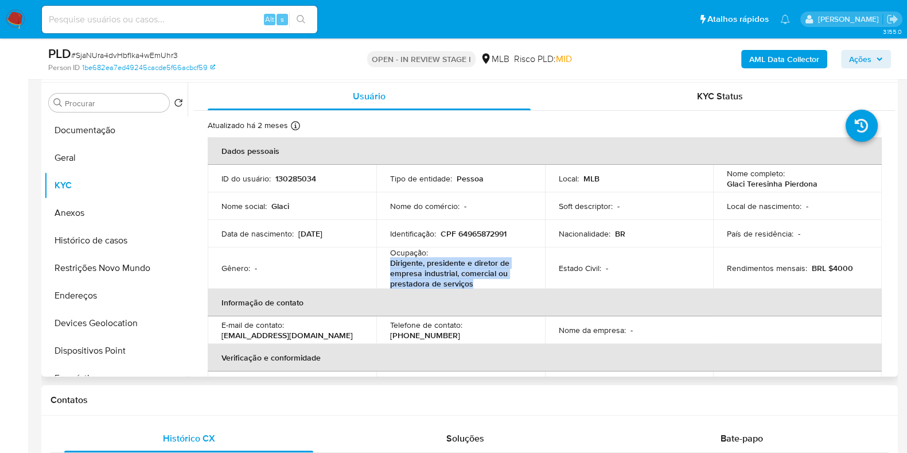
drag, startPoint x: 389, startPoint y: 264, endPoint x: 478, endPoint y: 281, distance: 90.6
click at [478, 281] on p "Dirigente, presidente e diretor de empresa industrial, comercial ou prestadora …" at bounding box center [458, 273] width 137 height 31
copy p "Dirigente, presidente e diretor de empresa industrial, comercial ou prestadora …"
click at [102, 134] on button "Documentação" at bounding box center [111, 131] width 134 height 28
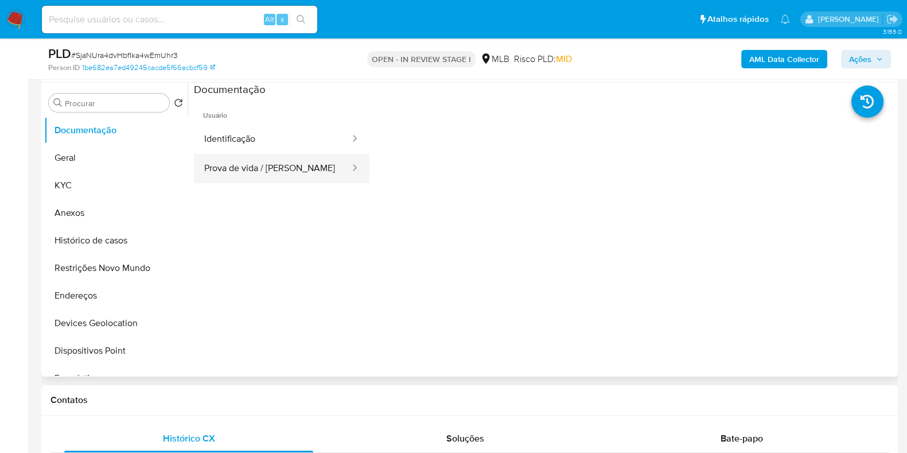
click at [248, 156] on button "Prova de vida / Selfie" at bounding box center [272, 168] width 157 height 29
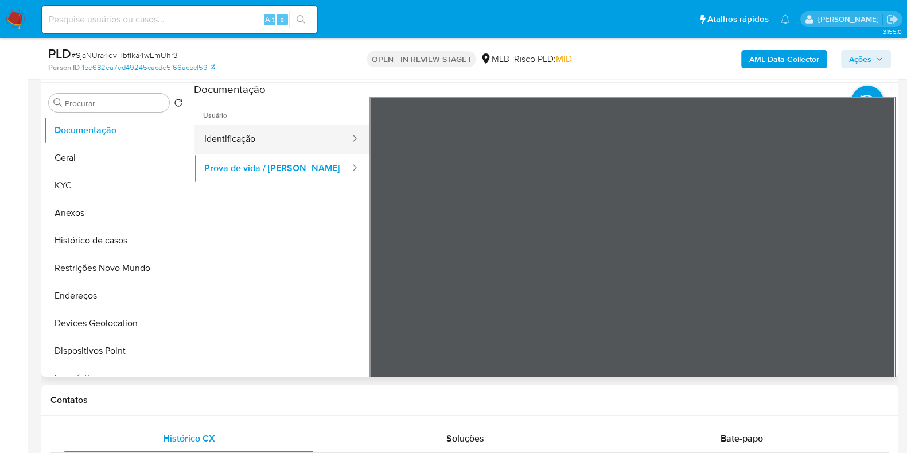
click at [278, 137] on button "Identificação" at bounding box center [272, 139] width 157 height 29
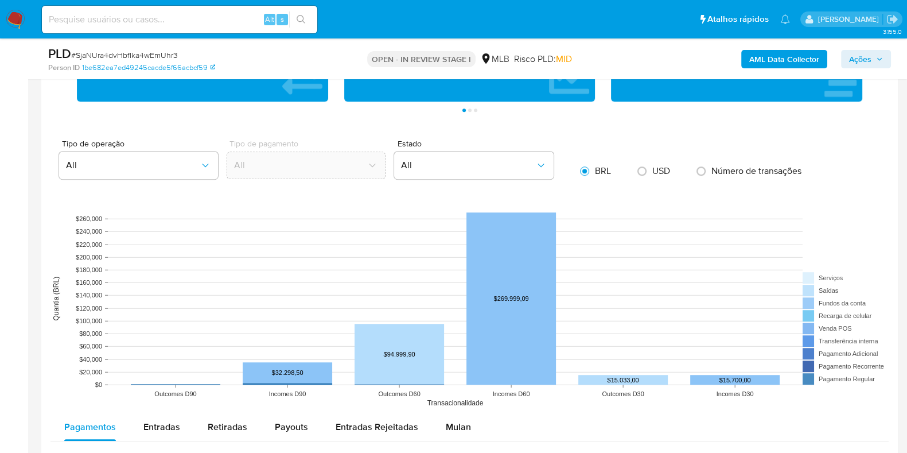
scroll to position [1291, 0]
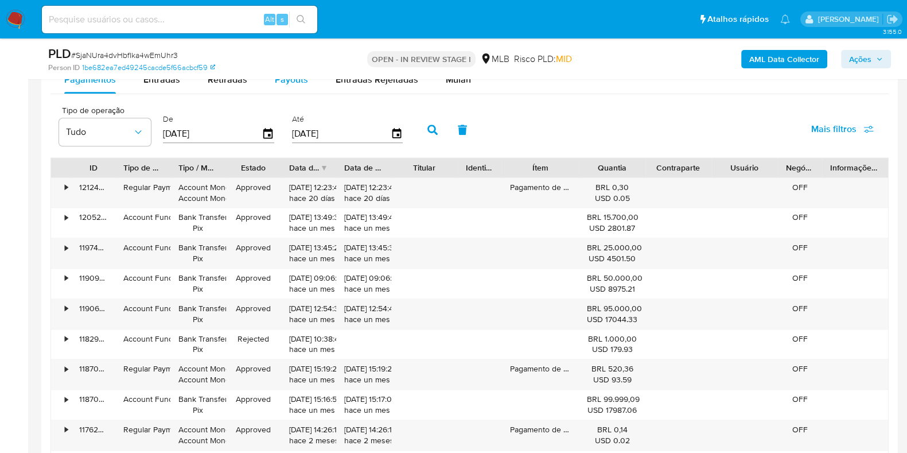
click at [283, 82] on span "Payouts" at bounding box center [291, 79] width 33 height 13
select select "10"
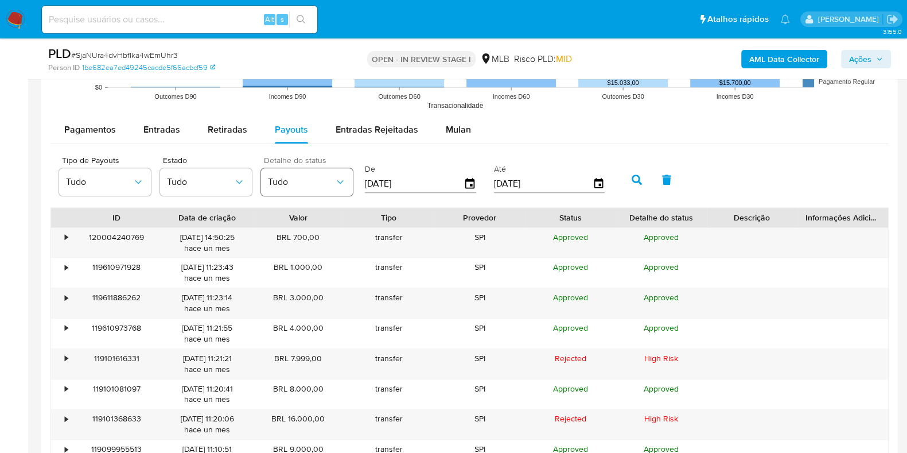
scroll to position [1220, 0]
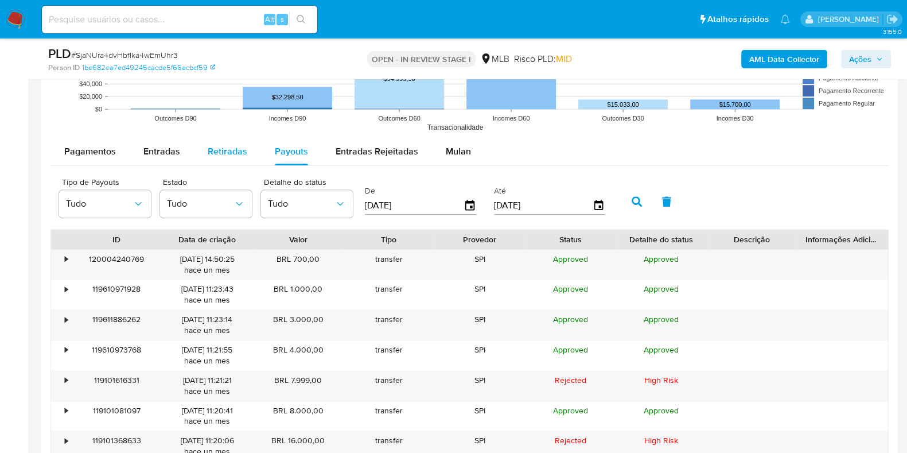
click at [219, 145] on span "Retiradas" at bounding box center [228, 151] width 40 height 13
select select "10"
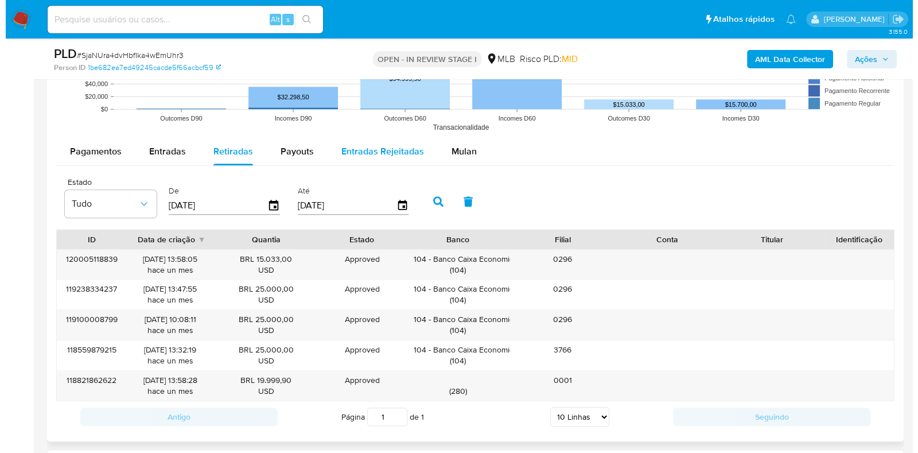
scroll to position [1291, 0]
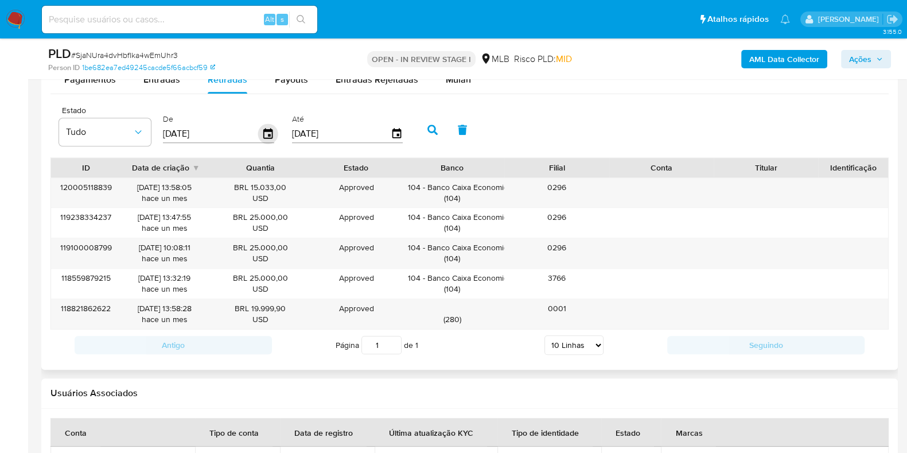
click at [263, 127] on icon "button" at bounding box center [268, 134] width 20 height 20
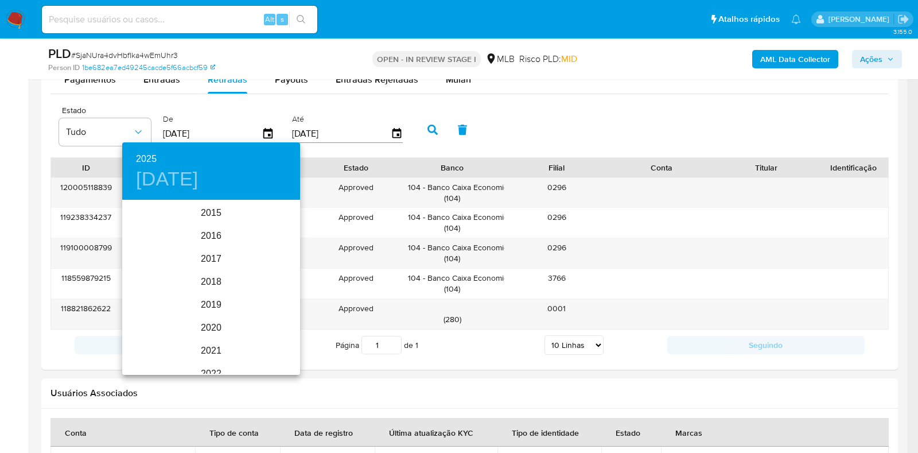
scroll to position [161, 0]
click at [207, 282] on div "2025" at bounding box center [211, 287] width 178 height 23
click at [141, 312] on div "jul." at bounding box center [151, 309] width 59 height 43
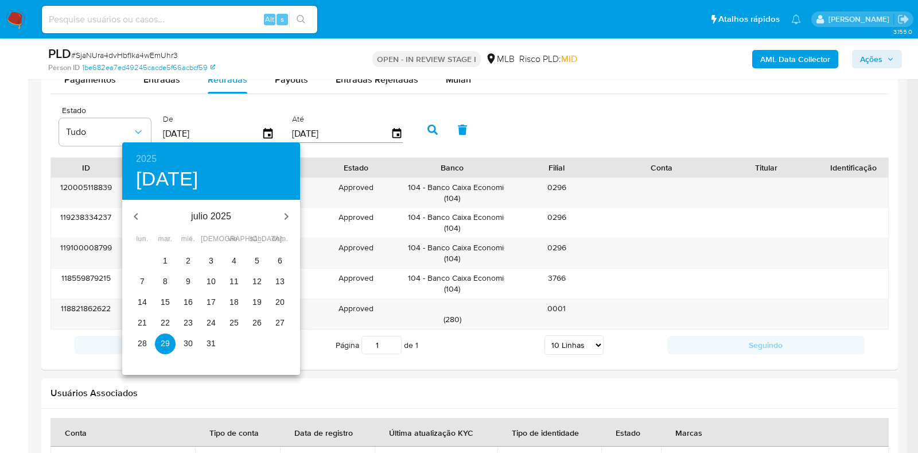
click at [164, 255] on p "1" at bounding box center [165, 260] width 5 height 11
type input "01/07/2025"
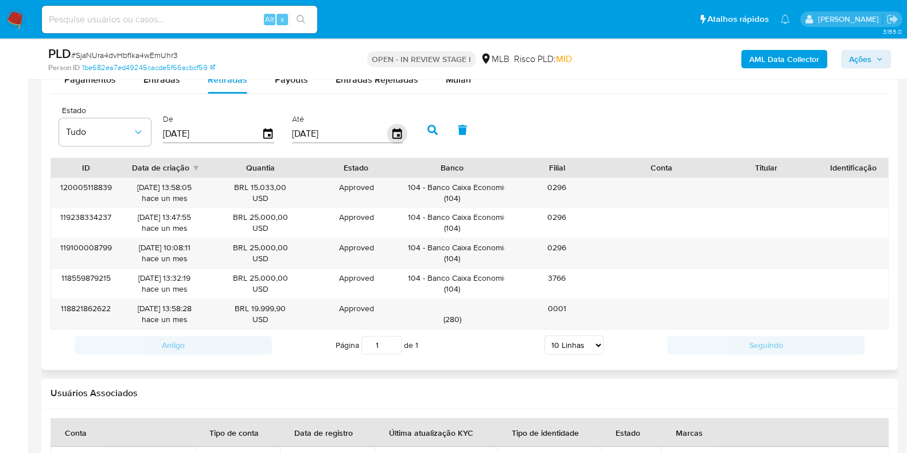
click at [397, 127] on icon "button" at bounding box center [397, 134] width 20 height 20
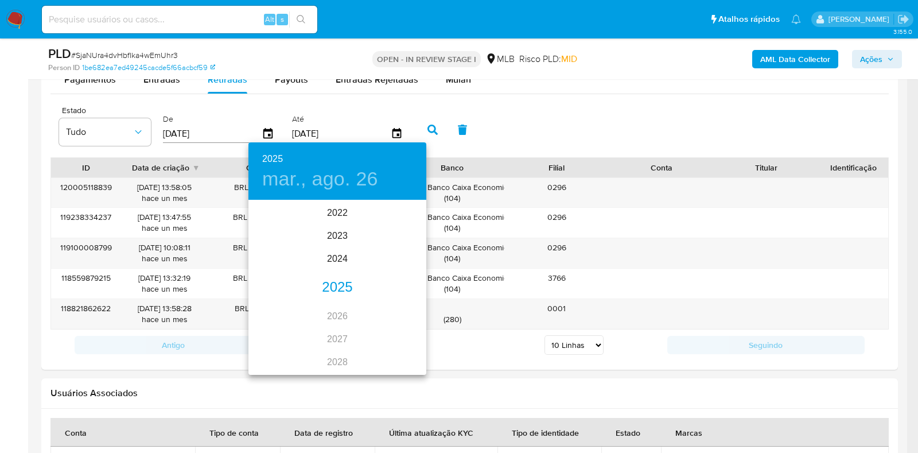
click at [322, 281] on div "2025" at bounding box center [338, 287] width 178 height 23
click at [334, 312] on div "ago." at bounding box center [337, 309] width 59 height 43
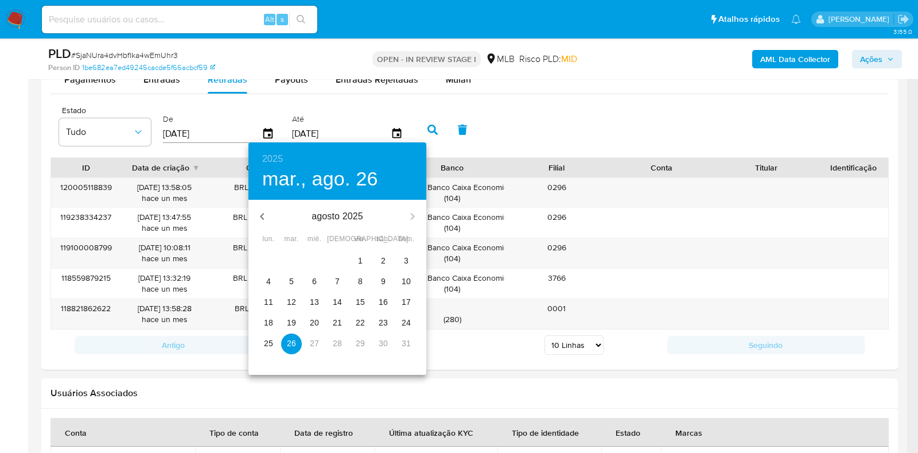
click at [406, 325] on p "24" at bounding box center [406, 322] width 9 height 11
type input "24/08/2025"
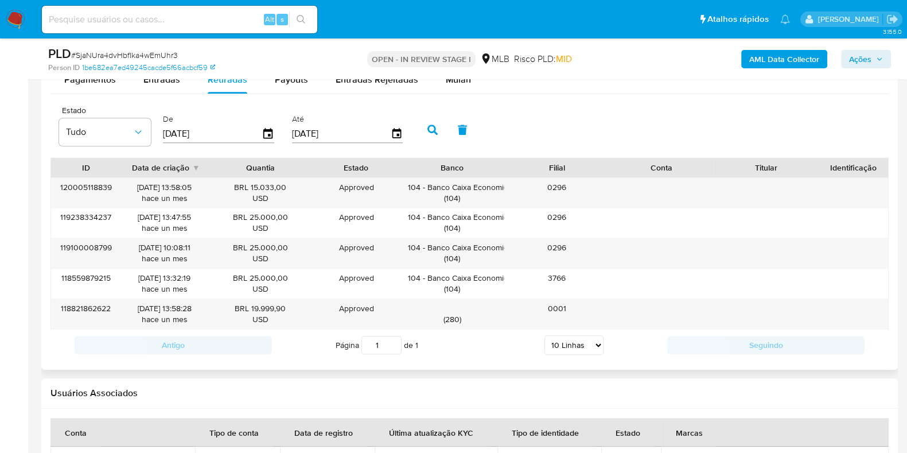
click at [428, 125] on icon "button" at bounding box center [433, 130] width 10 height 10
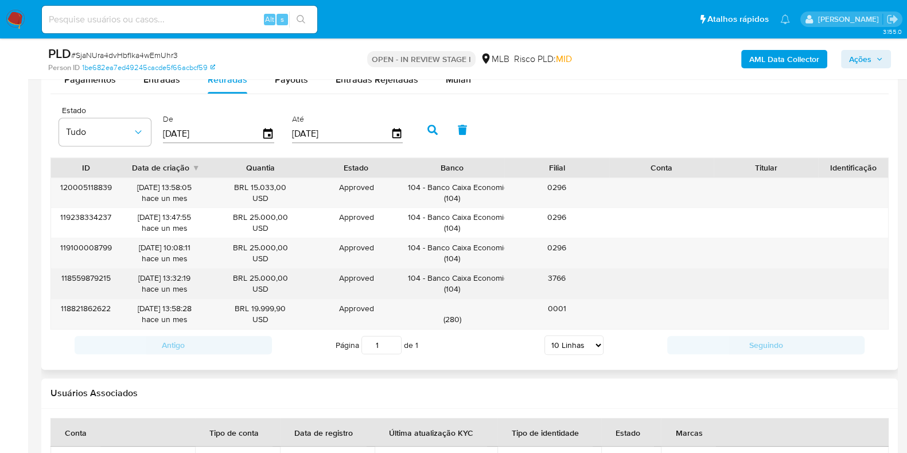
click at [95, 269] on div "118559879215" at bounding box center [86, 284] width 70 height 30
click at [140, 288] on div "18/07/2025 13:32:19 hace un mes" at bounding box center [164, 284] width 71 height 22
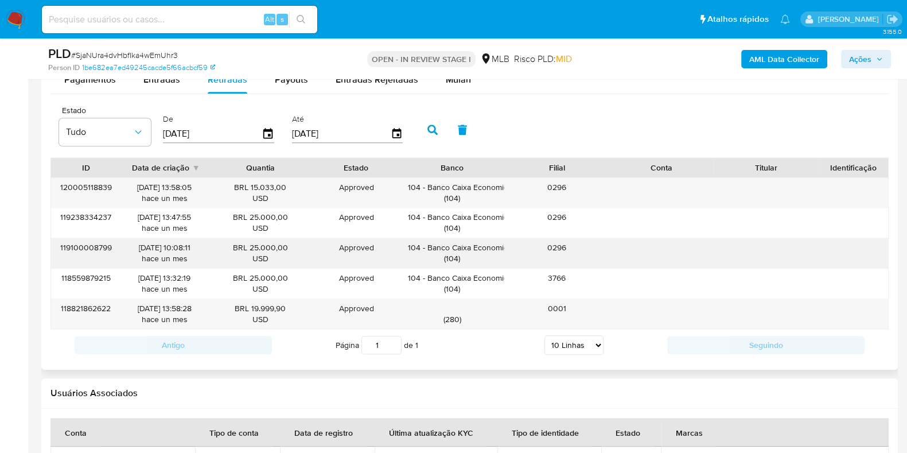
drag, startPoint x: 204, startPoint y: 246, endPoint x: 205, endPoint y: 238, distance: 8.8
click at [204, 246] on div "23/07/2025 10:08:11 hace un mes" at bounding box center [164, 253] width 87 height 30
click at [788, 274] on div "120005118839 31/07/2025 13:58:05 hace un mes BRL 15.033,00 USD Approved Approve…" at bounding box center [470, 253] width 839 height 152
click at [826, 280] on div "120005118839 31/07/2025 13:58:05 hace un mes BRL 15.033,00 USD Approved Approve…" at bounding box center [470, 253] width 839 height 152
drag, startPoint x: 297, startPoint y: 202, endPoint x: 297, endPoint y: 258, distance: 56.3
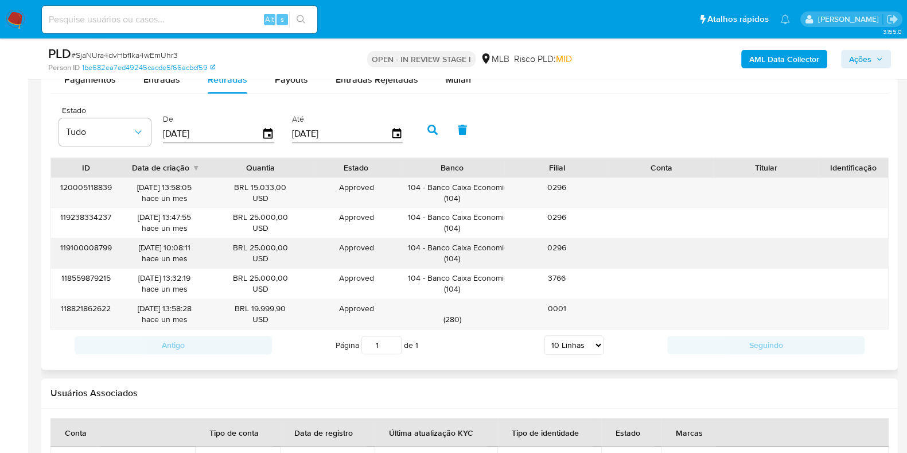
click at [297, 258] on div "120005118839 31/07/2025 13:58:05 hace un mes BRL 15.033,00 USD Approved Approve…" at bounding box center [470, 253] width 839 height 152
click at [296, 258] on div "BRL 25.000,00 USD" at bounding box center [260, 253] width 88 height 22
drag, startPoint x: 250, startPoint y: 185, endPoint x: 285, endPoint y: 183, distance: 34.5
click at [285, 183] on div "BRL 15.033,00 USD" at bounding box center [260, 193] width 88 height 22
drag, startPoint x: 428, startPoint y: 185, endPoint x: 510, endPoint y: 187, distance: 81.5
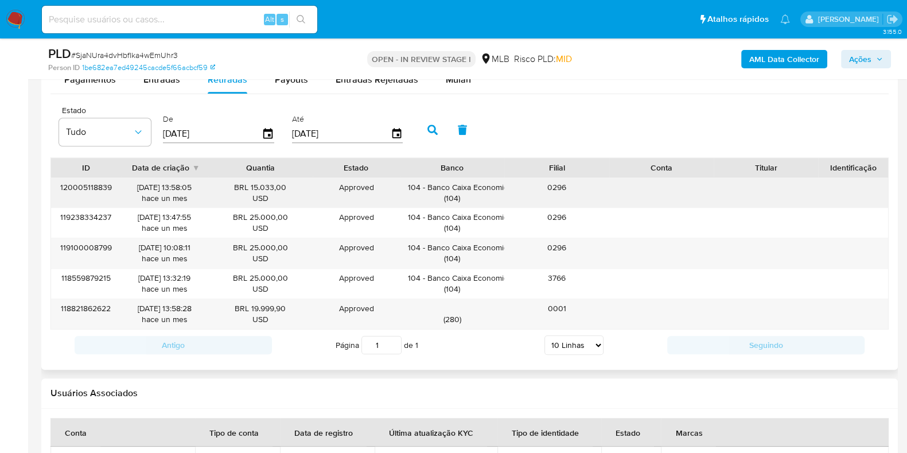
click at [510, 187] on div "120005118839 31/07/2025 13:58:05 hace un mes BRL 15.033,00 USD Approved Approve…" at bounding box center [469, 193] width 837 height 30
drag, startPoint x: 502, startPoint y: 169, endPoint x: 517, endPoint y: 173, distance: 15.1
click at [517, 173] on div at bounding box center [511, 168] width 21 height 20
click at [527, 176] on div "ID Data de criação Quantia Estado Banco Filial Conta Titular Identificação" at bounding box center [469, 168] width 837 height 20
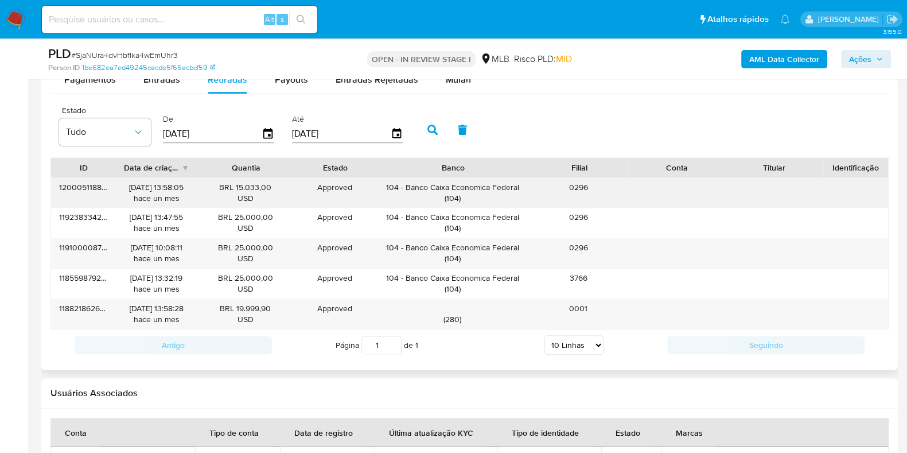
drag, startPoint x: 525, startPoint y: 173, endPoint x: 515, endPoint y: 188, distance: 17.4
click at [554, 176] on div "ID Data de criação Quantia Estado Banco Filial Conta Titular Identificação 1200…" at bounding box center [470, 243] width 839 height 172
click at [520, 188] on div "104 - Banco Caixa Economica Federal ( 104 )" at bounding box center [453, 193] width 140 height 22
click at [522, 185] on div "104 - Banco Caixa Economica Federal ( 104 )" at bounding box center [453, 193] width 140 height 22
click at [528, 188] on div "104 - Banco Caixa Economica Federal ( 104 )" at bounding box center [453, 193] width 156 height 30
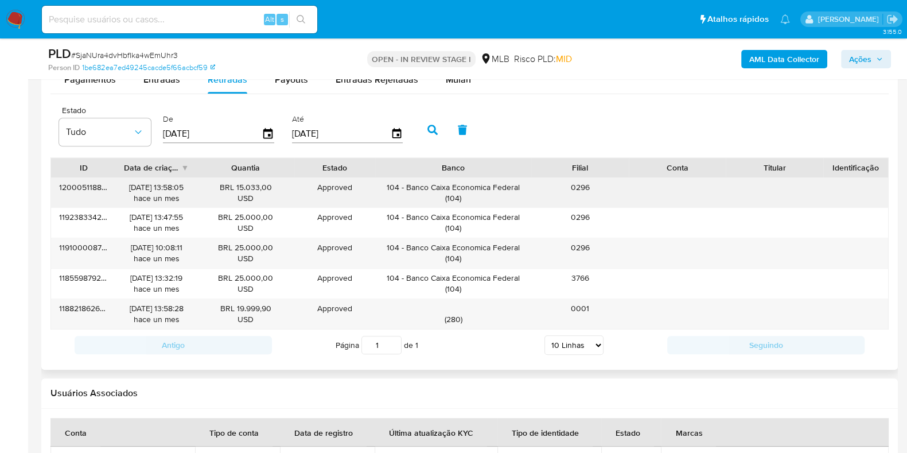
drag, startPoint x: 495, startPoint y: 186, endPoint x: 406, endPoint y: 187, distance: 88.4
click at [406, 187] on div "104 - Banco Caixa Economica Federal ( 104 )" at bounding box center [453, 193] width 156 height 30
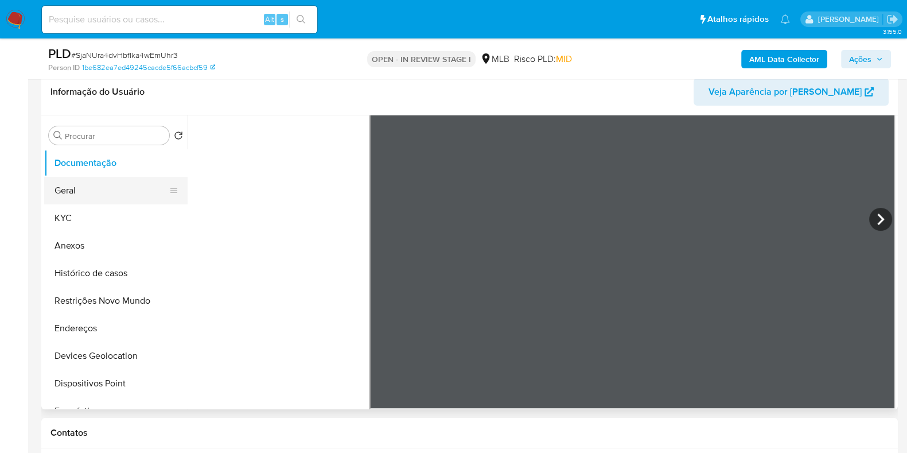
scroll to position [143, 0]
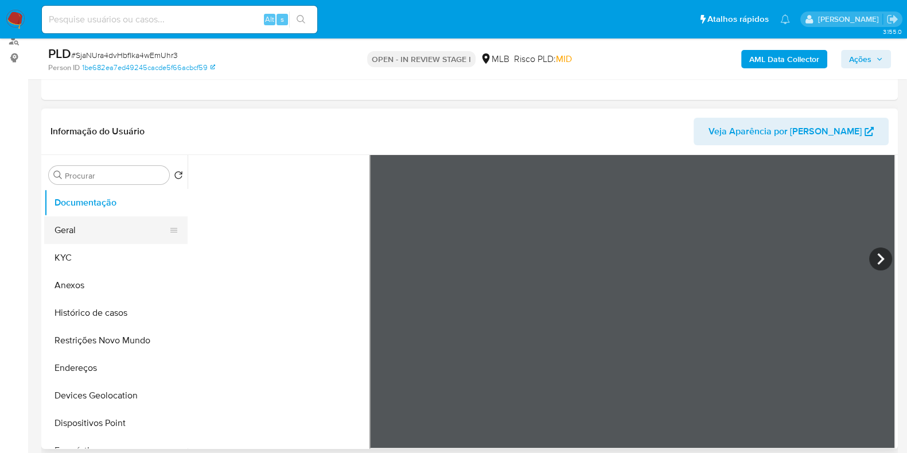
click at [87, 230] on button "Geral" at bounding box center [111, 230] width 134 height 28
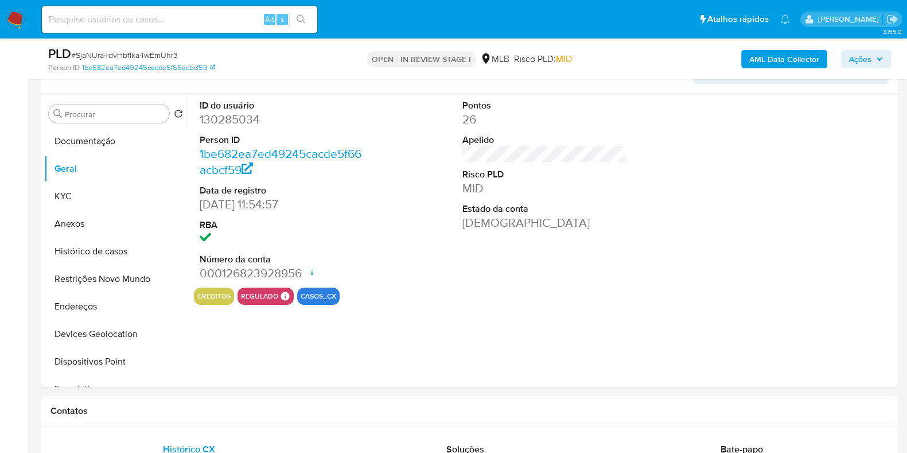
scroll to position [169, 0]
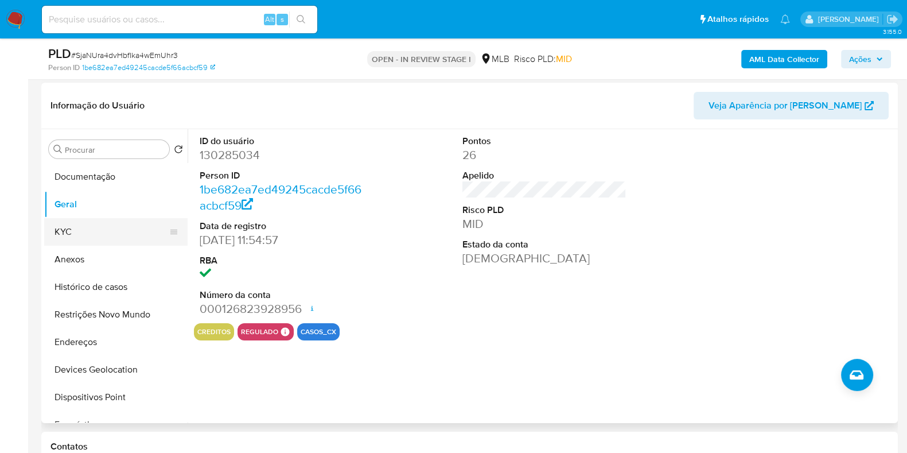
click at [86, 235] on button "KYC" at bounding box center [111, 232] width 134 height 28
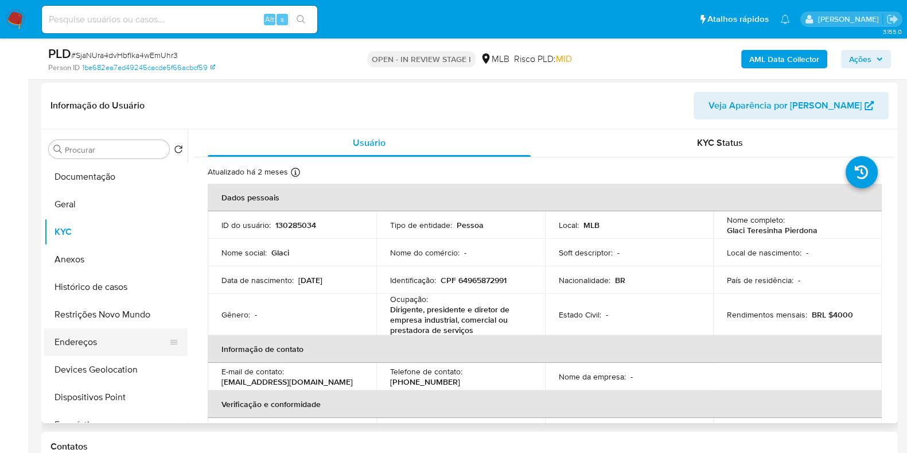
drag, startPoint x: 76, startPoint y: 343, endPoint x: 330, endPoint y: 308, distance: 256.8
click at [77, 343] on button "Endereços" at bounding box center [115, 342] width 143 height 28
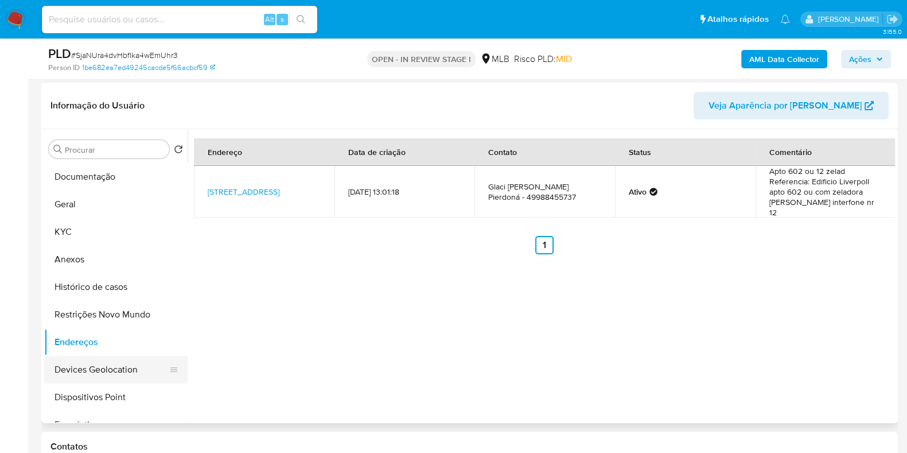
click at [119, 360] on button "Devices Geolocation" at bounding box center [111, 370] width 134 height 28
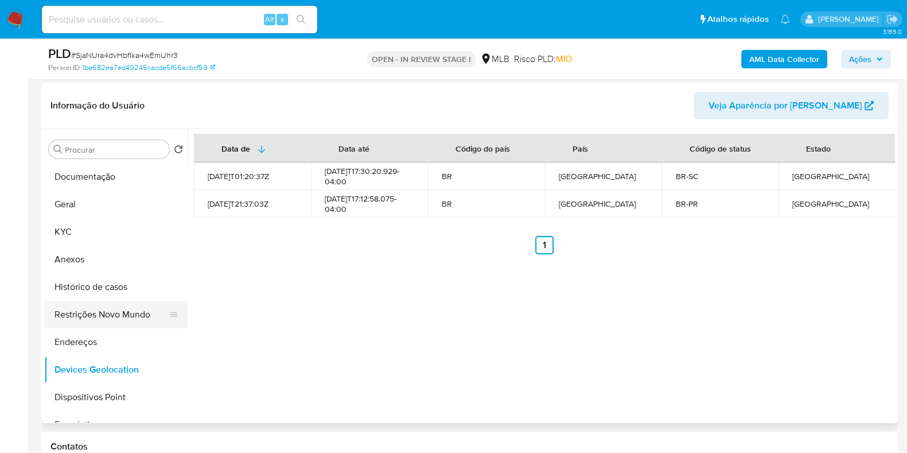
click at [101, 300] on button "Histórico de casos" at bounding box center [115, 287] width 143 height 28
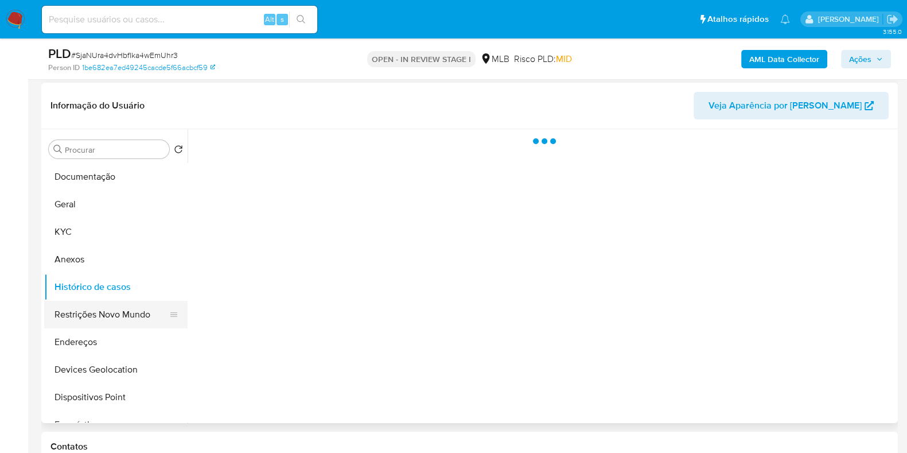
click at [105, 320] on button "Restrições Novo Mundo" at bounding box center [111, 315] width 134 height 28
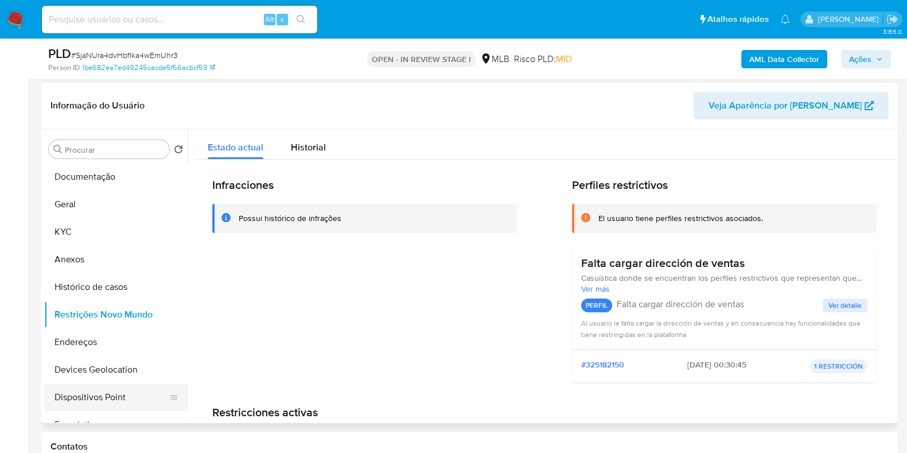
click at [101, 406] on button "Dispositivos Point" at bounding box center [111, 397] width 134 height 28
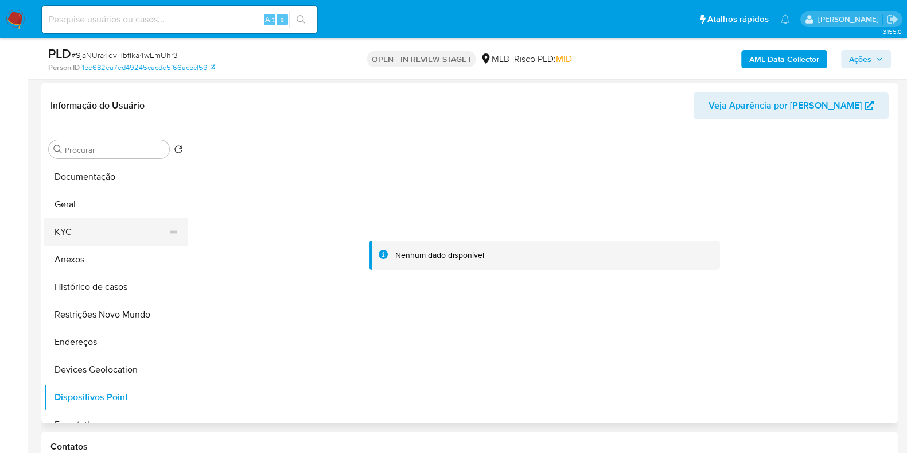
click at [80, 228] on button "KYC" at bounding box center [111, 232] width 134 height 28
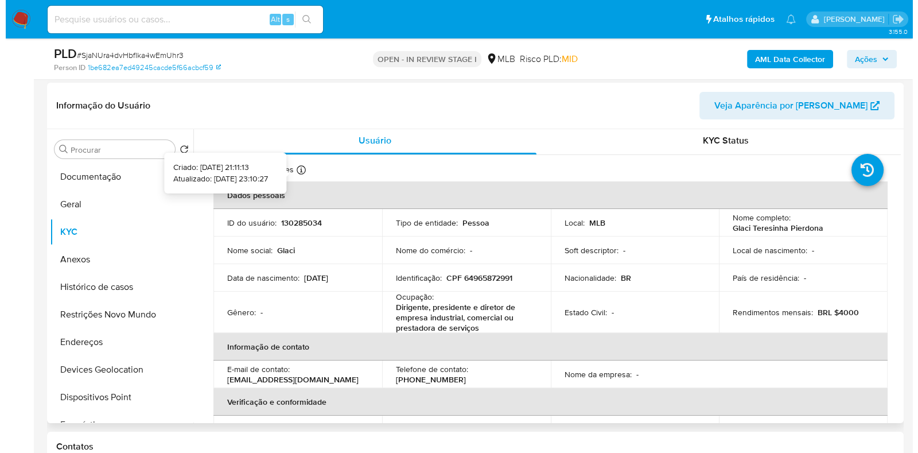
scroll to position [0, 0]
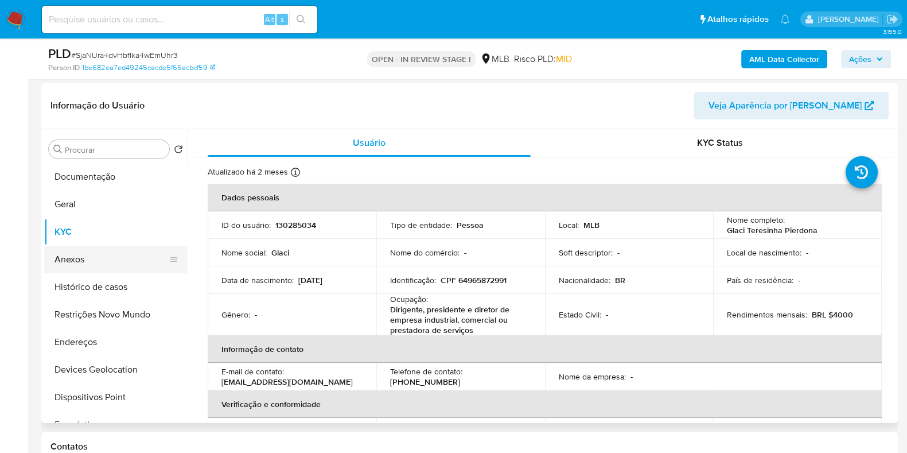
click at [118, 259] on button "Anexos" at bounding box center [111, 260] width 134 height 28
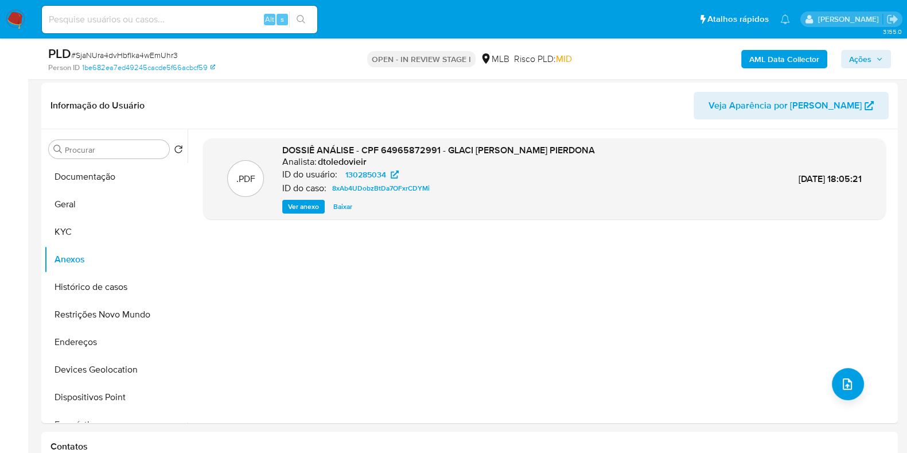
click at [828, 56] on button "AML Data Collector" at bounding box center [785, 59] width 86 height 18
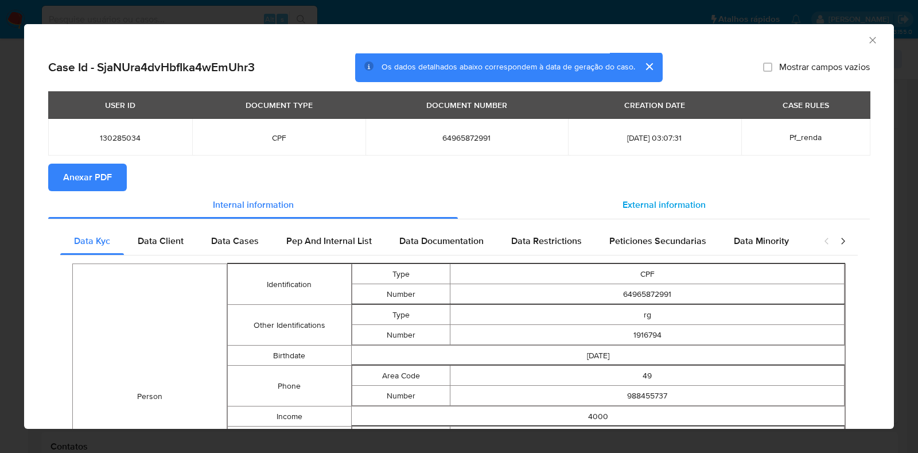
click at [667, 191] on div "External information" at bounding box center [664, 205] width 412 height 28
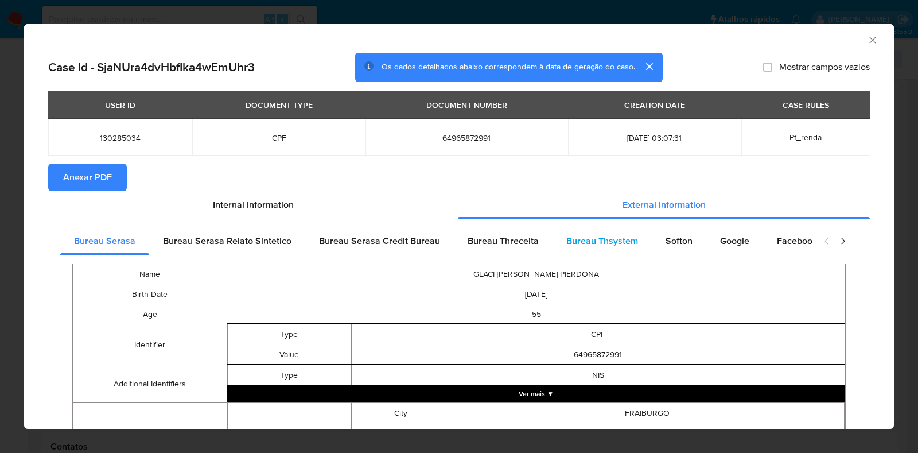
click at [631, 245] on span "Bureau Thsystem" at bounding box center [603, 240] width 72 height 13
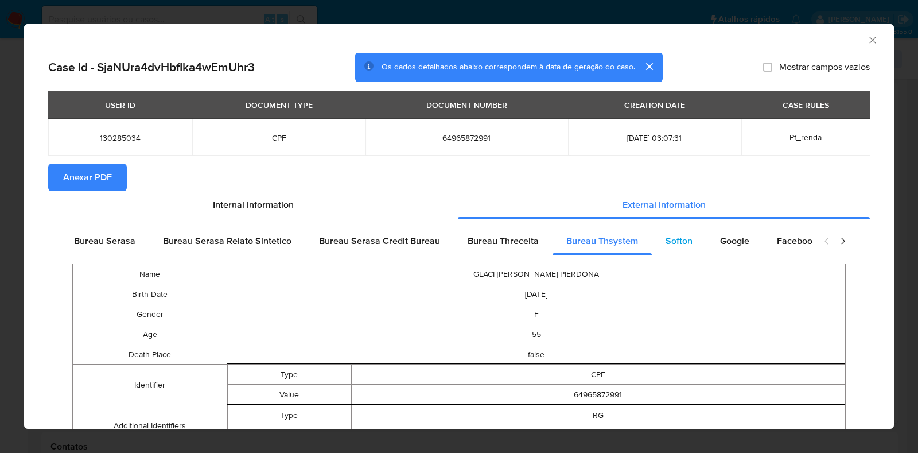
click at [669, 242] on span "Softon" at bounding box center [679, 240] width 27 height 13
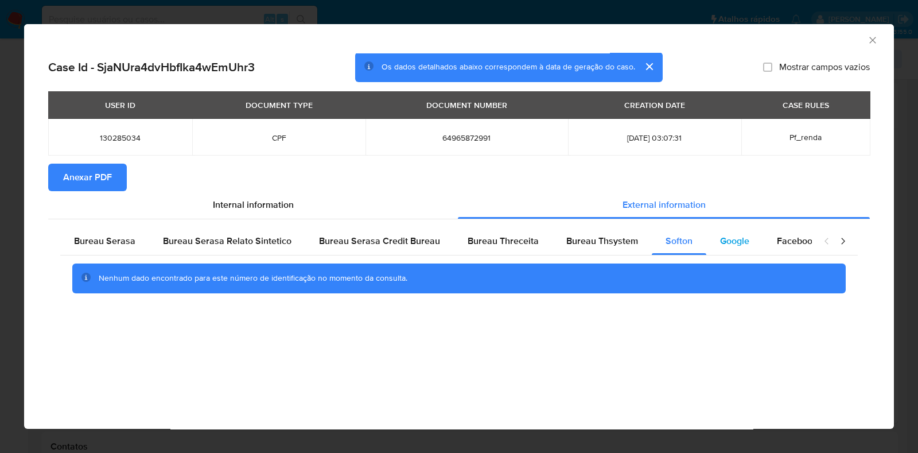
click at [724, 237] on span "Google" at bounding box center [734, 240] width 29 height 13
click at [617, 242] on span "Bureau Thsystem" at bounding box center [603, 240] width 72 height 13
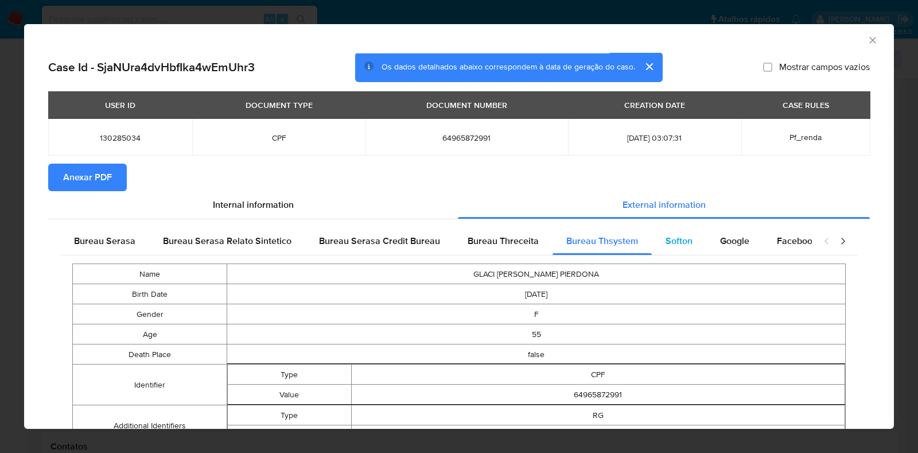
click at [666, 242] on span "Softon" at bounding box center [679, 240] width 27 height 13
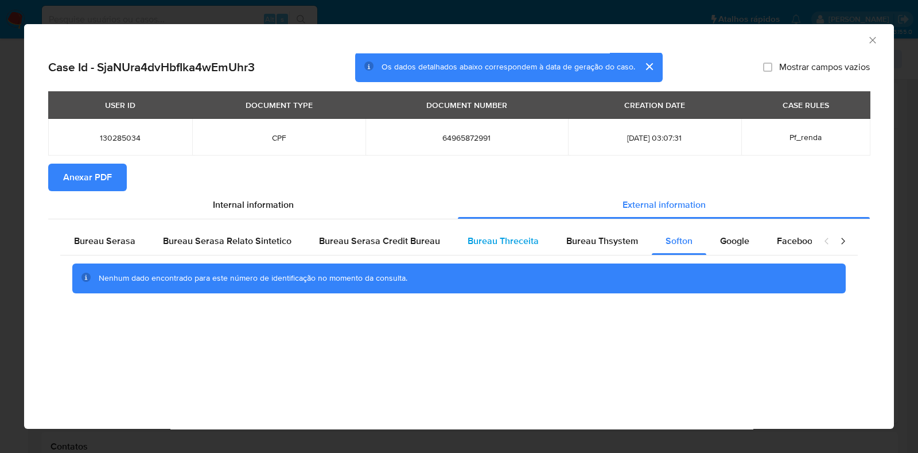
click at [521, 239] on span "Bureau Threceita" at bounding box center [503, 240] width 71 height 13
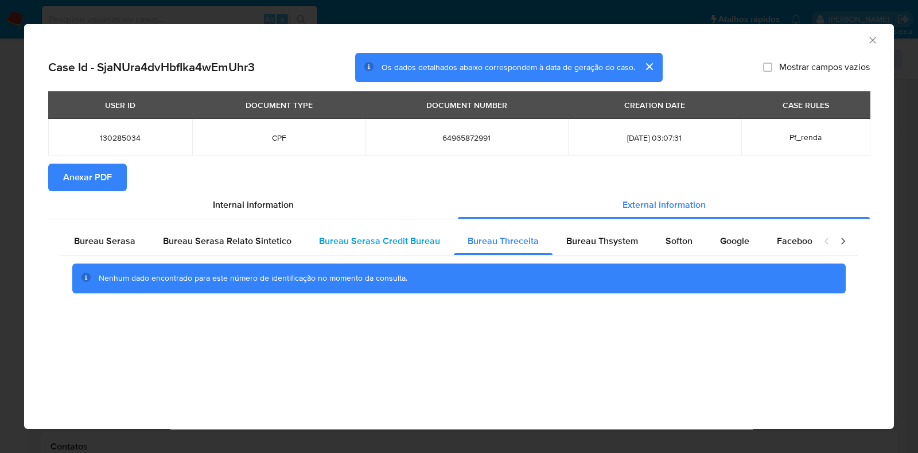
click at [350, 254] on div "Bureau Serasa Credit Bureau" at bounding box center [379, 241] width 149 height 28
click at [577, 245] on span "Bureau Thsystem" at bounding box center [603, 240] width 72 height 13
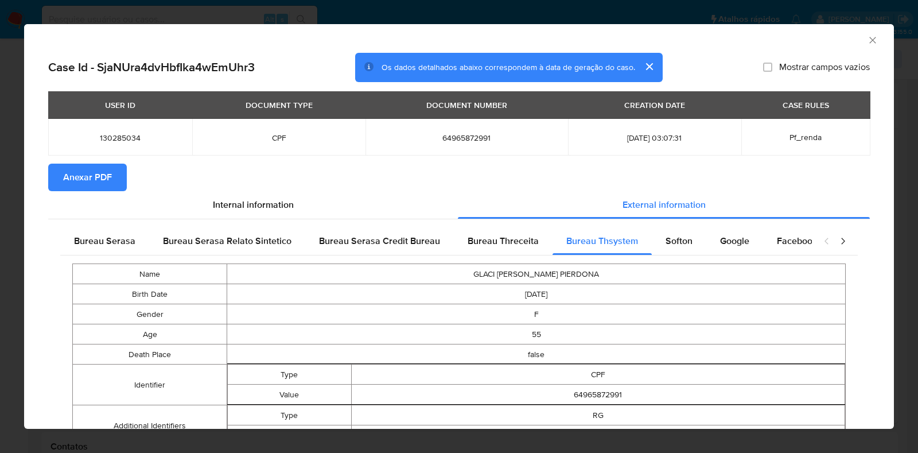
click at [82, 175] on span "Anexar PDF" at bounding box center [87, 177] width 49 height 25
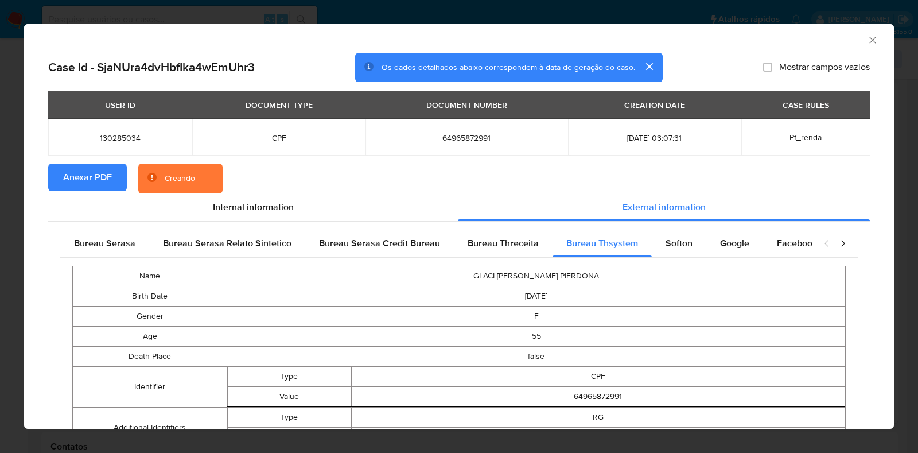
click at [867, 37] on icon "Fechar a janela" at bounding box center [872, 39] width 11 height 11
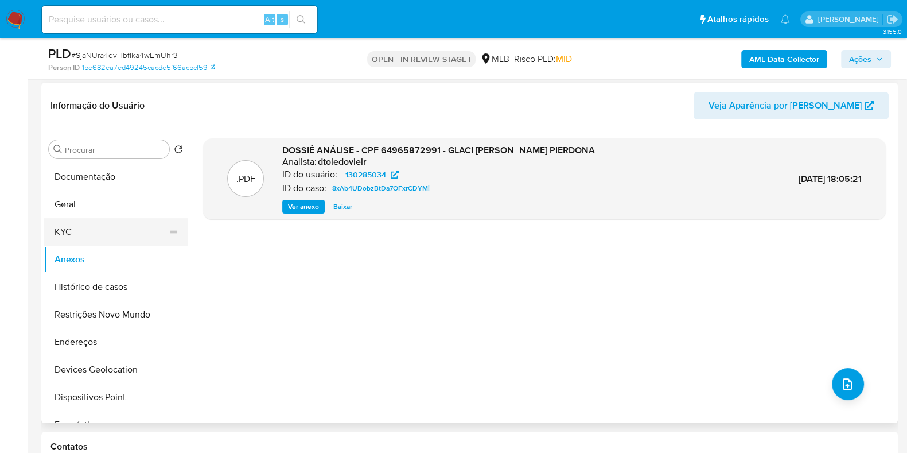
click at [66, 236] on button "KYC" at bounding box center [111, 232] width 134 height 28
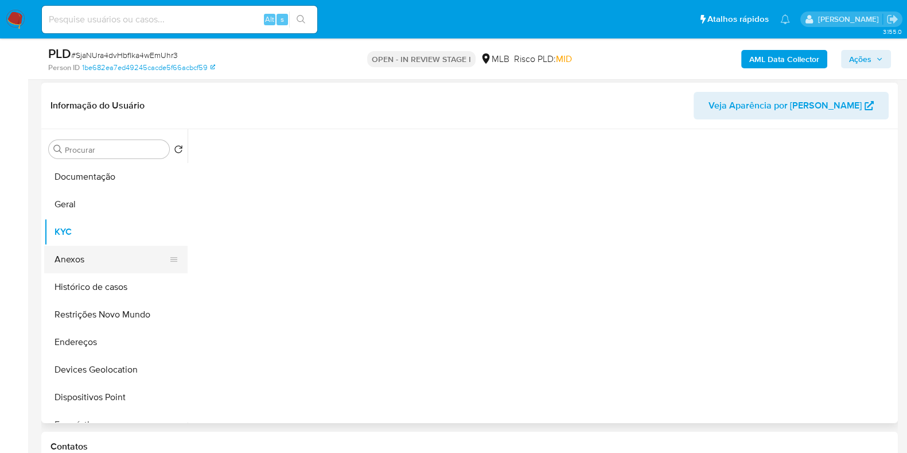
drag, startPoint x: 83, startPoint y: 270, endPoint x: 91, endPoint y: 263, distance: 10.2
click at [84, 271] on button "Anexos" at bounding box center [111, 260] width 134 height 28
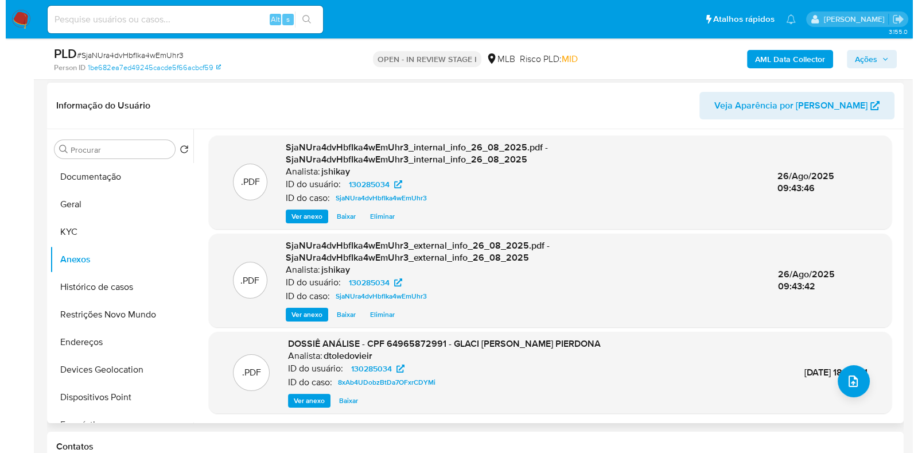
scroll to position [3, 0]
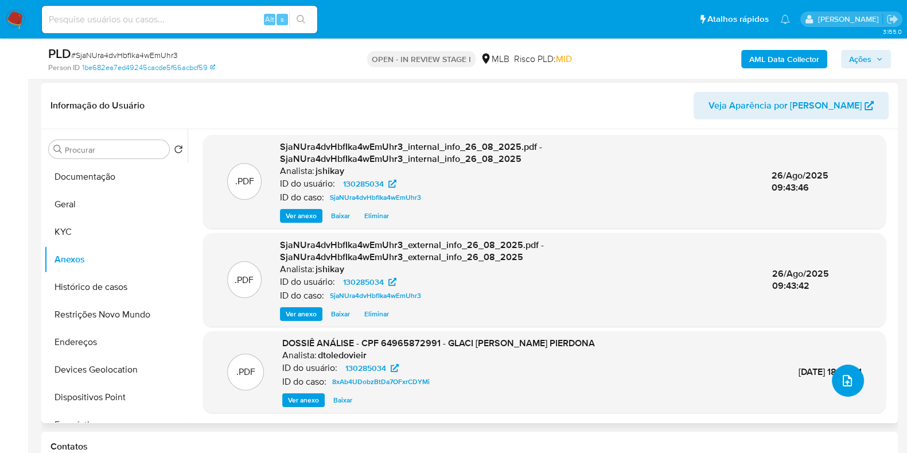
click at [845, 368] on button "upload-file" at bounding box center [848, 380] width 32 height 32
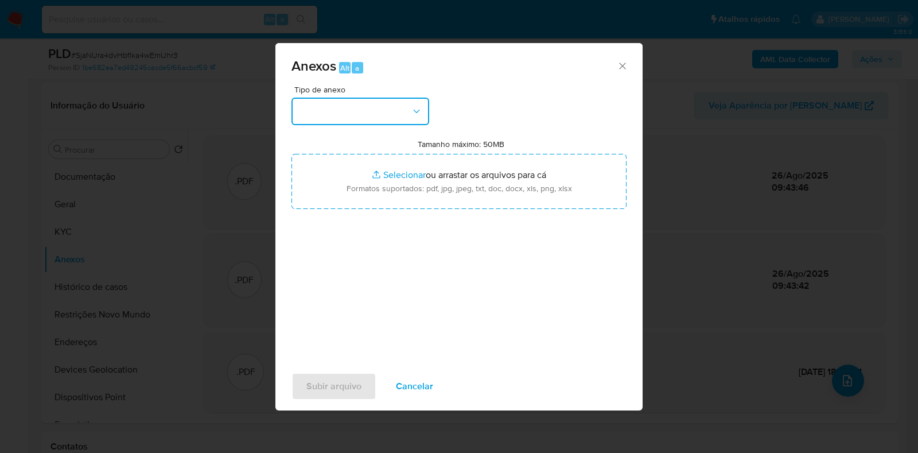
click at [386, 108] on button "button" at bounding box center [361, 112] width 138 height 28
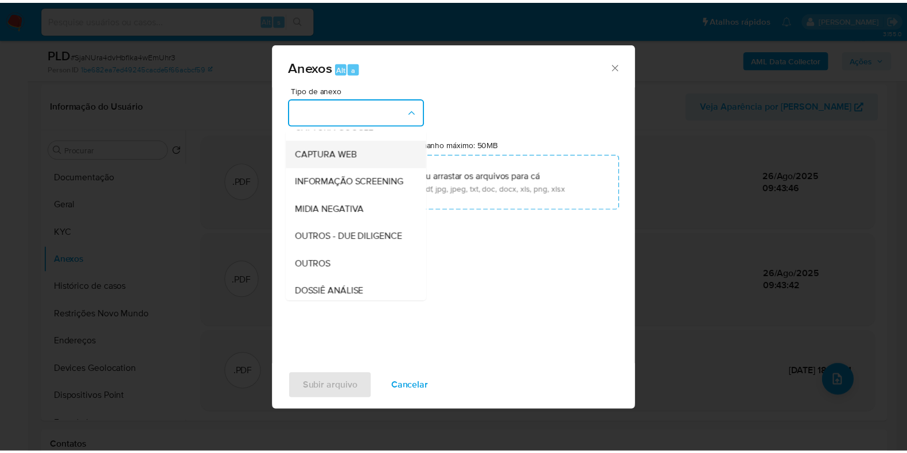
scroll to position [143, 0]
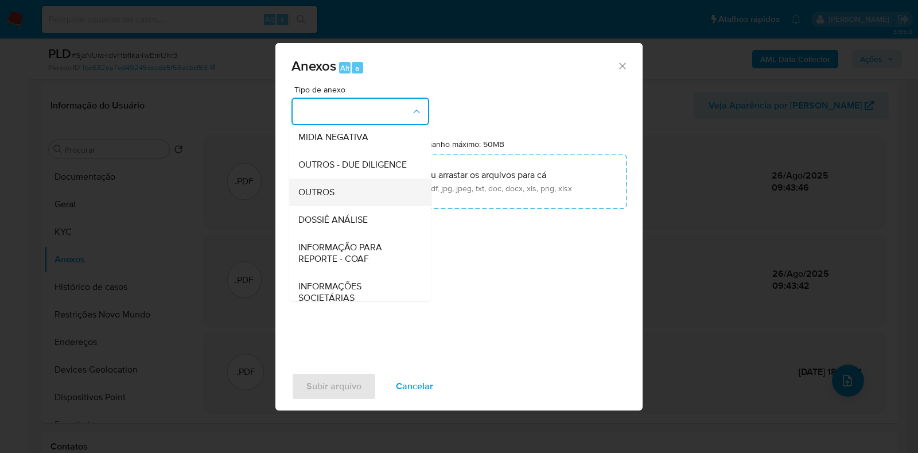
click at [337, 206] on div "OUTROS" at bounding box center [356, 193] width 117 height 28
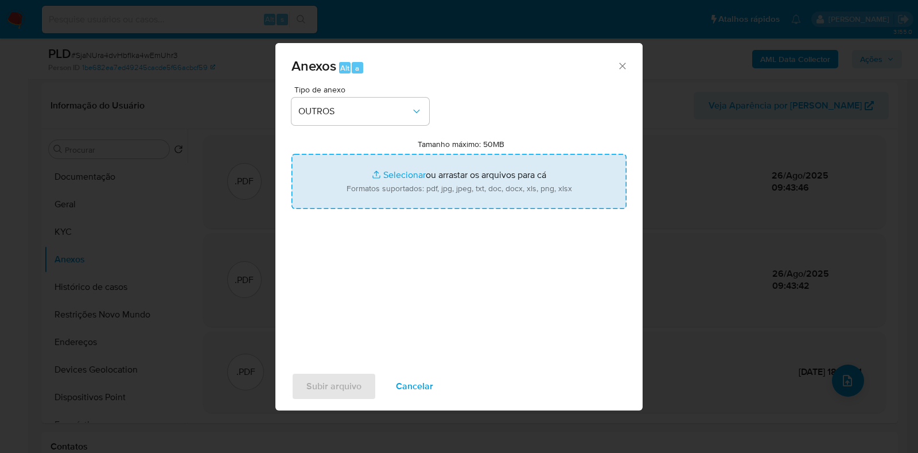
click at [405, 184] on input "Tamanho máximo: 50MB Selecionar arquivos" at bounding box center [459, 181] width 335 height 55
type input "C:\fakepath\Mulan 130285034_2025_08_25_16_34_47 - Resumen TX (1).pdf"
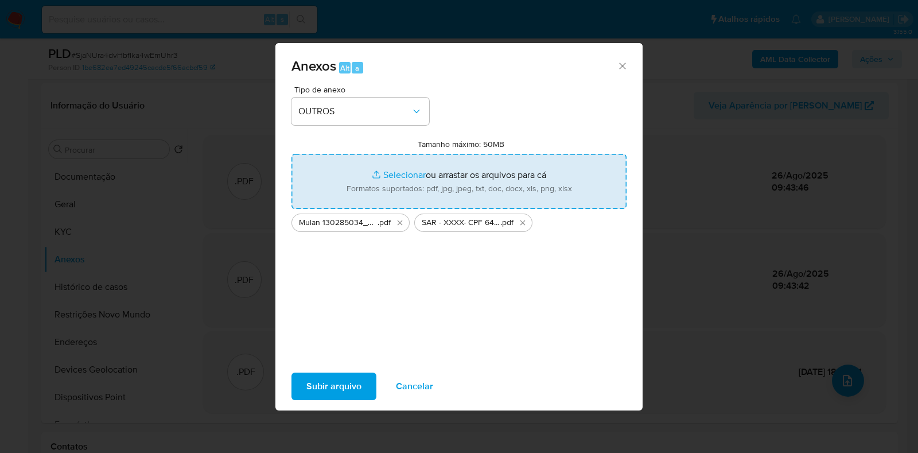
click at [344, 380] on span "Subir arquivo" at bounding box center [334, 386] width 55 height 25
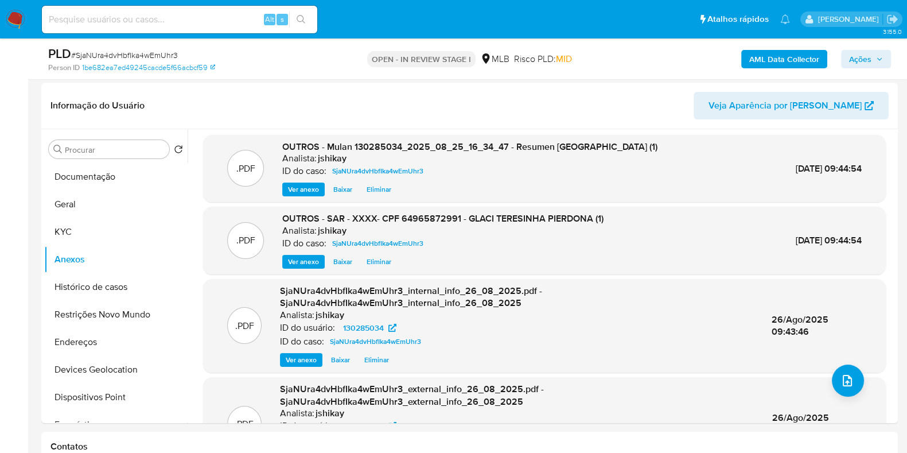
click at [878, 50] on button "Ações" at bounding box center [866, 59] width 50 height 18
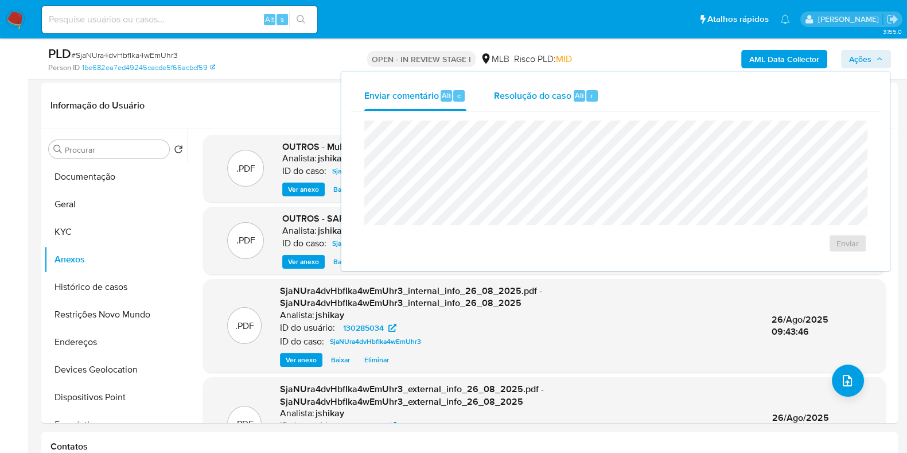
click at [555, 87] on div "Resolução do caso Alt r" at bounding box center [546, 96] width 105 height 30
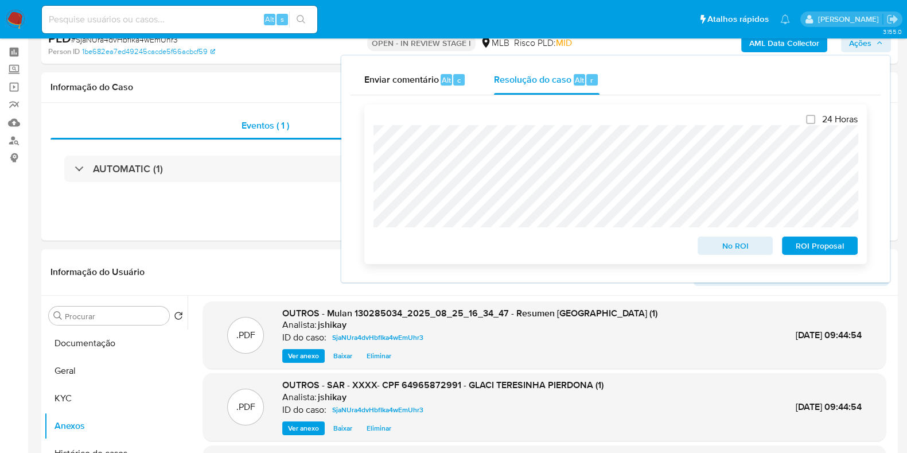
scroll to position [0, 0]
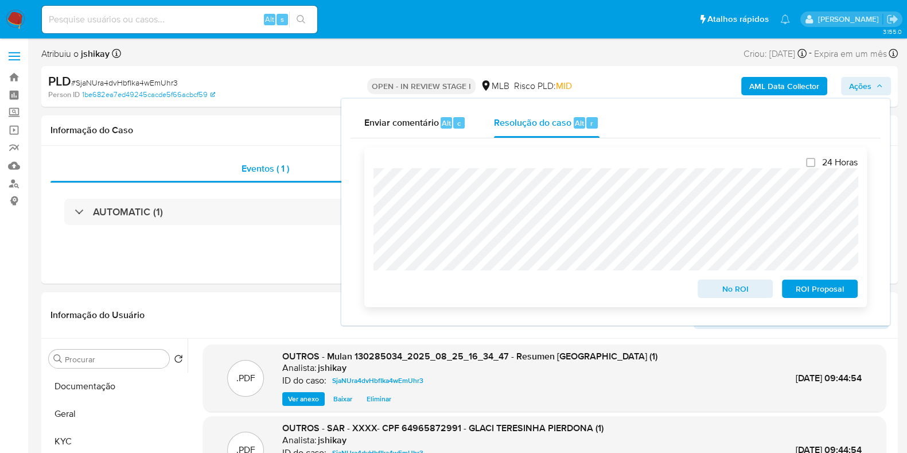
click at [794, 294] on span "ROI Proposal" at bounding box center [820, 289] width 60 height 16
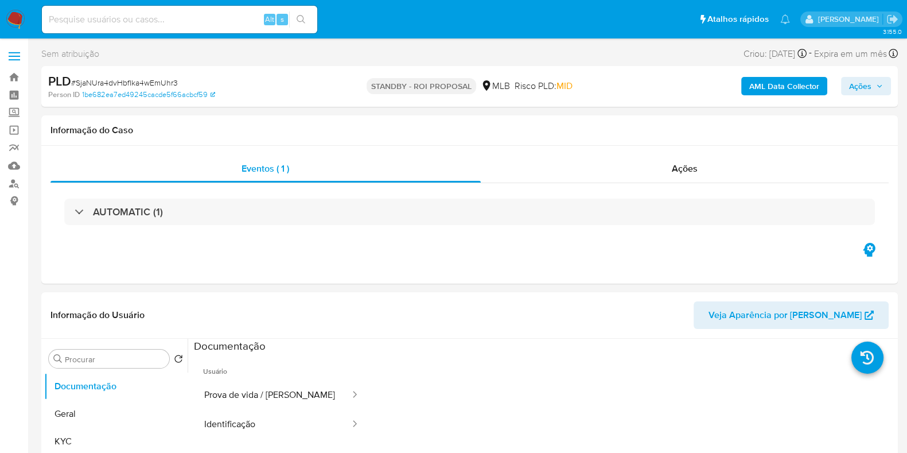
select select "10"
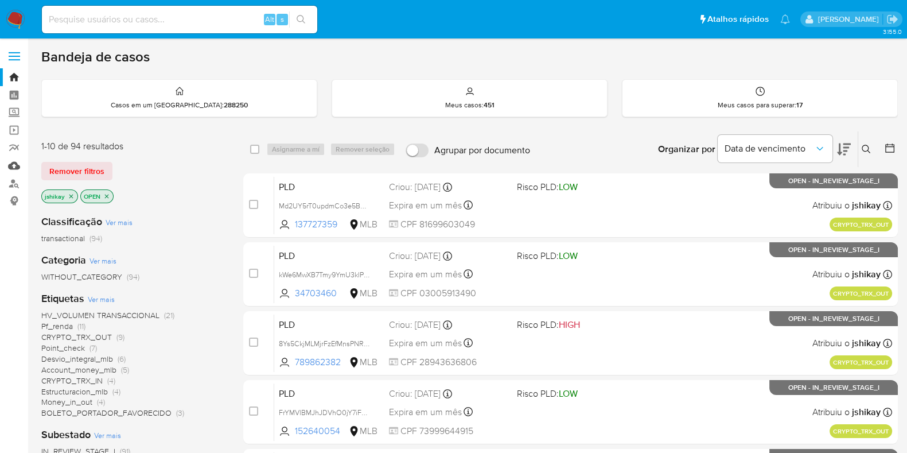
click at [17, 165] on link "Mulan" at bounding box center [68, 166] width 137 height 18
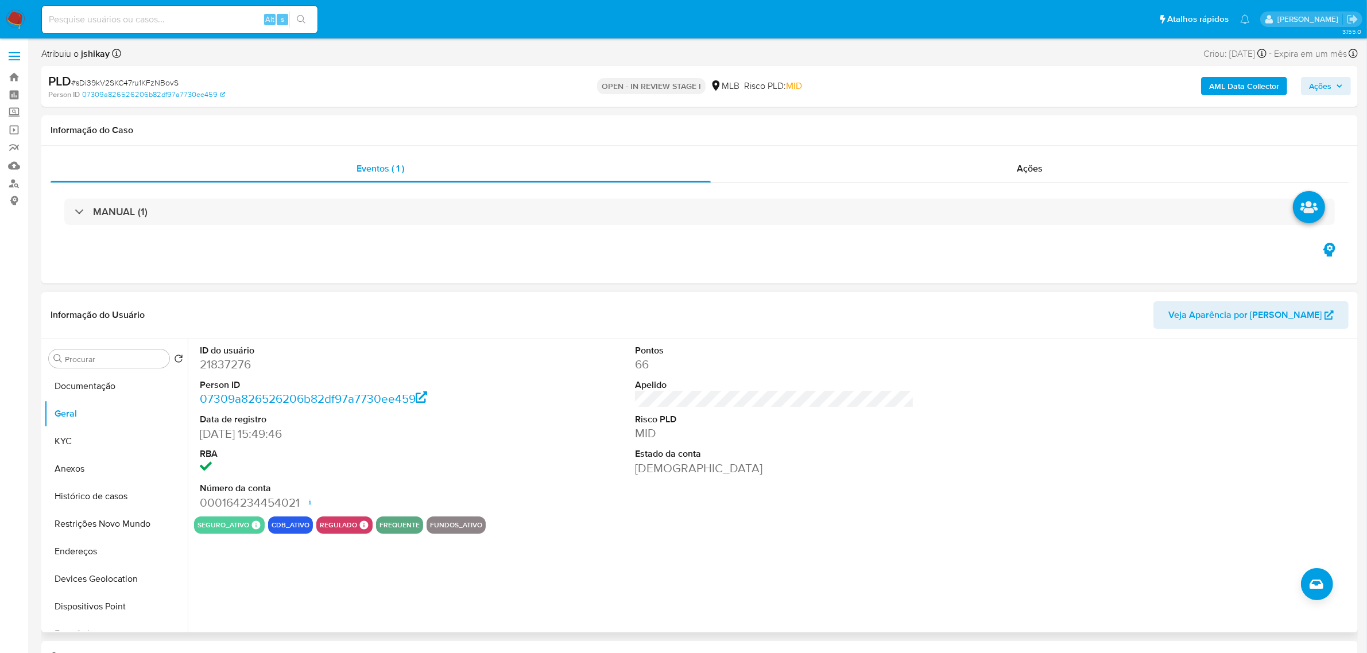
click at [231, 366] on dd "21837276" at bounding box center [339, 364] width 279 height 16
click at [231, 360] on dd "21837276" at bounding box center [339, 364] width 279 height 16
click at [233, 363] on dd "21837276" at bounding box center [339, 364] width 279 height 16
copy dd "21837276"
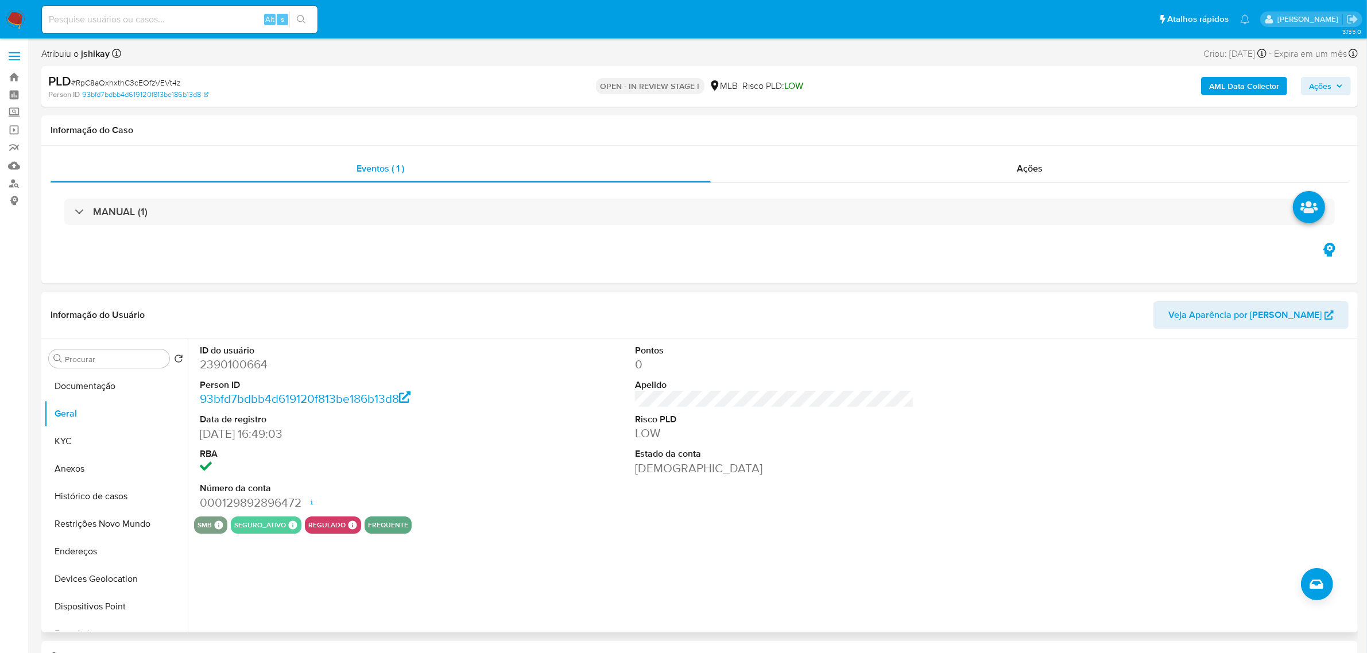
click at [251, 374] on dl "ID do usuário 2390100664 Person ID 93bfd7bdbb4d619120f813be186b13d8 Data de reg…" at bounding box center [339, 427] width 279 height 166
click at [250, 368] on dd "2390100664" at bounding box center [339, 364] width 279 height 16
copy dd "2390100664"
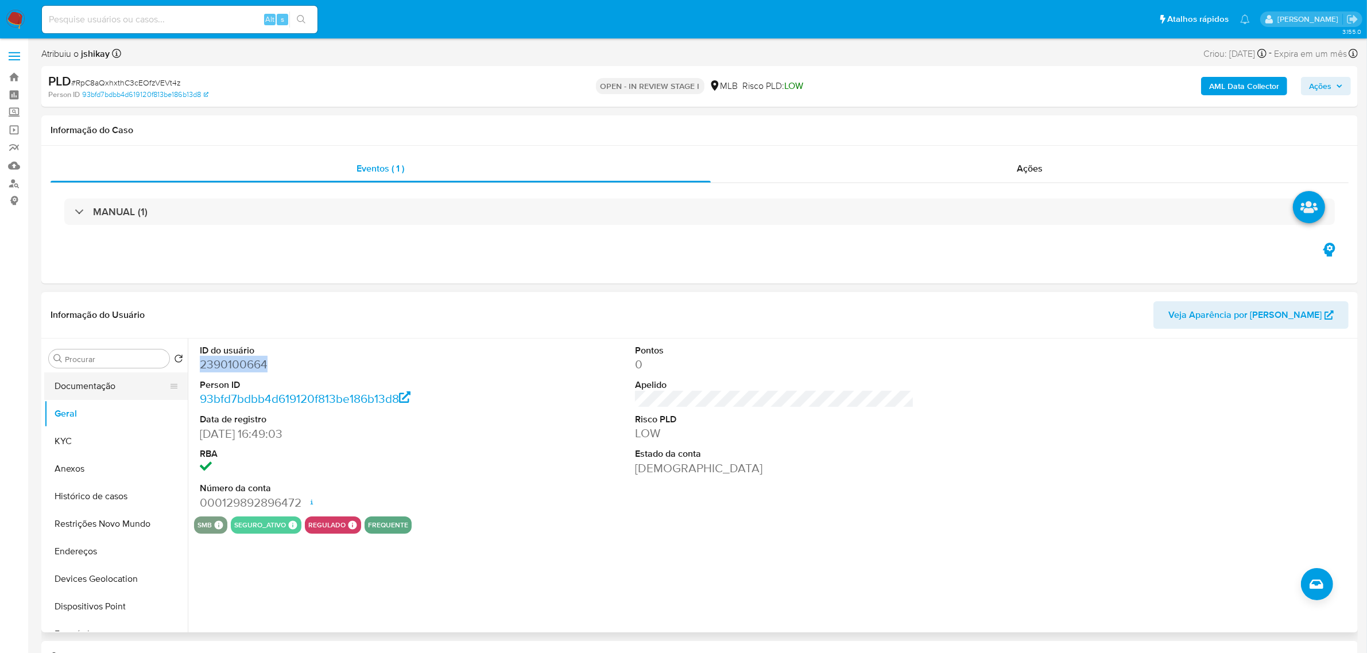
click at [78, 397] on button "Documentação" at bounding box center [111, 387] width 134 height 28
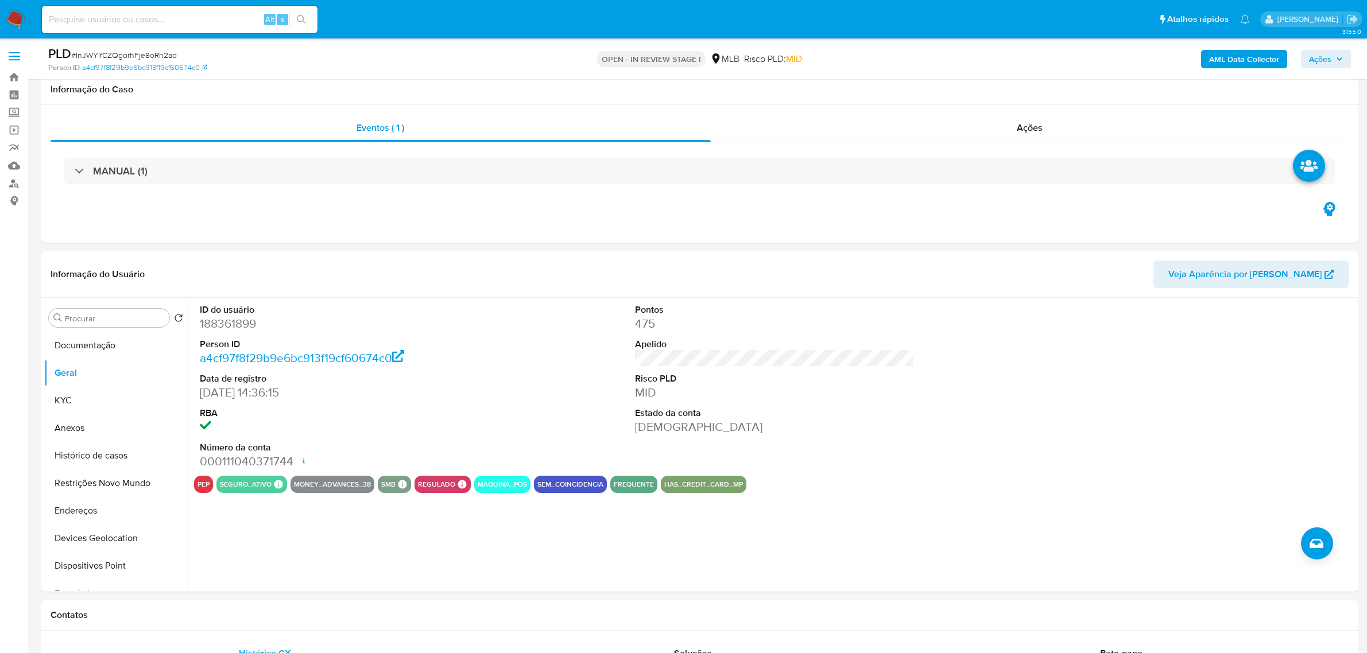
scroll to position [143, 0]
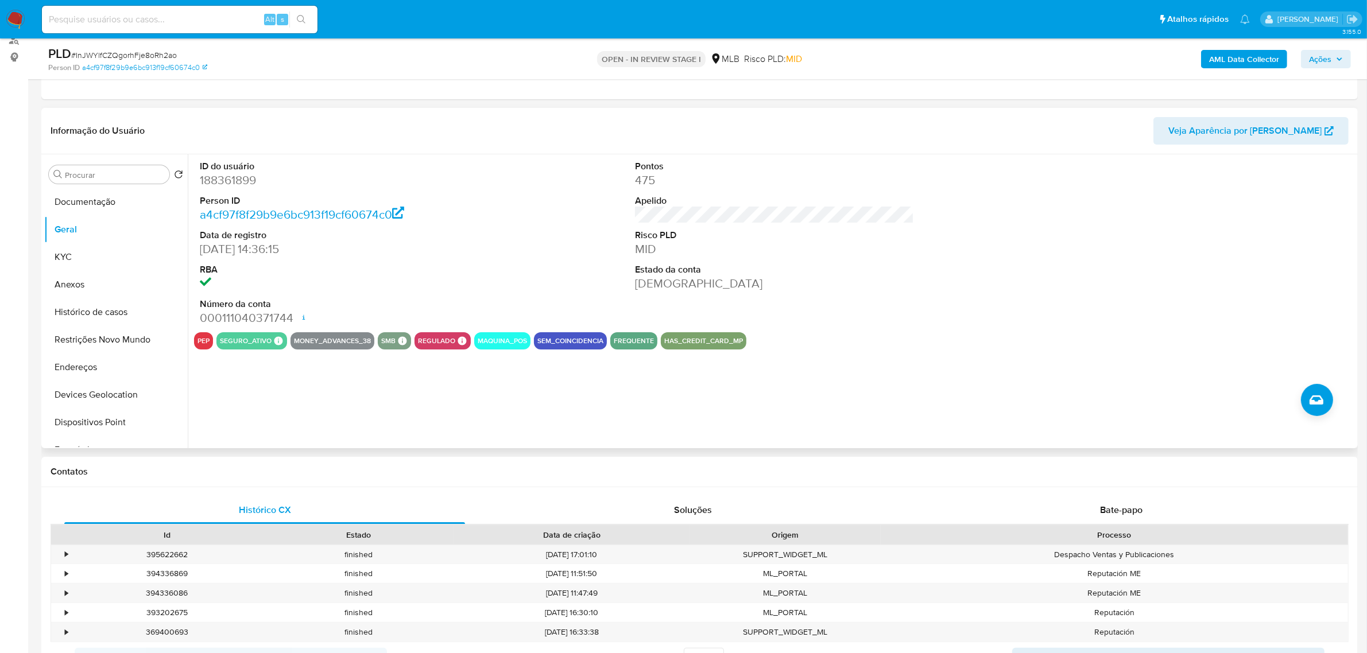
click at [227, 178] on dd "188361899" at bounding box center [339, 180] width 279 height 16
copy dd "188361899"
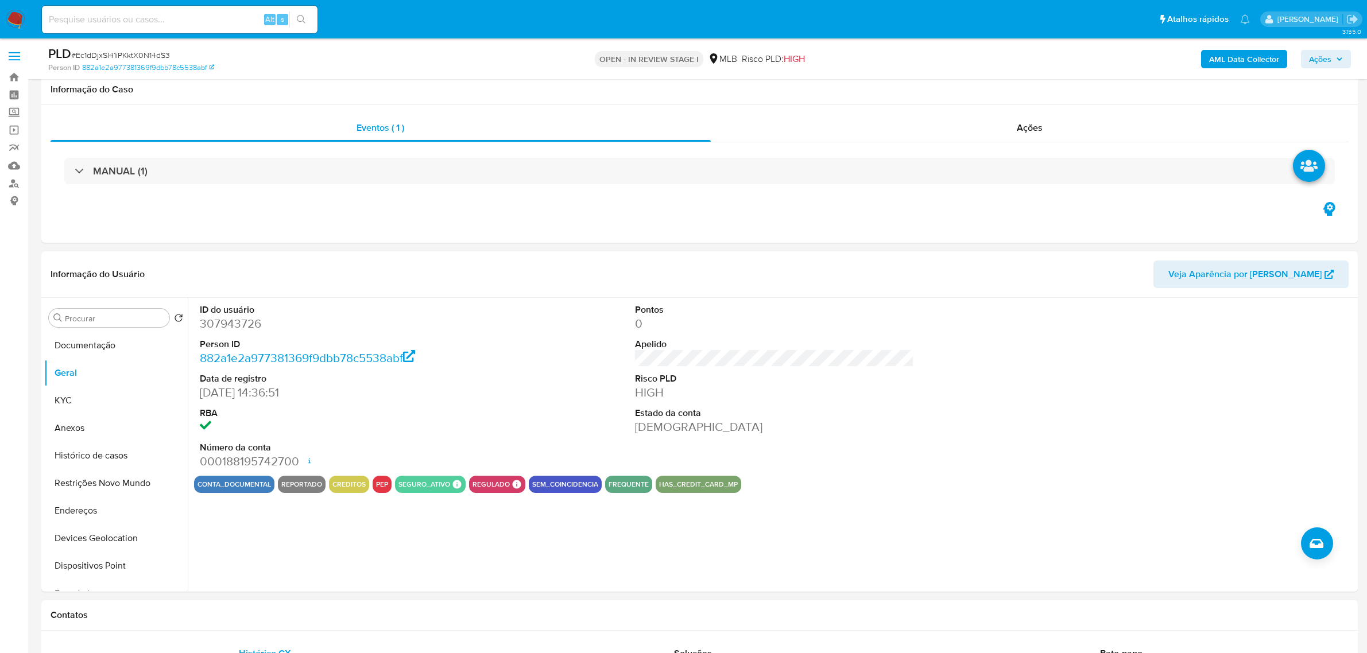
scroll to position [72, 0]
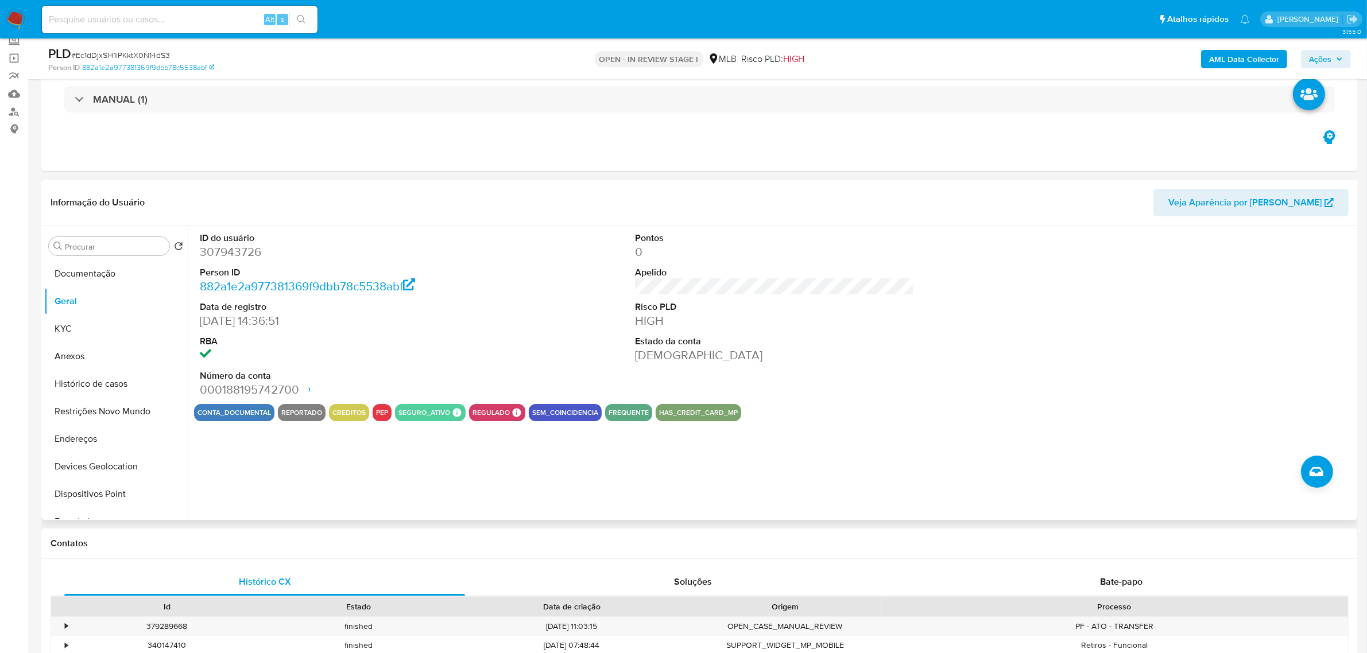
click at [251, 251] on dd "307943726" at bounding box center [339, 252] width 279 height 16
copy dd "307943726"
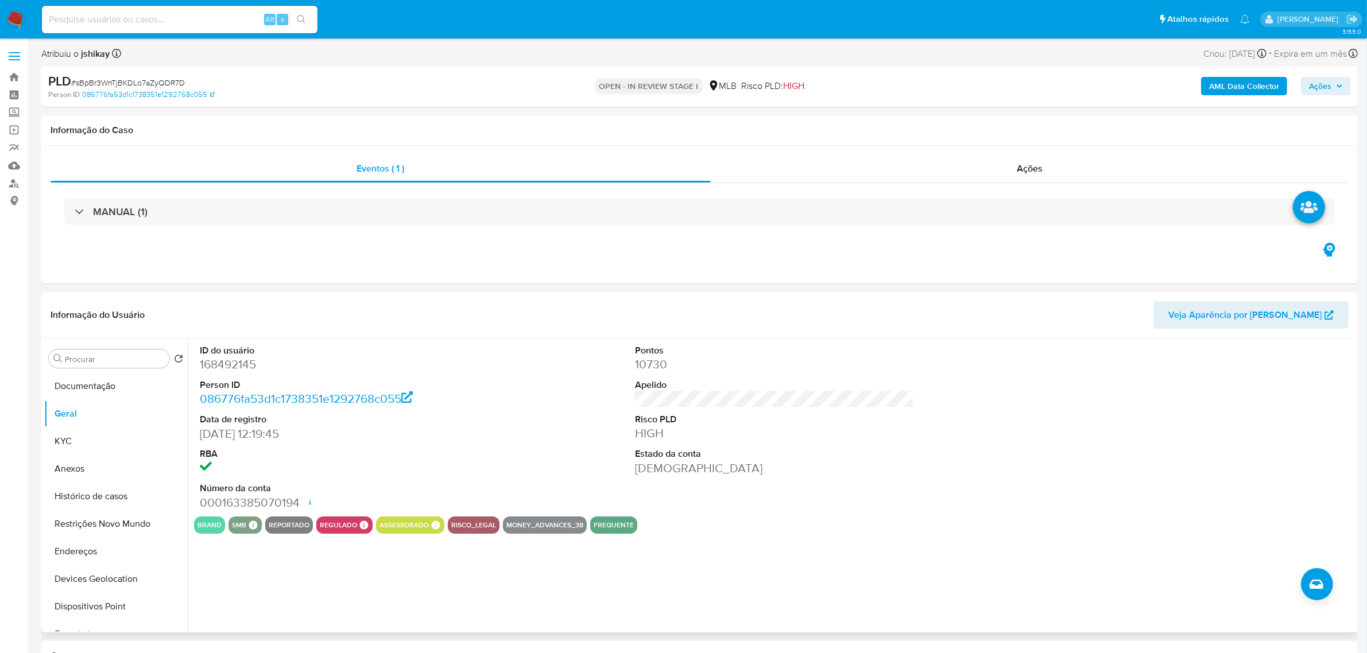
click at [247, 368] on dd "168492145" at bounding box center [339, 364] width 279 height 16
copy dd "168492145"
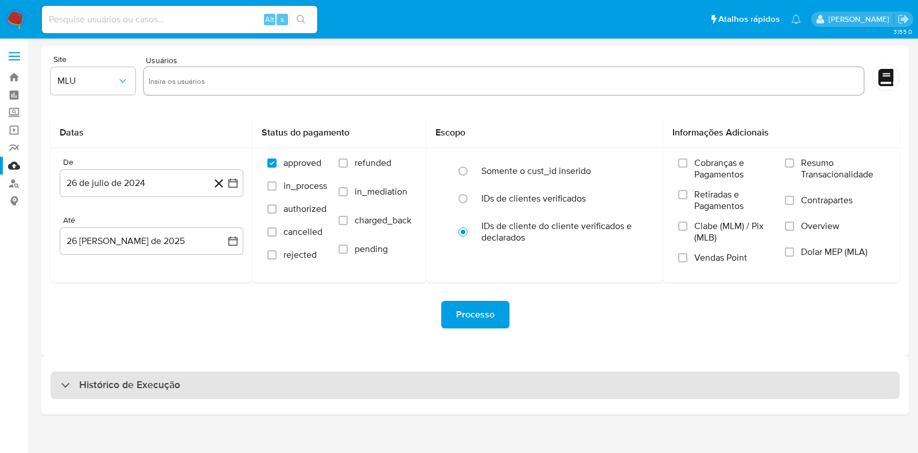
click at [172, 388] on h3 "Histórico de Execução" at bounding box center [129, 385] width 101 height 14
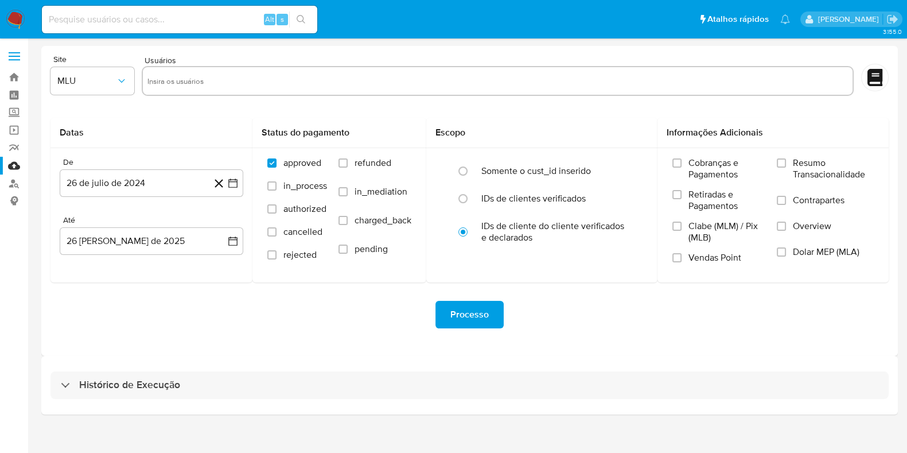
select select "10"
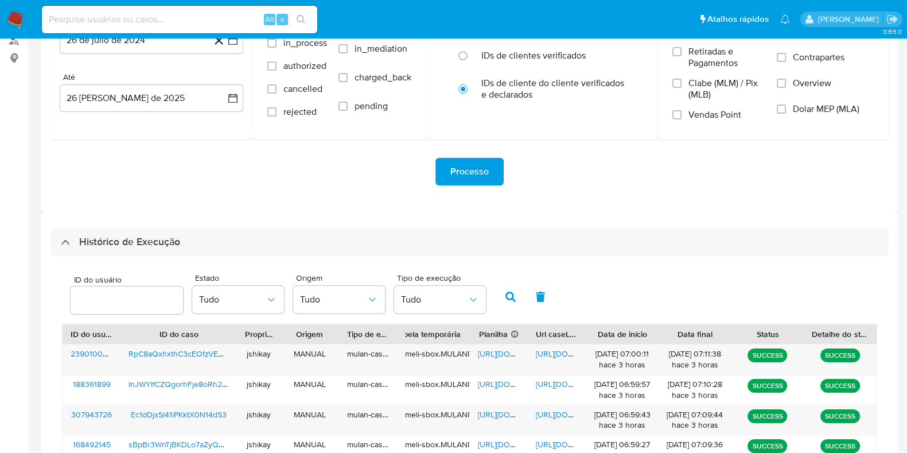
scroll to position [390, 0]
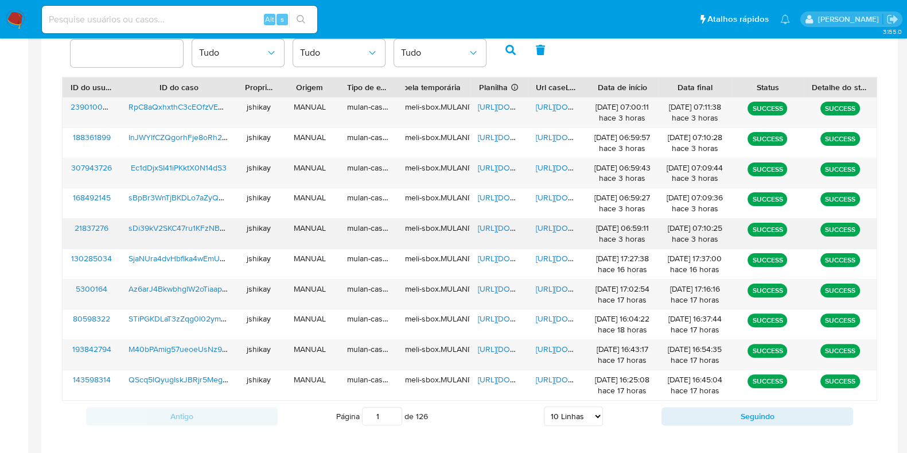
click at [495, 226] on span "[URL][DOMAIN_NAME]" at bounding box center [517, 227] width 79 height 11
click at [553, 225] on span "[URL][DOMAIN_NAME]" at bounding box center [575, 227] width 79 height 11
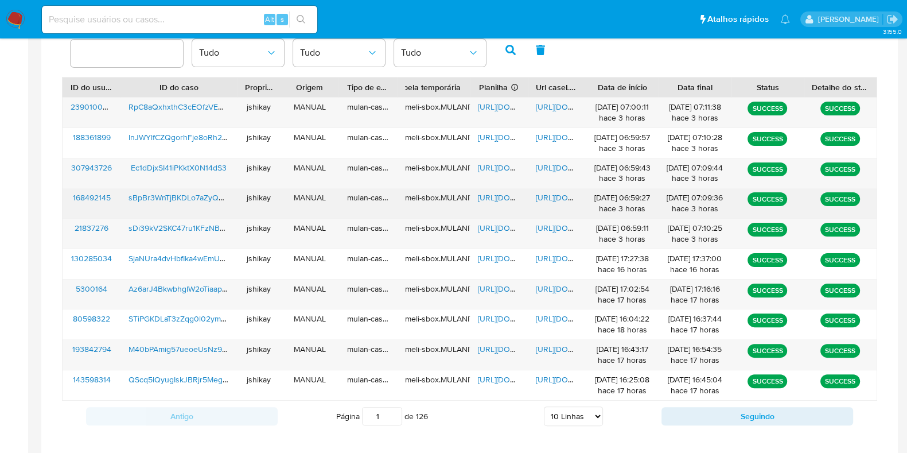
click at [491, 193] on span "[URL][DOMAIN_NAME]" at bounding box center [517, 197] width 79 height 11
click at [557, 198] on span "[URL][DOMAIN_NAME]" at bounding box center [575, 197] width 79 height 11
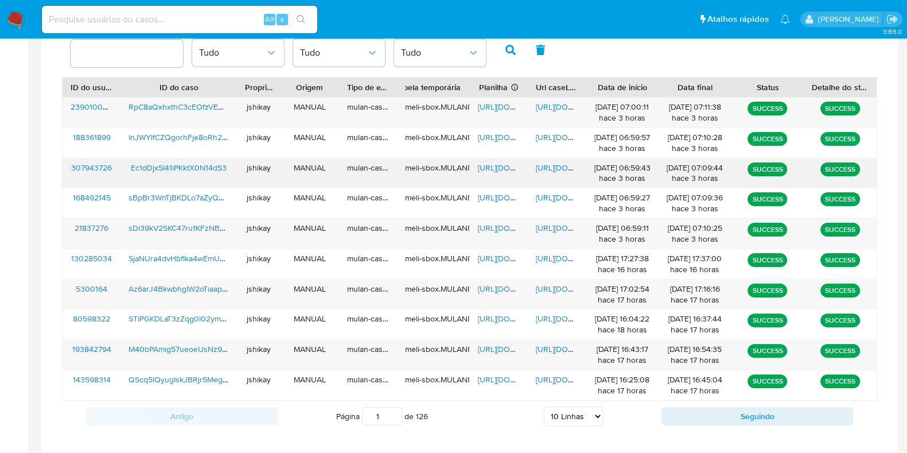
drag, startPoint x: 493, startPoint y: 167, endPoint x: 546, endPoint y: 167, distance: 53.4
click at [494, 167] on span "[URL][DOMAIN_NAME]" at bounding box center [517, 167] width 79 height 11
click at [558, 167] on span "[URL][DOMAIN_NAME]" at bounding box center [575, 167] width 79 height 11
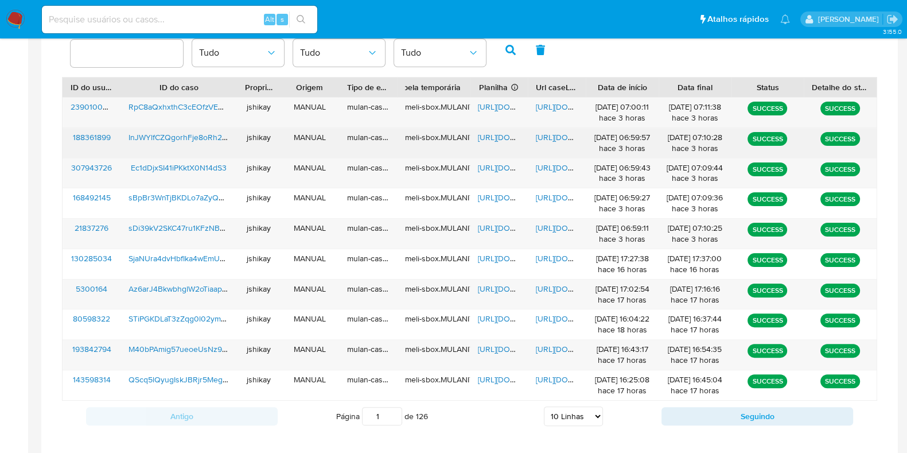
drag, startPoint x: 496, startPoint y: 131, endPoint x: 503, endPoint y: 133, distance: 7.1
click at [496, 131] on span "[URL][DOMAIN_NAME]" at bounding box center [517, 136] width 79 height 11
click at [542, 138] on span "[URL][DOMAIN_NAME]" at bounding box center [575, 136] width 79 height 11
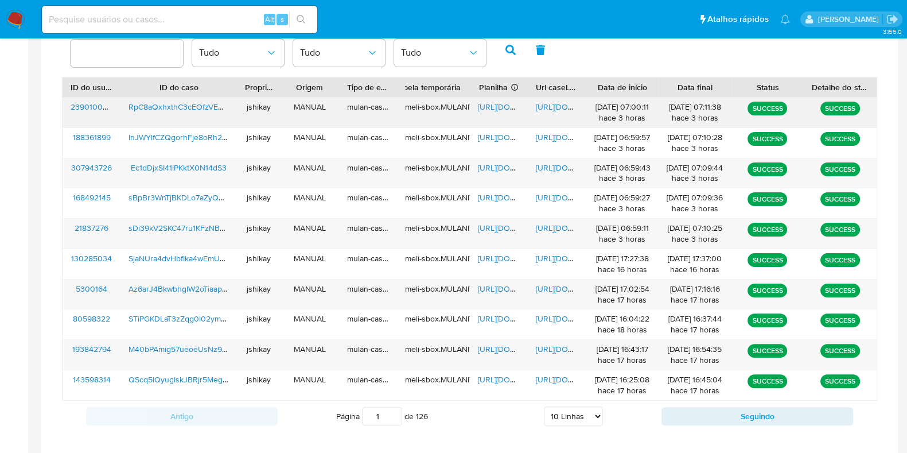
click at [494, 110] on span "[URL][DOMAIN_NAME]" at bounding box center [517, 106] width 79 height 11
click at [545, 107] on span "[URL][DOMAIN_NAME]" at bounding box center [575, 106] width 79 height 11
